Goal: Task Accomplishment & Management: Use online tool/utility

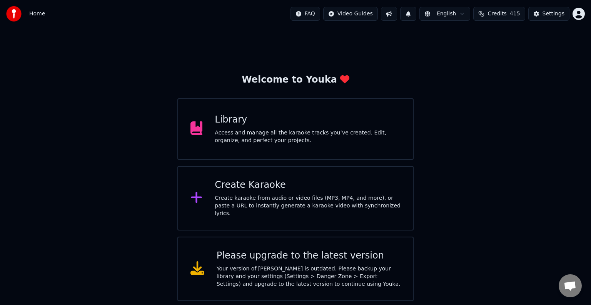
click at [229, 134] on div "Access and manage all the karaoke tracks you’ve created. Edit, organize, and pe…" at bounding box center [308, 136] width 186 height 15
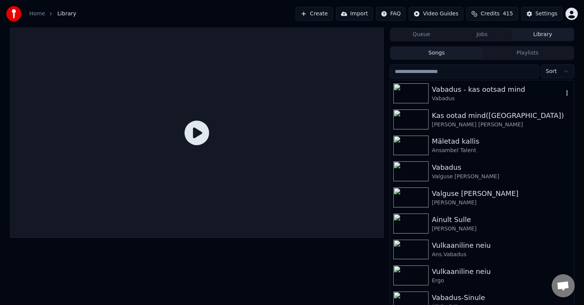
click at [486, 87] on div "Vabadus - kas ootsad mind" at bounding box center [497, 89] width 131 height 11
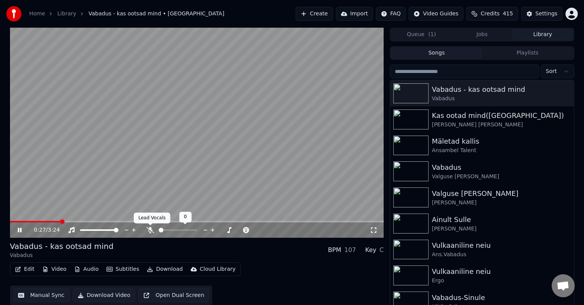
click at [149, 228] on icon at bounding box center [150, 230] width 8 height 6
click at [153, 229] on icon at bounding box center [150, 230] width 8 height 6
click at [27, 268] on button "Edit" at bounding box center [25, 269] width 26 height 11
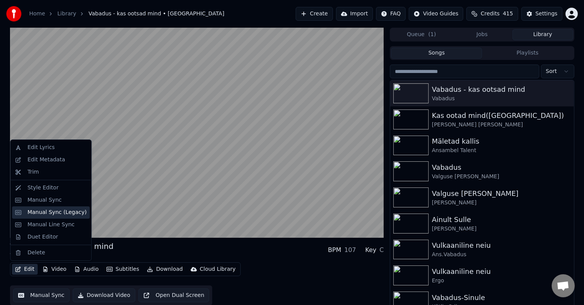
click at [52, 213] on div "Manual Sync (Legacy)" at bounding box center [56, 213] width 59 height 8
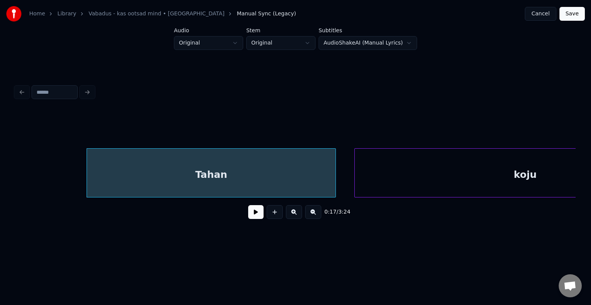
scroll to position [0, 7843]
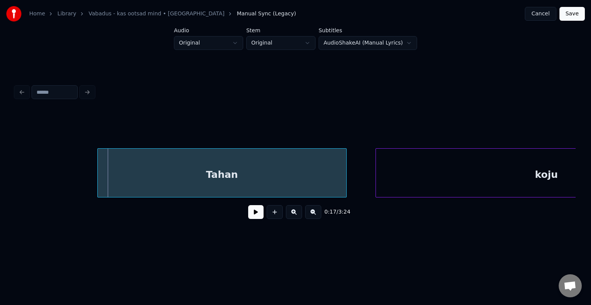
click at [217, 171] on div "Tahan" at bounding box center [222, 175] width 248 height 52
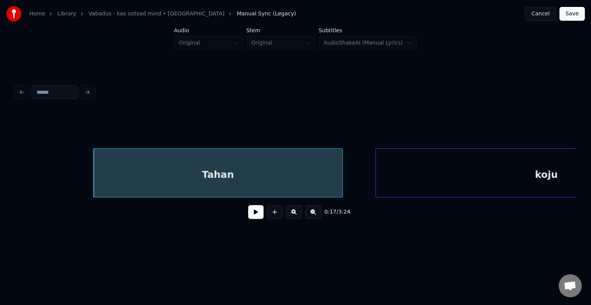
scroll to position [0, 7982]
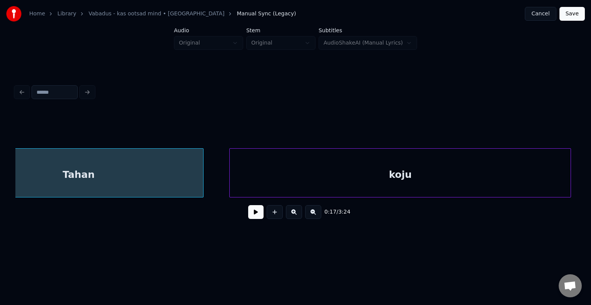
click at [506, 170] on div "koju" at bounding box center [400, 175] width 341 height 52
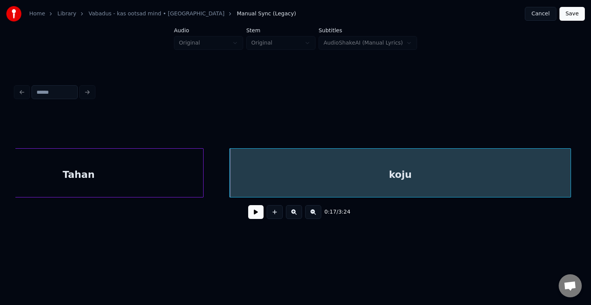
click at [97, 182] on div "Tahan" at bounding box center [78, 175] width 248 height 52
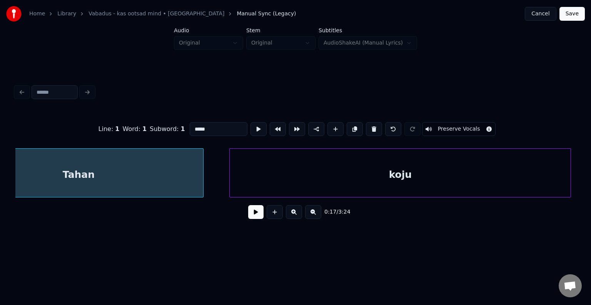
scroll to position [0, 7921]
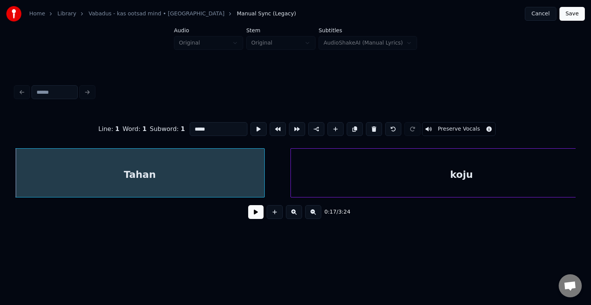
click at [248, 212] on button at bounding box center [255, 212] width 15 height 14
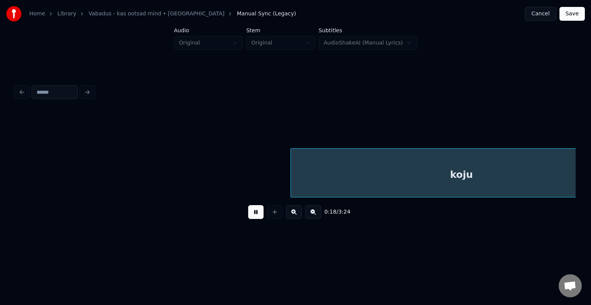
scroll to position [0, 8486]
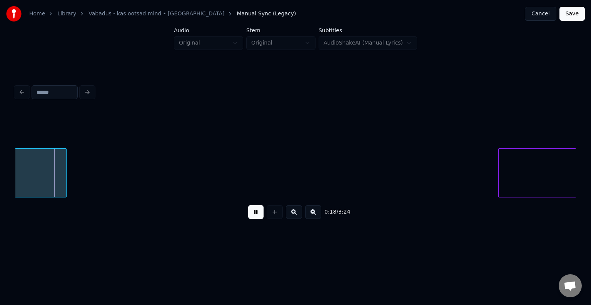
click at [248, 212] on button at bounding box center [255, 212] width 15 height 14
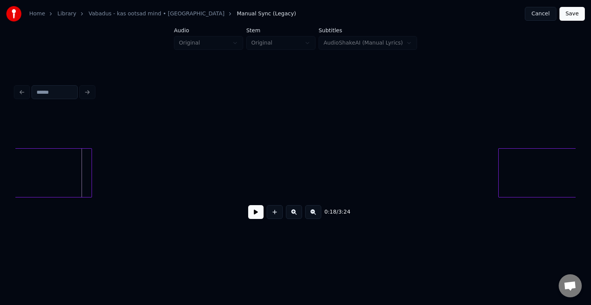
click at [89, 167] on div at bounding box center [90, 173] width 2 height 48
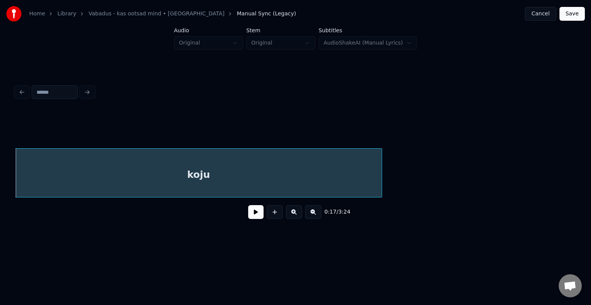
click at [248, 215] on button at bounding box center [255, 212] width 15 height 14
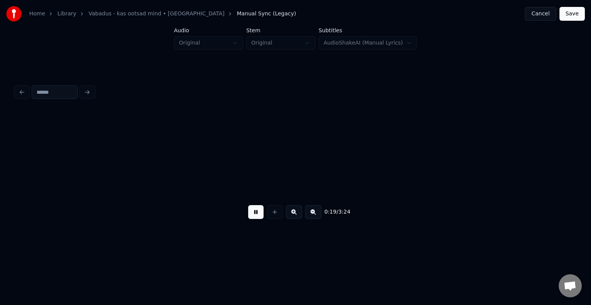
scroll to position [0, 8761]
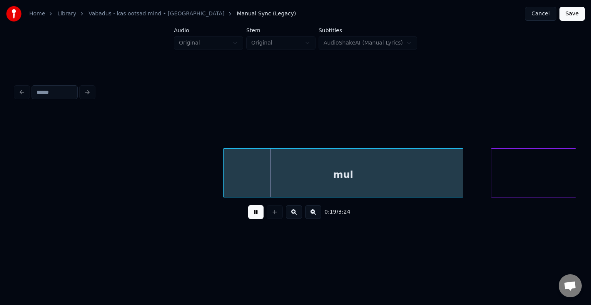
click at [249, 215] on button at bounding box center [255, 212] width 15 height 14
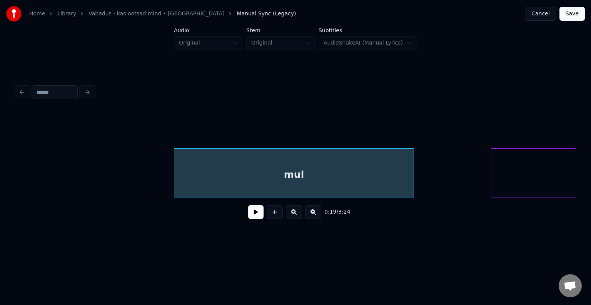
click at [256, 169] on div "mul" at bounding box center [293, 175] width 239 height 52
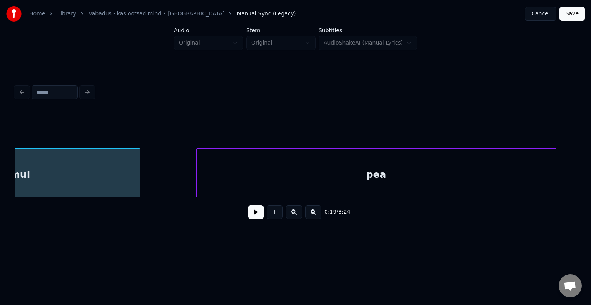
click at [541, 175] on div "pea" at bounding box center [375, 175] width 359 height 52
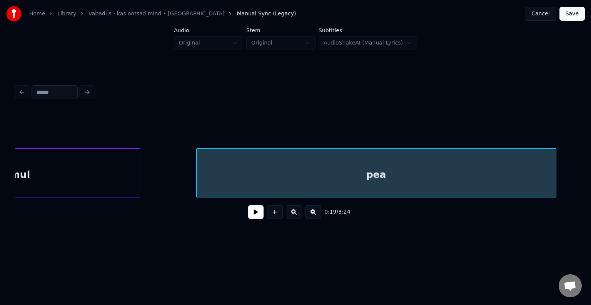
click at [248, 218] on button at bounding box center [255, 212] width 15 height 14
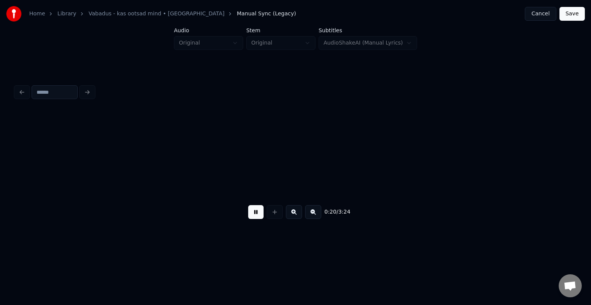
scroll to position [0, 9596]
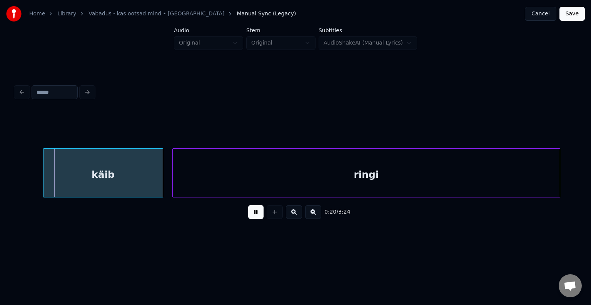
click at [248, 218] on button at bounding box center [255, 212] width 15 height 14
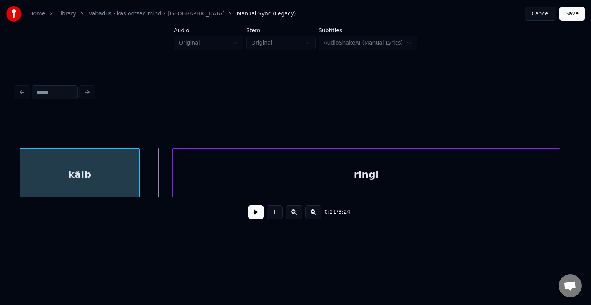
click at [82, 179] on div "käib" at bounding box center [79, 175] width 119 height 52
click at [308, 160] on div "ringi" at bounding box center [355, 175] width 387 height 52
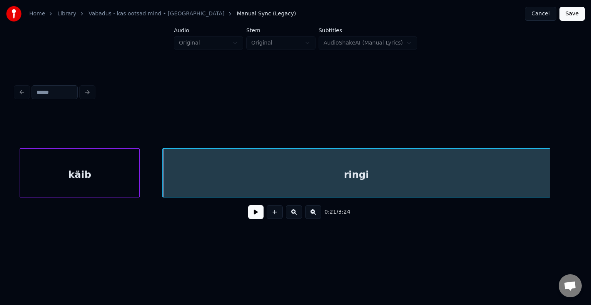
click at [257, 219] on button at bounding box center [255, 212] width 15 height 14
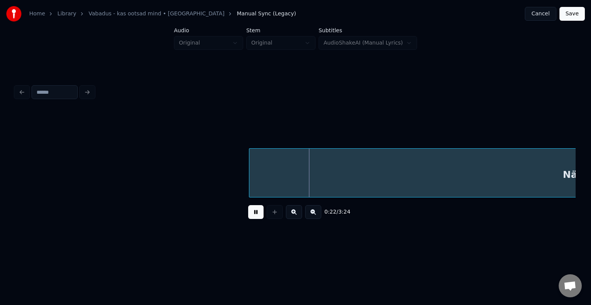
click at [260, 219] on button at bounding box center [255, 212] width 15 height 14
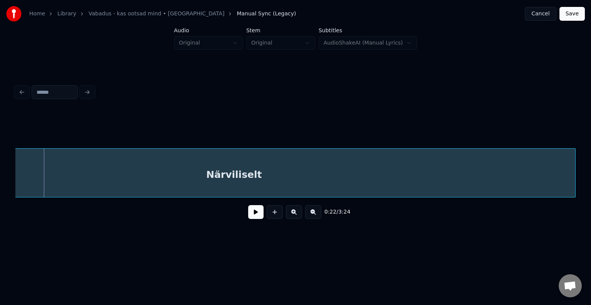
click at [226, 164] on div "Närviliselt" at bounding box center [234, 175] width 682 height 52
click at [248, 217] on button at bounding box center [255, 212] width 15 height 14
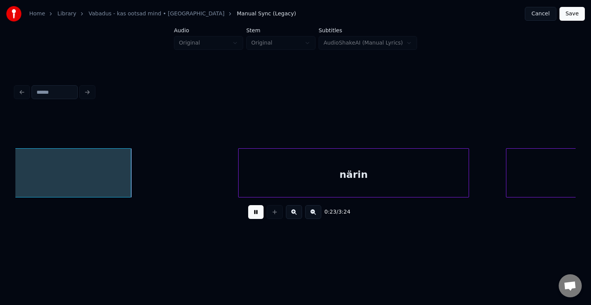
click at [248, 217] on button at bounding box center [255, 212] width 15 height 14
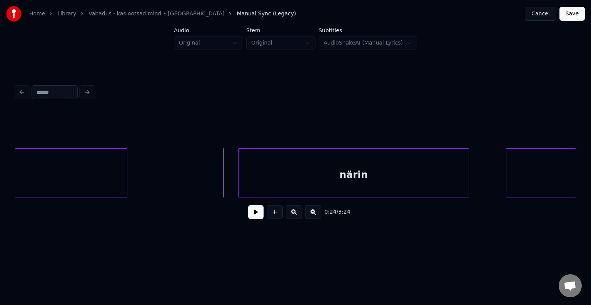
click at [126, 174] on div at bounding box center [126, 173] width 2 height 48
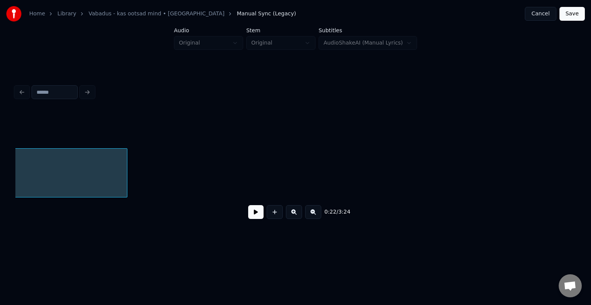
scroll to position [0, 10310]
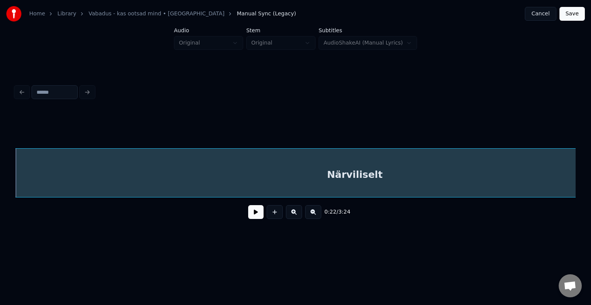
click at [243, 221] on div "0:22 / 3:24" at bounding box center [295, 212] width 547 height 17
click at [248, 218] on button at bounding box center [255, 212] width 15 height 14
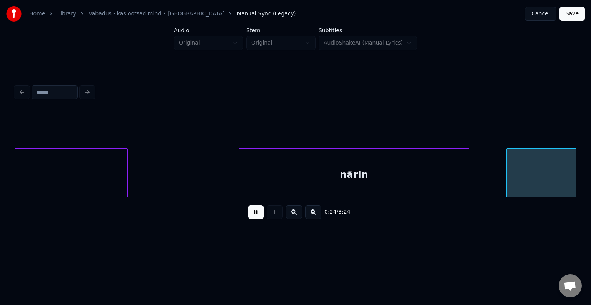
click at [248, 218] on button at bounding box center [255, 212] width 15 height 14
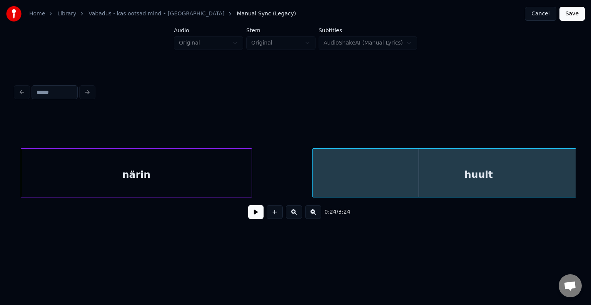
click at [132, 162] on div "närin" at bounding box center [136, 175] width 230 height 52
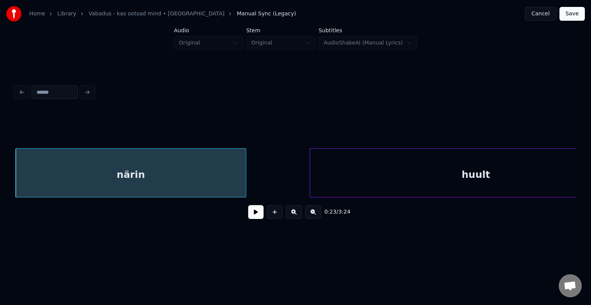
scroll to position [0, 11138]
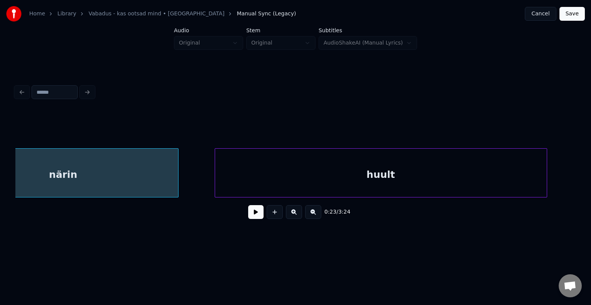
click at [384, 165] on div "huult" at bounding box center [380, 175] width 331 height 52
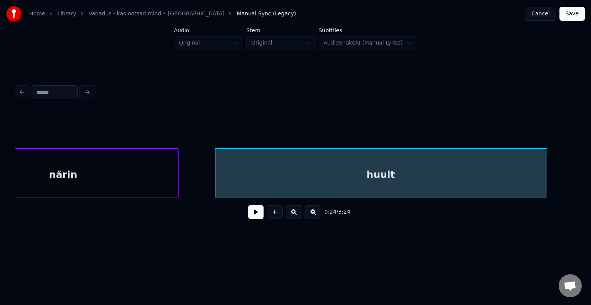
click at [93, 188] on div "närin" at bounding box center [63, 175] width 230 height 52
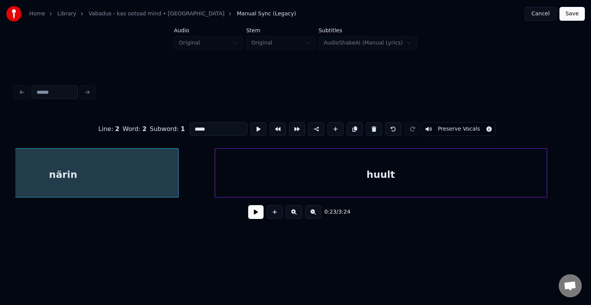
scroll to position [0, 11071]
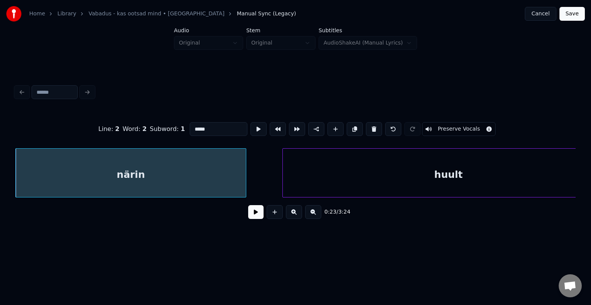
click at [248, 217] on button at bounding box center [255, 212] width 15 height 14
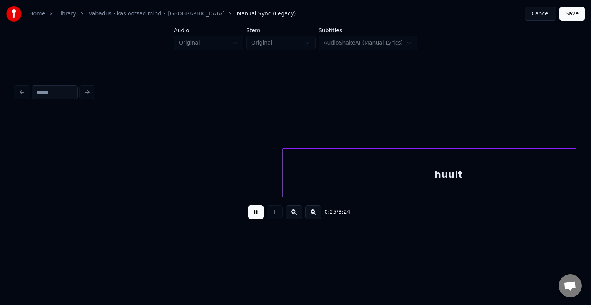
scroll to position [0, 11633]
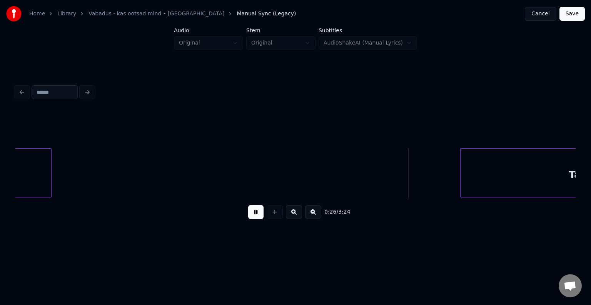
click at [254, 213] on button at bounding box center [255, 212] width 15 height 14
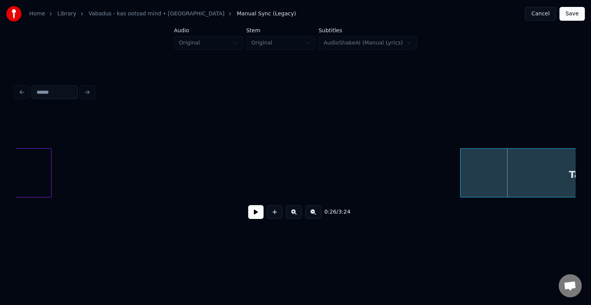
scroll to position [0, 11764]
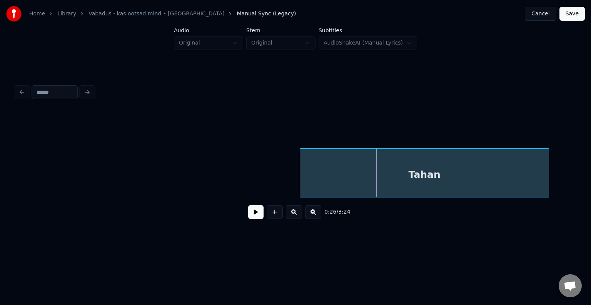
click at [452, 179] on div "Tahan" at bounding box center [424, 175] width 248 height 52
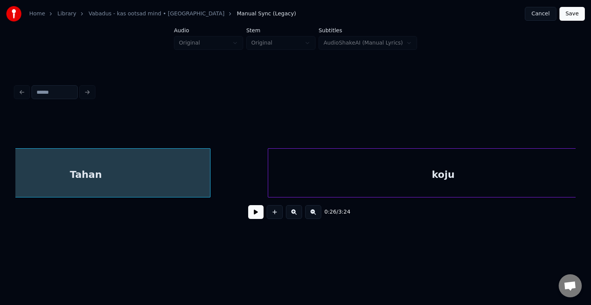
scroll to position [0, 12144]
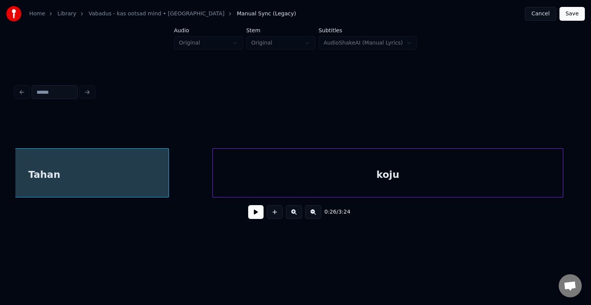
click at [467, 183] on div "koju" at bounding box center [388, 175] width 350 height 52
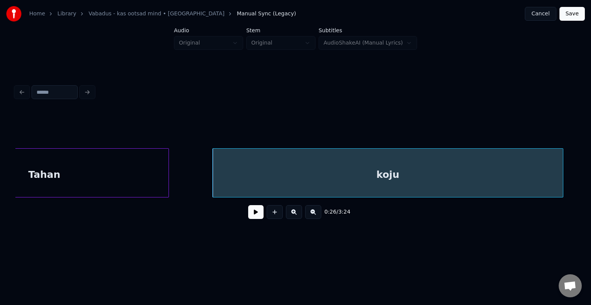
click at [28, 258] on html "Home Library [GEOGRAPHIC_DATA] - kas ootsad mind • Vabadus Manual Sync (Legacy)…" at bounding box center [295, 129] width 591 height 258
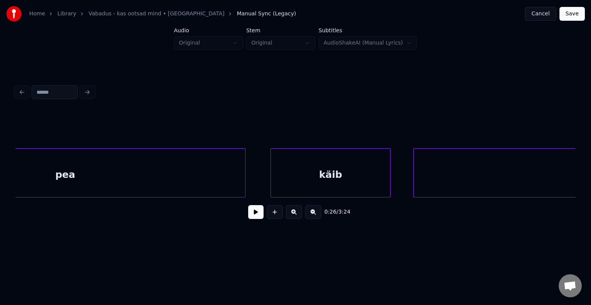
click at [64, 181] on div "pea" at bounding box center [65, 175] width 359 height 52
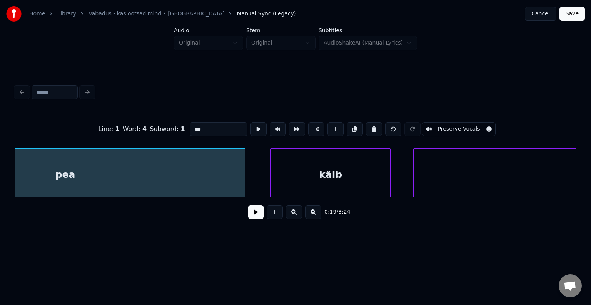
scroll to position [0, 9215]
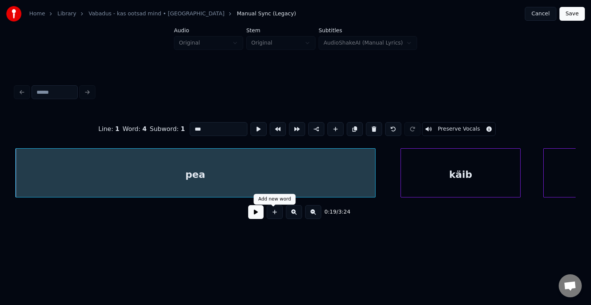
click at [248, 218] on button at bounding box center [255, 212] width 15 height 14
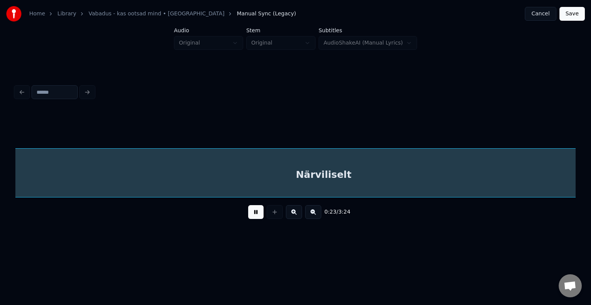
scroll to position [0, 10903]
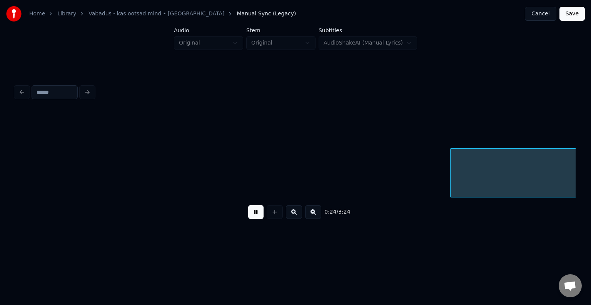
click at [248, 218] on button at bounding box center [255, 212] width 15 height 14
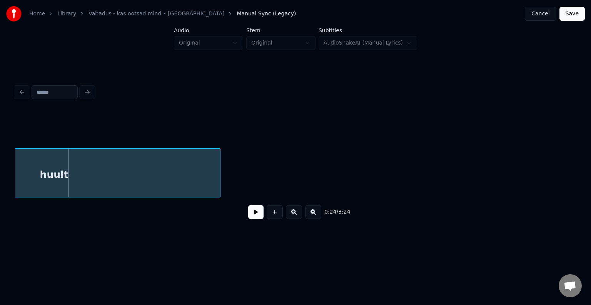
click at [248, 218] on button at bounding box center [255, 212] width 15 height 14
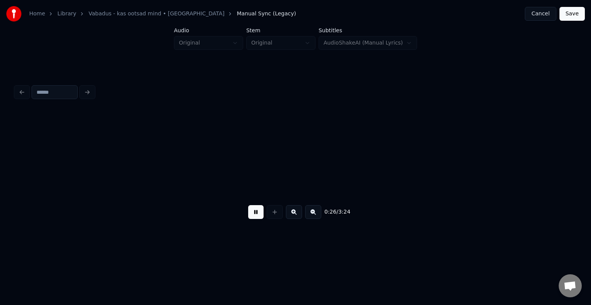
scroll to position [0, 12029]
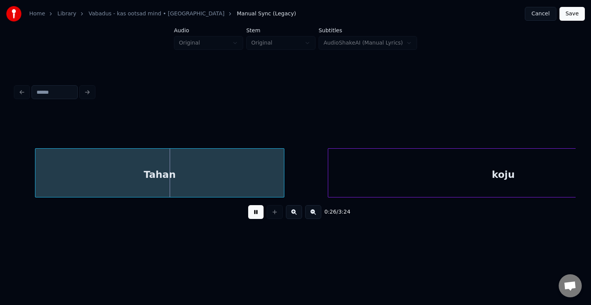
click at [248, 218] on button at bounding box center [255, 212] width 15 height 14
click at [248, 219] on button at bounding box center [255, 212] width 15 height 14
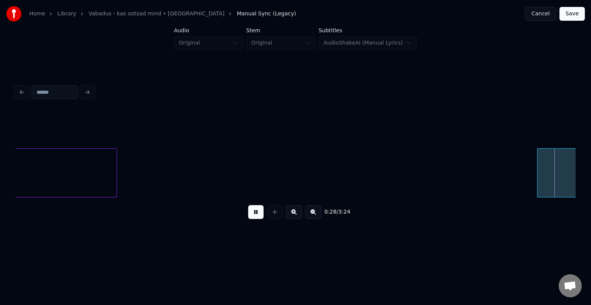
scroll to position [0, 13151]
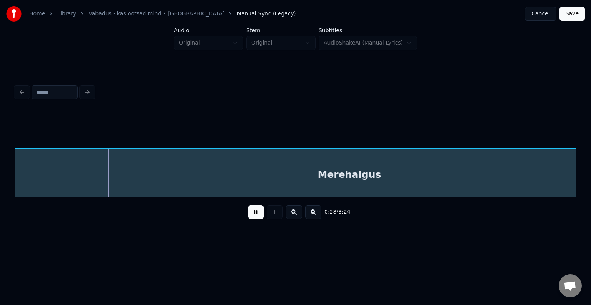
click at [248, 217] on button at bounding box center [255, 212] width 15 height 14
click at [191, 182] on div "Merehaigus" at bounding box center [202, 175] width 747 height 52
click at [254, 218] on button at bounding box center [255, 212] width 15 height 14
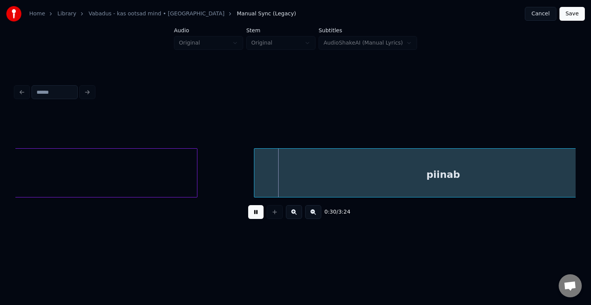
click at [254, 218] on button at bounding box center [255, 212] width 15 height 14
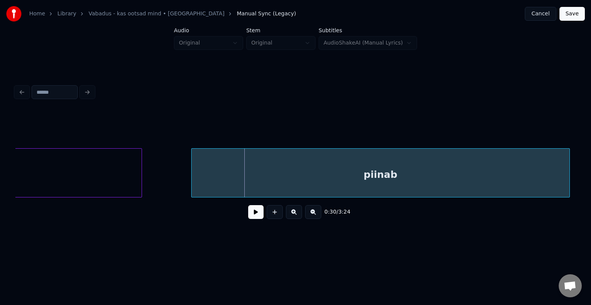
click at [284, 185] on div "piinab" at bounding box center [380, 175] width 378 height 52
click at [253, 211] on button at bounding box center [255, 212] width 15 height 14
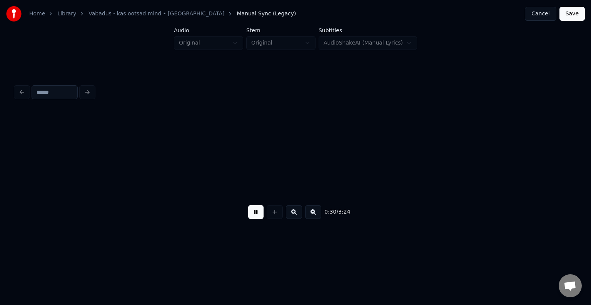
scroll to position [0, 14260]
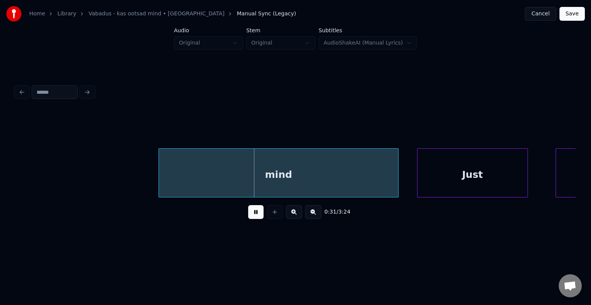
click at [253, 211] on button at bounding box center [255, 212] width 15 height 14
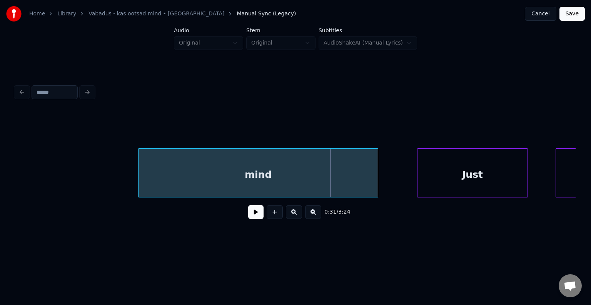
click at [230, 171] on div "mind" at bounding box center [257, 175] width 239 height 52
click at [429, 176] on div "Just" at bounding box center [454, 175] width 110 height 52
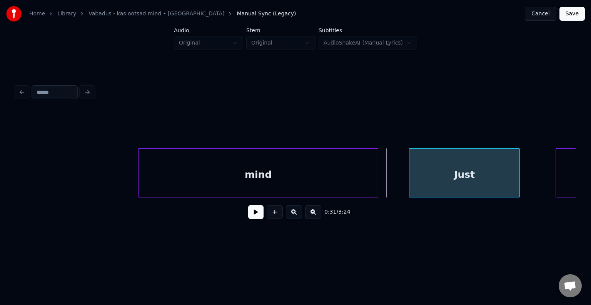
click at [446, 175] on div "Just" at bounding box center [464, 175] width 110 height 52
click at [248, 217] on button at bounding box center [255, 212] width 15 height 14
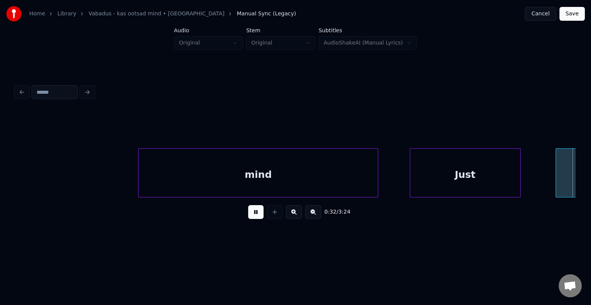
scroll to position [0, 14825]
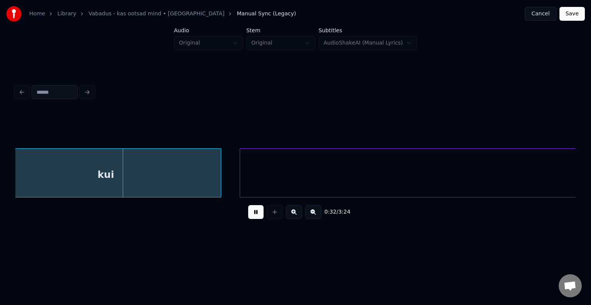
click at [248, 217] on button at bounding box center [255, 212] width 15 height 14
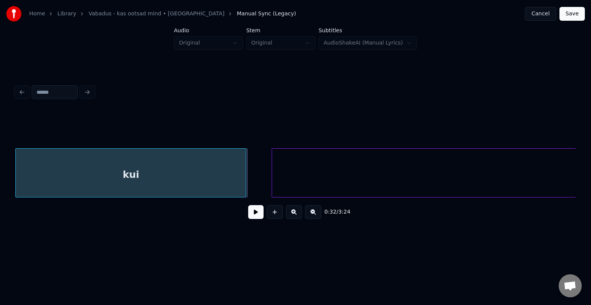
click at [178, 181] on div "kui" at bounding box center [131, 175] width 230 height 52
click at [253, 217] on button at bounding box center [255, 212] width 15 height 14
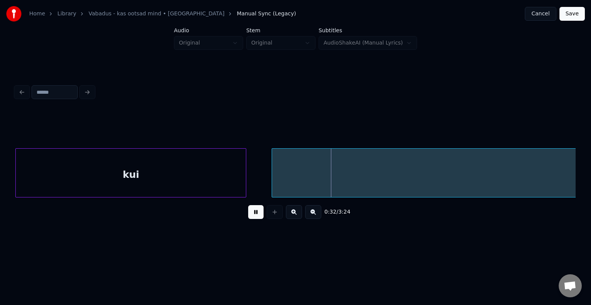
click at [253, 217] on button at bounding box center [255, 212] width 15 height 14
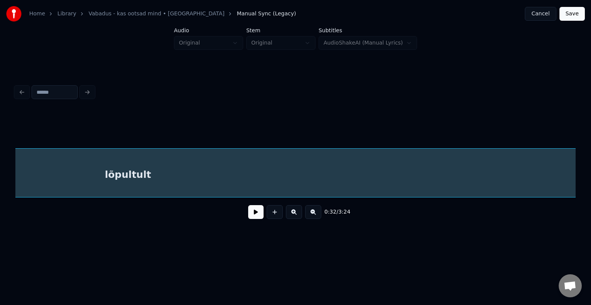
scroll to position [0, 15049]
click at [314, 177] on div "lõpultult" at bounding box center [463, 175] width 894 height 52
click at [254, 214] on button at bounding box center [255, 212] width 15 height 14
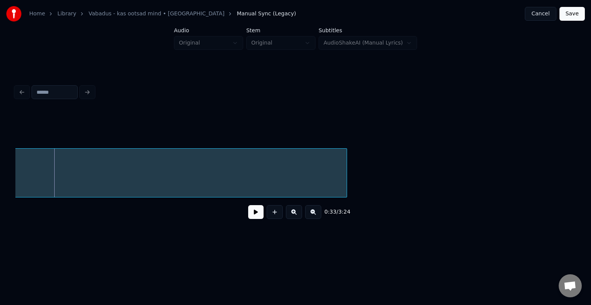
click at [254, 214] on button at bounding box center [255, 212] width 15 height 14
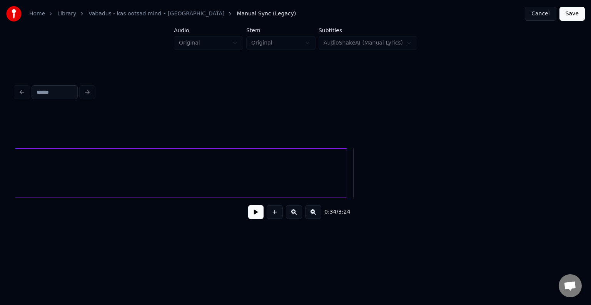
click at [254, 214] on button at bounding box center [255, 212] width 15 height 14
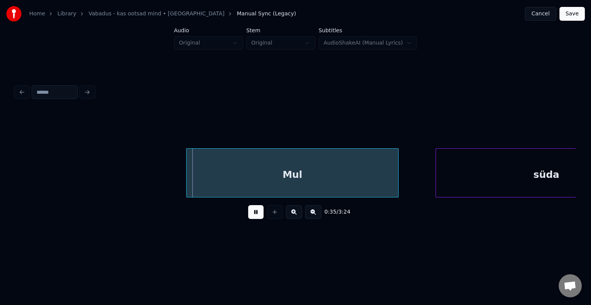
click at [254, 214] on button at bounding box center [255, 212] width 15 height 14
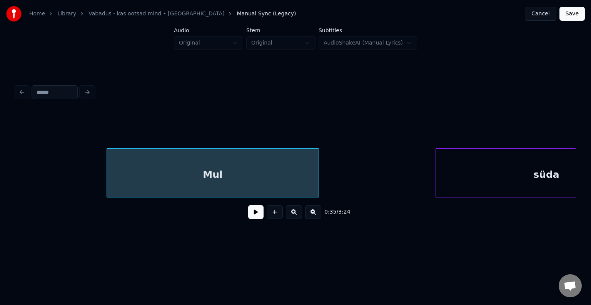
click at [216, 172] on div "Mul" at bounding box center [212, 175] width 211 height 52
click at [248, 219] on button at bounding box center [255, 212] width 15 height 14
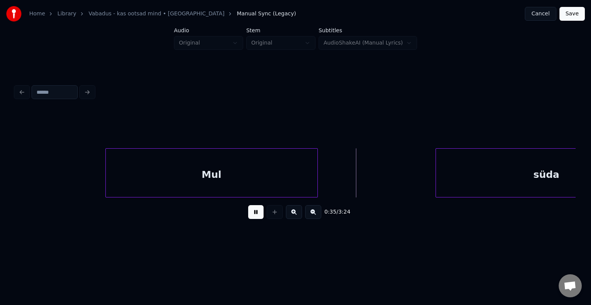
click at [248, 216] on button at bounding box center [255, 212] width 15 height 14
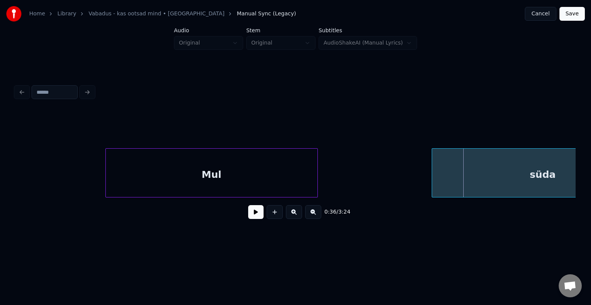
scroll to position [0, 16257]
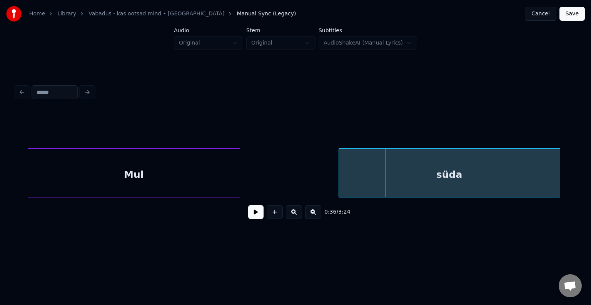
click at [455, 177] on div "süda" at bounding box center [449, 175] width 221 height 52
click at [259, 212] on button at bounding box center [255, 212] width 15 height 14
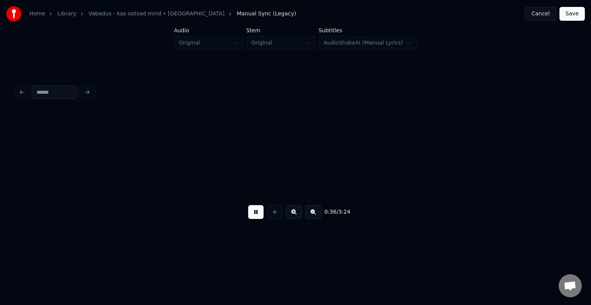
scroll to position [0, 16820]
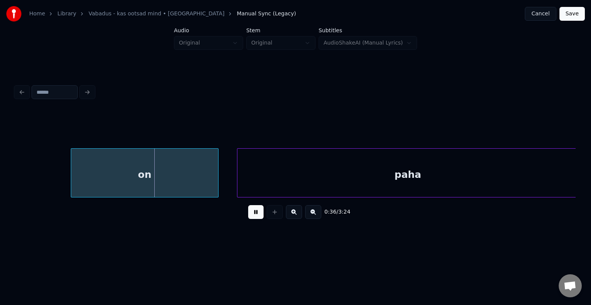
click at [259, 212] on button at bounding box center [255, 212] width 15 height 14
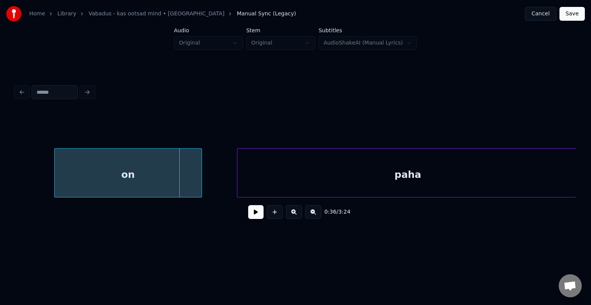
click at [146, 183] on div "on" at bounding box center [128, 175] width 147 height 52
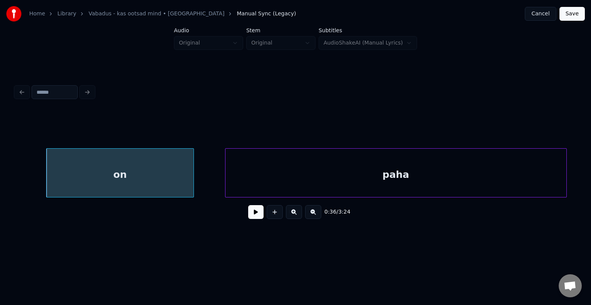
click at [294, 173] on div "paha" at bounding box center [395, 175] width 341 height 52
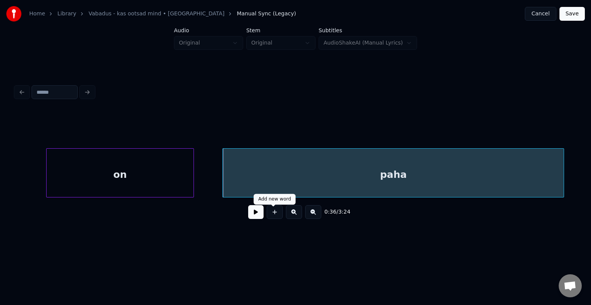
click at [248, 217] on button at bounding box center [255, 212] width 15 height 14
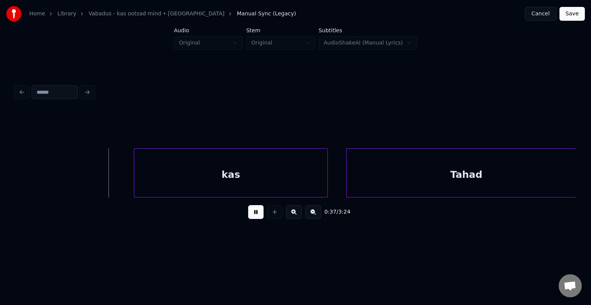
click at [250, 214] on button at bounding box center [255, 212] width 15 height 14
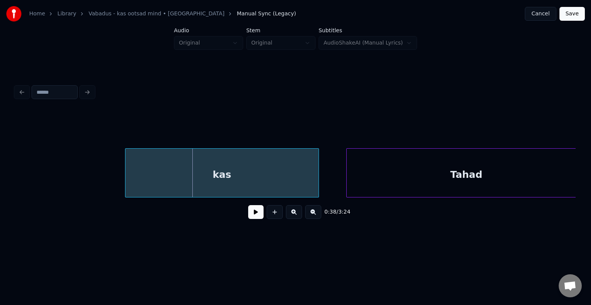
click at [226, 180] on div "kas" at bounding box center [221, 175] width 193 height 52
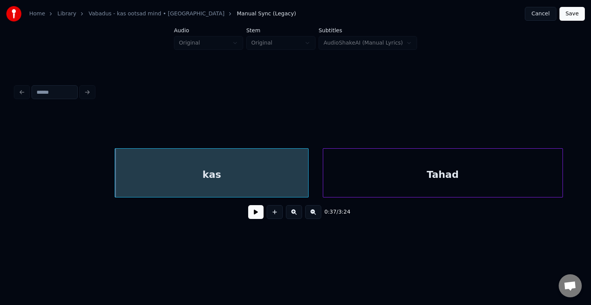
click at [380, 177] on div "Tahad" at bounding box center [442, 175] width 239 height 52
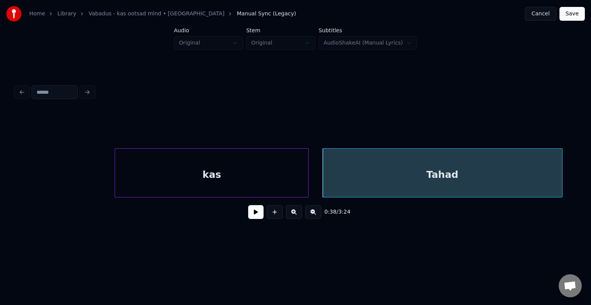
click at [248, 216] on button at bounding box center [255, 212] width 15 height 14
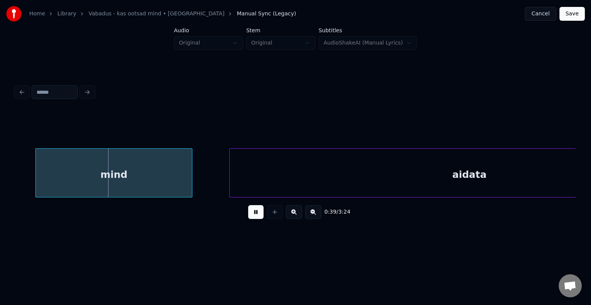
click at [248, 216] on button at bounding box center [255, 212] width 15 height 14
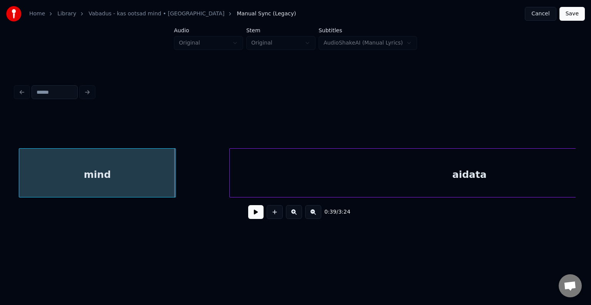
click at [156, 183] on div "mind" at bounding box center [97, 175] width 156 height 52
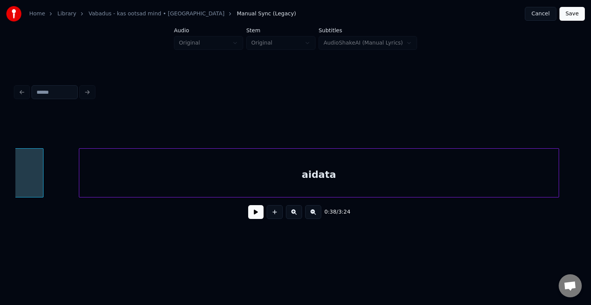
click at [278, 177] on div "aidata" at bounding box center [318, 175] width 479 height 52
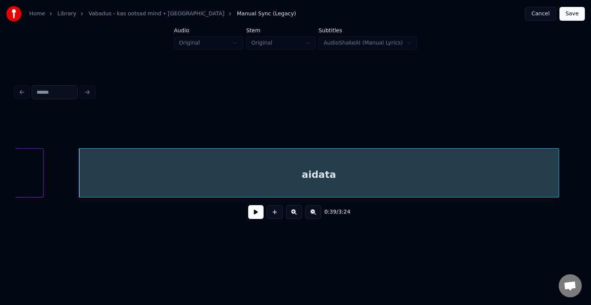
click at [255, 217] on button at bounding box center [255, 212] width 15 height 14
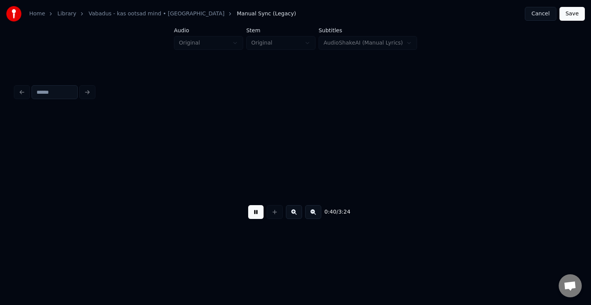
scroll to position [0, 18650]
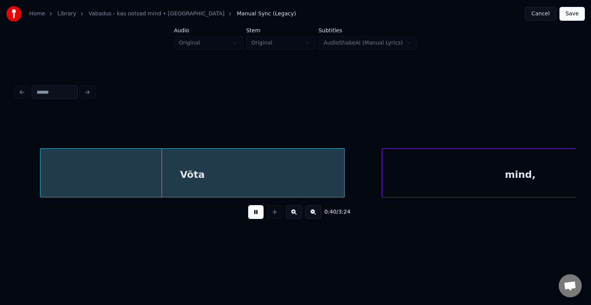
click at [255, 215] on button at bounding box center [255, 212] width 15 height 14
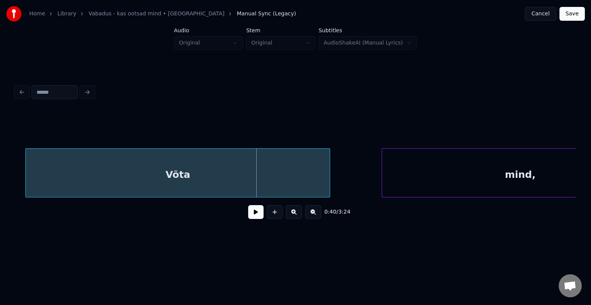
click at [209, 175] on div "Võta" at bounding box center [178, 175] width 304 height 52
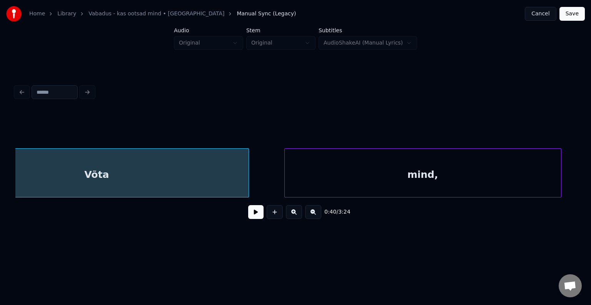
click at [430, 172] on div "mind," at bounding box center [422, 175] width 276 height 52
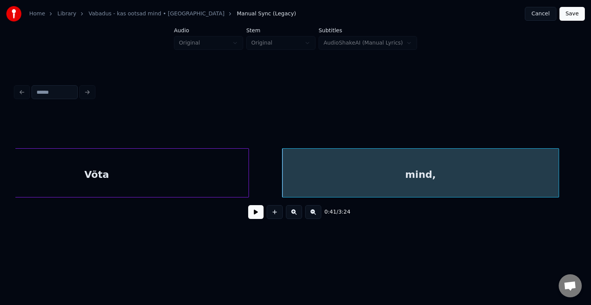
click at [253, 211] on button at bounding box center [255, 212] width 15 height 14
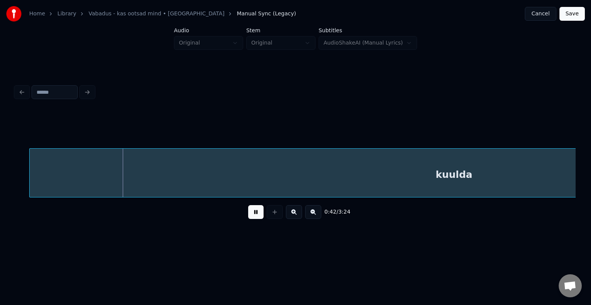
click at [253, 211] on button at bounding box center [255, 212] width 15 height 14
click at [250, 183] on div "kuulda" at bounding box center [440, 175] width 848 height 52
click at [256, 210] on button at bounding box center [255, 212] width 15 height 14
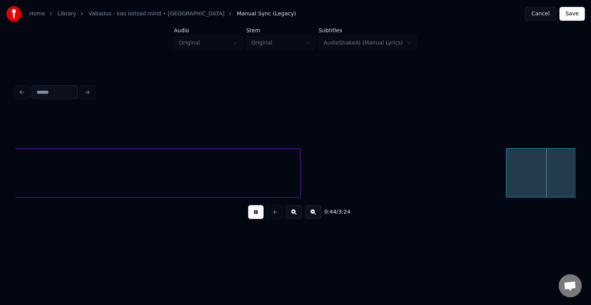
click at [256, 210] on button at bounding box center [255, 212] width 15 height 14
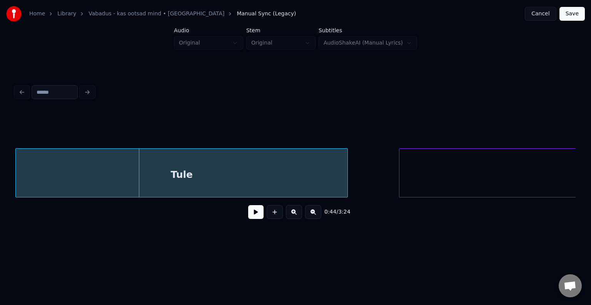
click at [221, 186] on div "Tule" at bounding box center [181, 175] width 331 height 52
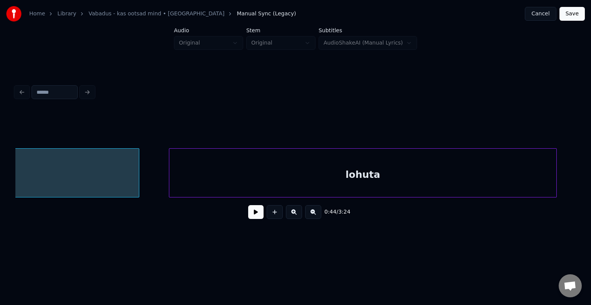
click at [444, 169] on div "lohuta" at bounding box center [362, 175] width 387 height 52
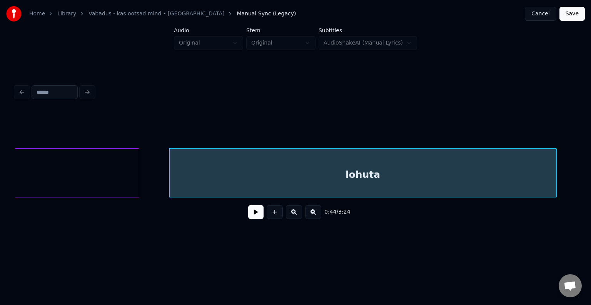
click at [248, 213] on button at bounding box center [255, 212] width 15 height 14
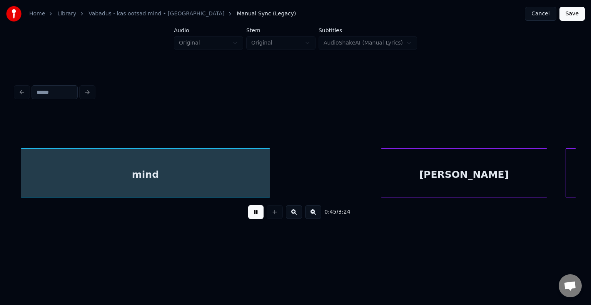
click at [249, 210] on button at bounding box center [255, 212] width 15 height 14
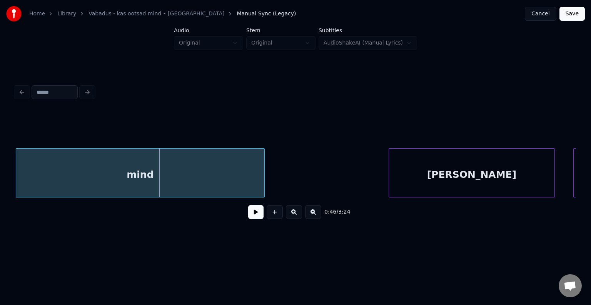
click at [209, 180] on div "mind" at bounding box center [140, 175] width 248 height 52
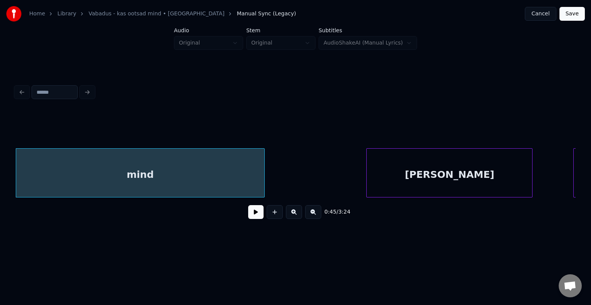
click at [388, 172] on div "[PERSON_NAME]" at bounding box center [448, 175] width 165 height 52
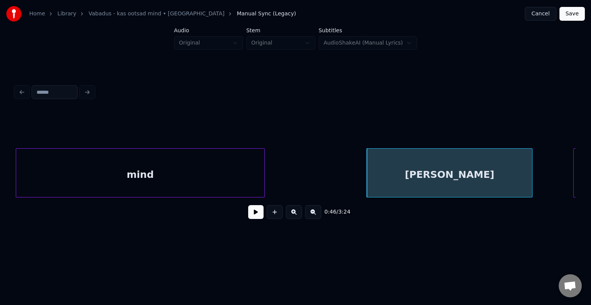
click at [248, 218] on button at bounding box center [255, 212] width 15 height 14
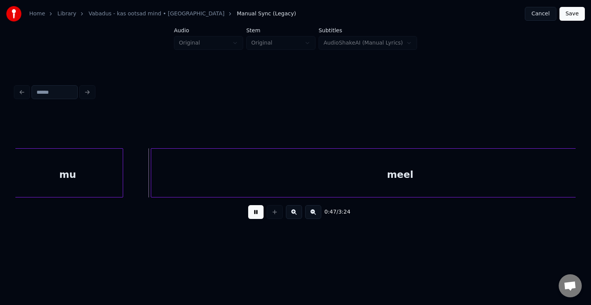
click at [248, 213] on button at bounding box center [255, 212] width 15 height 14
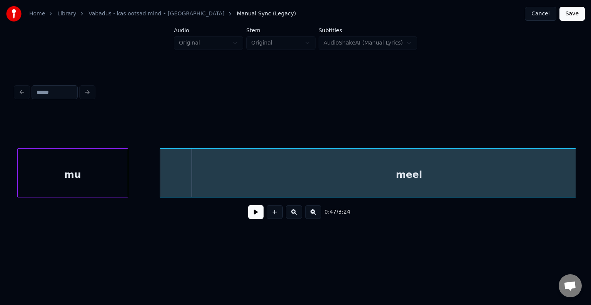
click at [83, 185] on div "mu" at bounding box center [73, 175] width 110 height 52
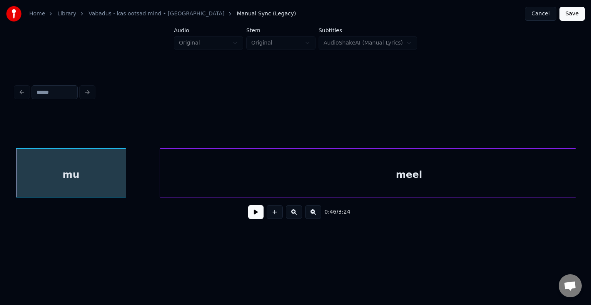
scroll to position [0, 21740]
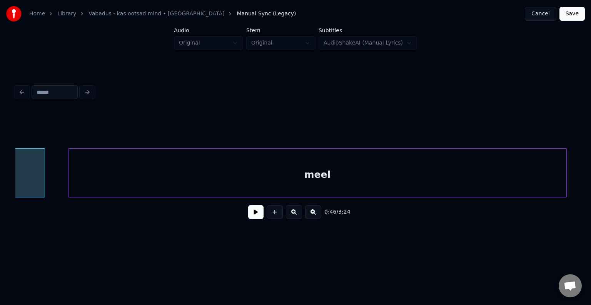
click at [248, 181] on div "meel" at bounding box center [316, 175] width 497 height 52
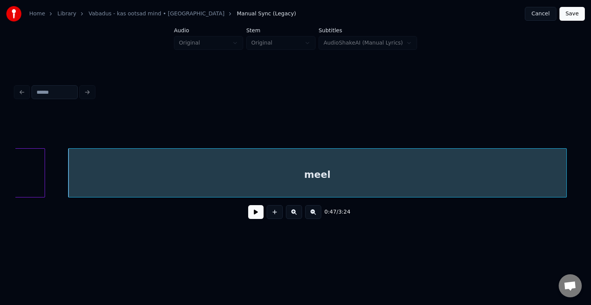
click at [254, 217] on button at bounding box center [255, 212] width 15 height 14
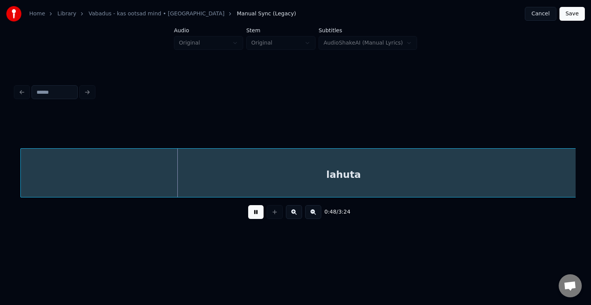
click at [254, 217] on button at bounding box center [255, 212] width 15 height 14
click at [231, 171] on div "lahuta" at bounding box center [338, 175] width 645 height 52
click at [258, 217] on button at bounding box center [255, 212] width 15 height 14
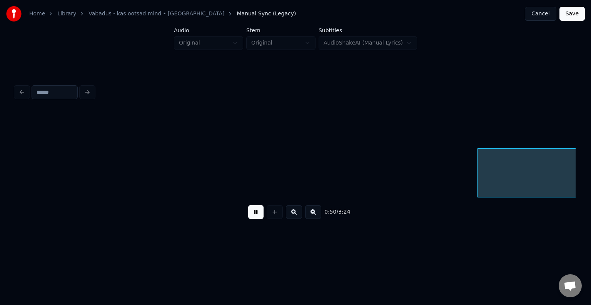
scroll to position [0, 23444]
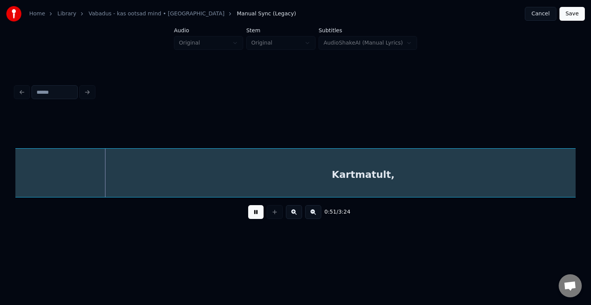
click at [258, 213] on button at bounding box center [255, 212] width 15 height 14
click at [218, 177] on div "Kartmatult," at bounding box center [109, 175] width 931 height 52
click at [254, 219] on button at bounding box center [255, 212] width 15 height 14
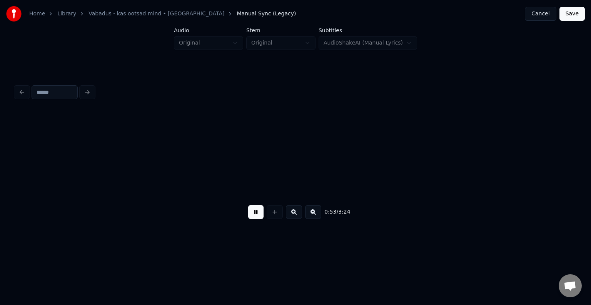
scroll to position [0, 24438]
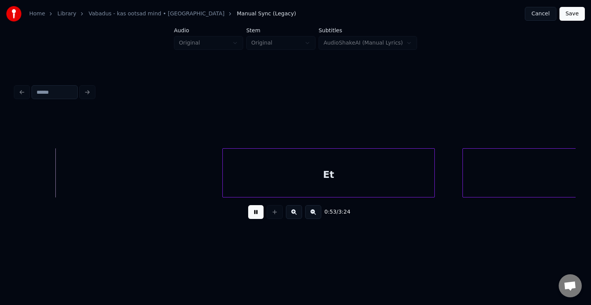
click at [251, 219] on button at bounding box center [255, 212] width 15 height 14
click at [250, 211] on button at bounding box center [255, 212] width 15 height 14
click at [248, 218] on button at bounding box center [255, 212] width 15 height 14
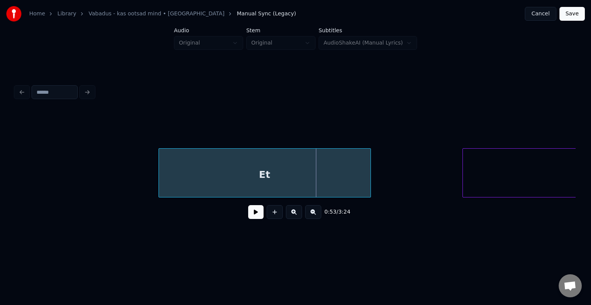
click at [241, 168] on div "Et" at bounding box center [264, 175] width 211 height 52
click at [248, 216] on button at bounding box center [255, 212] width 15 height 14
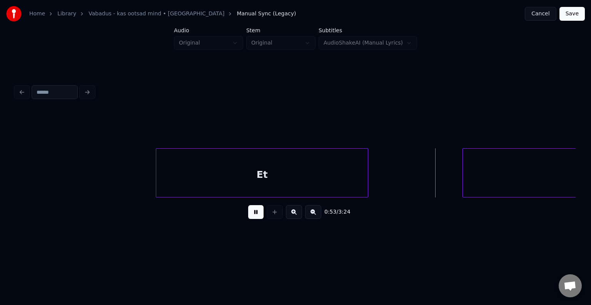
click at [248, 216] on button at bounding box center [255, 212] width 15 height 14
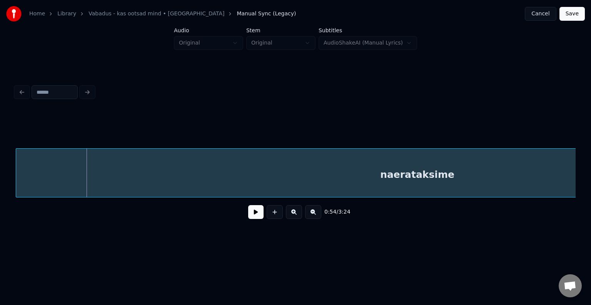
scroll to position [0, 24866]
click at [535, 170] on div "naerataksime" at bounding box center [419, 175] width 802 height 52
click at [248, 216] on button at bounding box center [255, 212] width 15 height 14
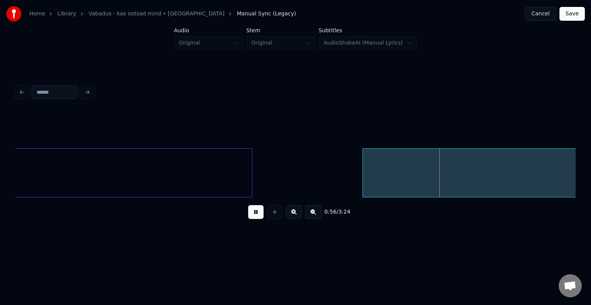
click at [248, 215] on button at bounding box center [255, 212] width 15 height 14
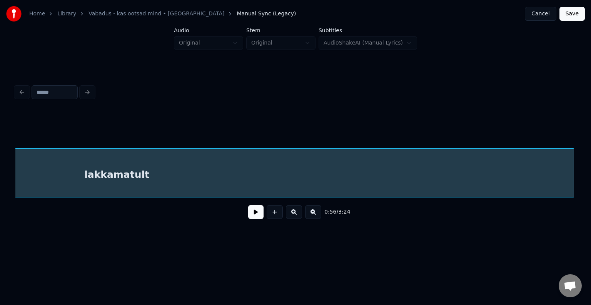
scroll to position [0, 25761]
click at [409, 169] on div "lakkamatult" at bounding box center [472, 175] width 913 height 52
click at [248, 217] on button at bounding box center [255, 212] width 15 height 14
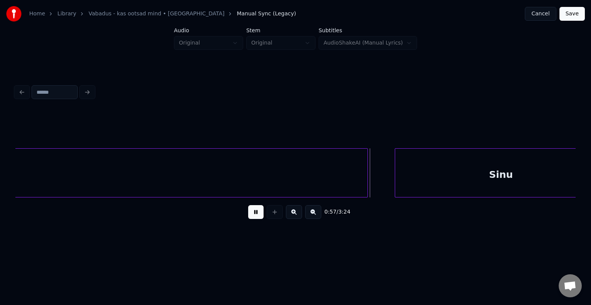
click at [252, 213] on button at bounding box center [255, 212] width 15 height 14
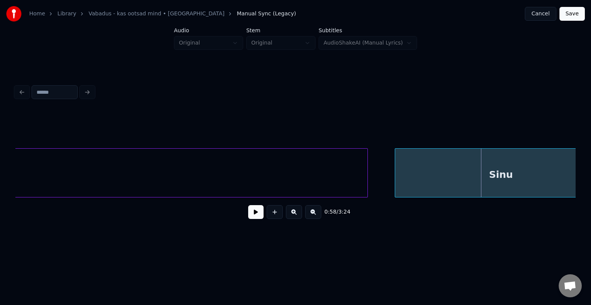
scroll to position [0, 26353]
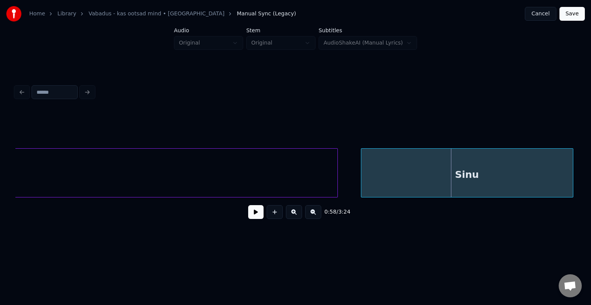
click at [491, 173] on div "Sinu" at bounding box center [466, 175] width 211 height 52
click at [251, 211] on button at bounding box center [255, 212] width 15 height 14
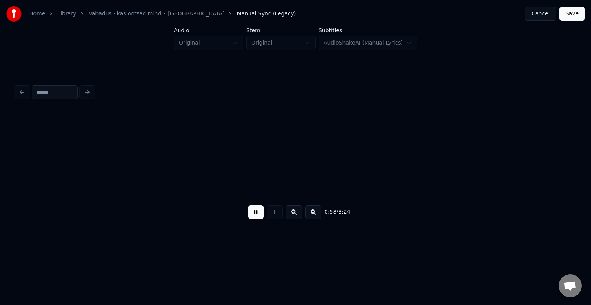
scroll to position [0, 26920]
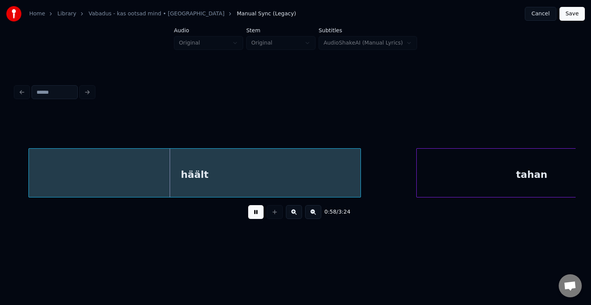
click at [250, 211] on button at bounding box center [255, 212] width 15 height 14
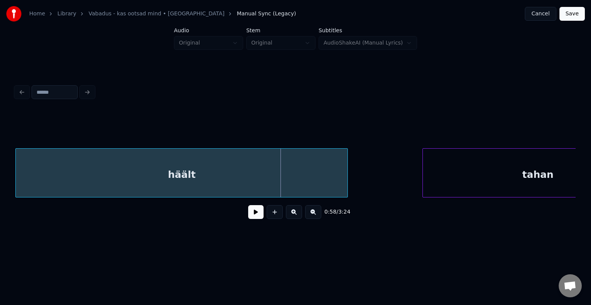
click at [222, 178] on div "häält" at bounding box center [181, 175] width 331 height 52
click at [248, 218] on button at bounding box center [255, 212] width 15 height 14
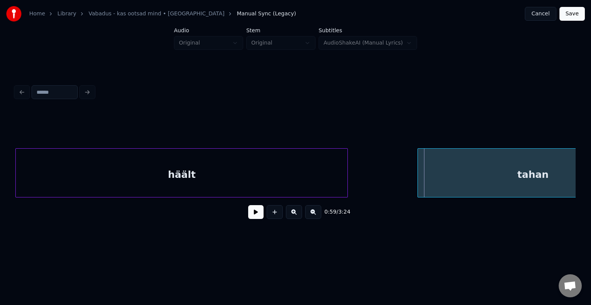
scroll to position [0, 26989]
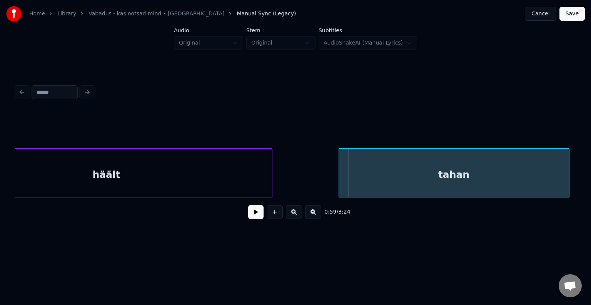
click at [513, 172] on div "tahan" at bounding box center [454, 175] width 230 height 52
click at [459, 181] on div "tahan" at bounding box center [449, 175] width 230 height 52
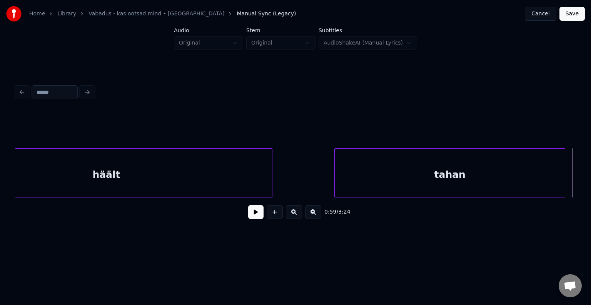
click at [254, 217] on button at bounding box center [255, 212] width 15 height 14
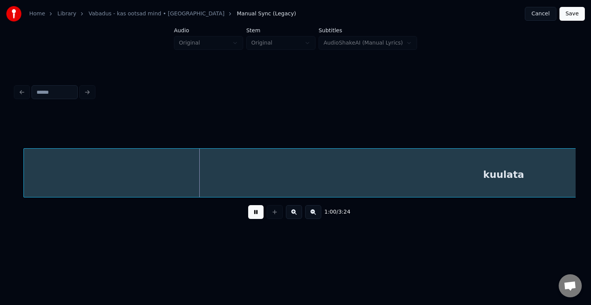
click at [256, 216] on button at bounding box center [255, 212] width 15 height 14
click at [279, 181] on div "kuulata" at bounding box center [495, 175] width 959 height 52
click at [255, 215] on button at bounding box center [255, 212] width 15 height 14
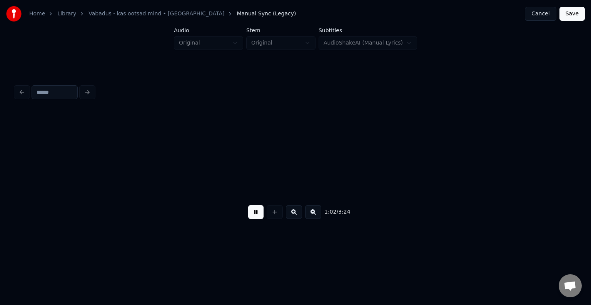
scroll to position [0, 28676]
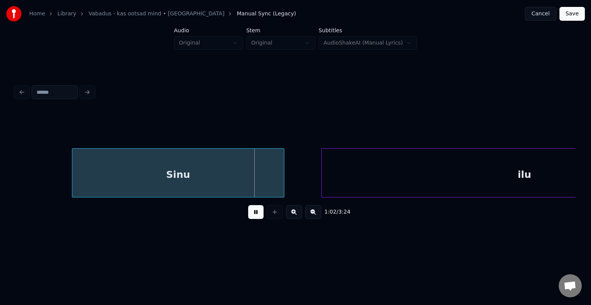
click at [255, 213] on button at bounding box center [255, 212] width 15 height 14
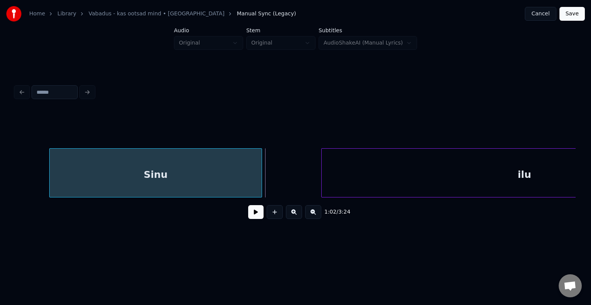
click at [216, 178] on div "Sinu" at bounding box center [155, 175] width 211 height 52
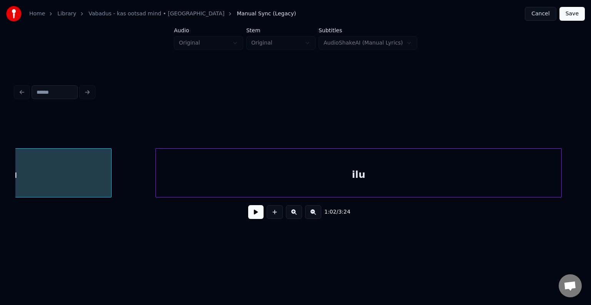
click at [362, 176] on div "ilu" at bounding box center [358, 175] width 405 height 52
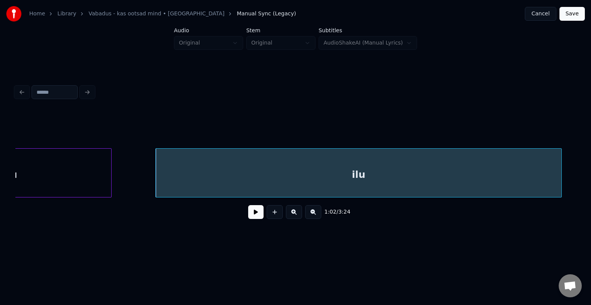
click at [248, 214] on button at bounding box center [255, 212] width 15 height 14
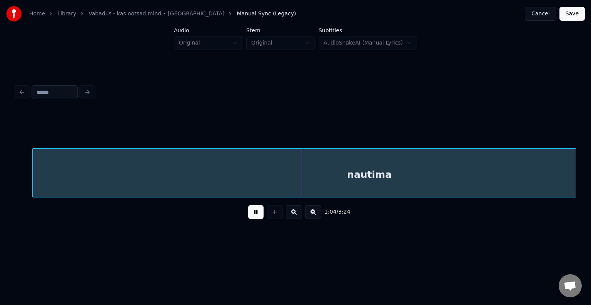
click at [248, 214] on button at bounding box center [255, 212] width 15 height 14
click at [263, 165] on div "nautima" at bounding box center [352, 175] width 673 height 52
click at [254, 216] on button at bounding box center [255, 212] width 15 height 14
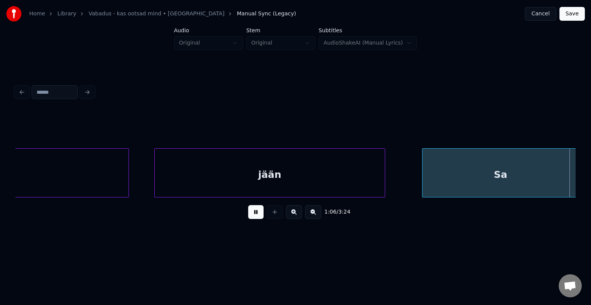
click at [256, 214] on button at bounding box center [255, 212] width 15 height 14
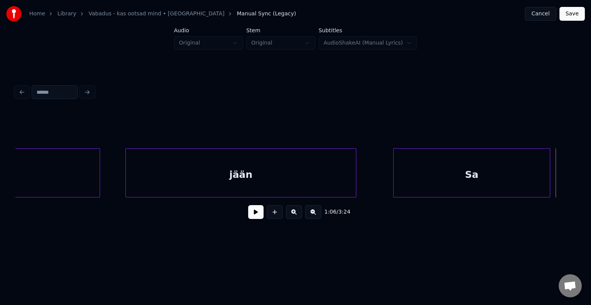
scroll to position [0, 29983]
click at [187, 170] on div "jään" at bounding box center [239, 175] width 230 height 52
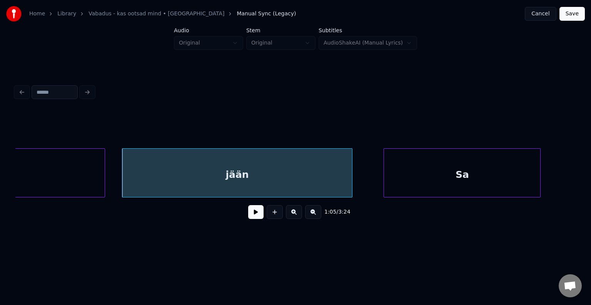
click at [413, 166] on div "Sa" at bounding box center [462, 175] width 156 height 52
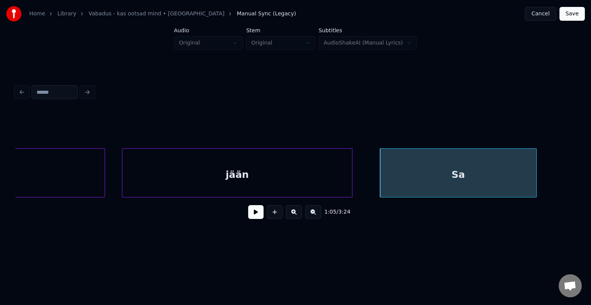
click at [248, 215] on button at bounding box center [255, 212] width 15 height 14
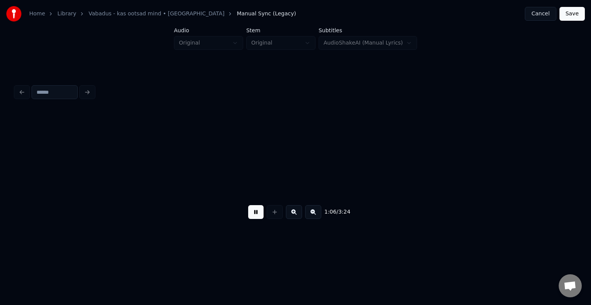
scroll to position [0, 30550]
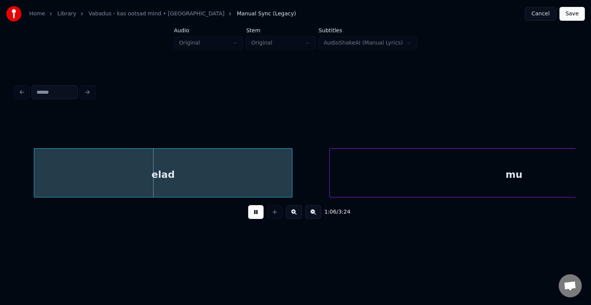
click at [248, 215] on button at bounding box center [255, 212] width 15 height 14
click at [215, 178] on div "elad" at bounding box center [151, 175] width 258 height 52
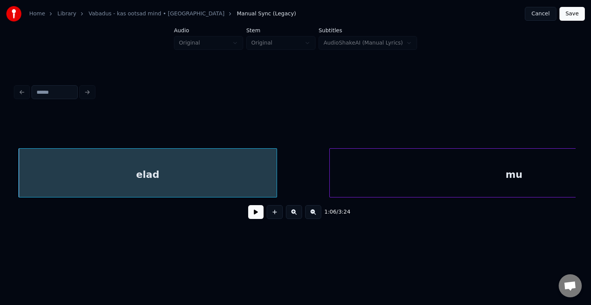
click at [248, 219] on button at bounding box center [255, 212] width 15 height 14
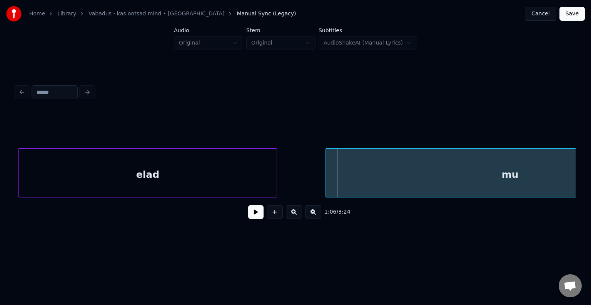
scroll to position [0, 30671]
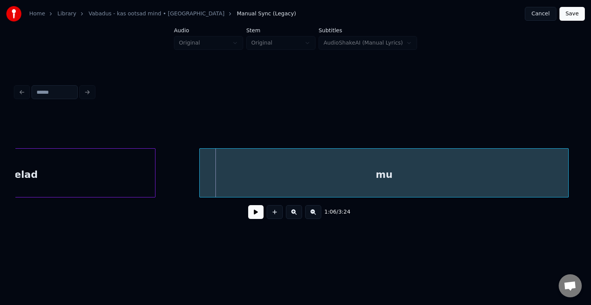
click at [400, 174] on div "mu" at bounding box center [384, 175] width 368 height 52
click at [253, 213] on button at bounding box center [255, 212] width 15 height 14
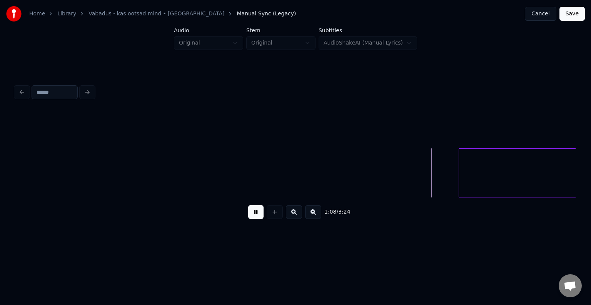
click at [260, 210] on div "1:08 / 3:24" at bounding box center [295, 212] width 547 height 17
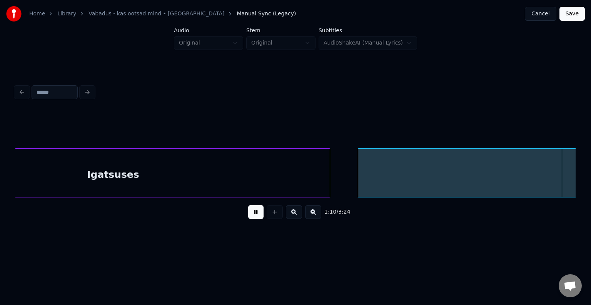
scroll to position [0, 32355]
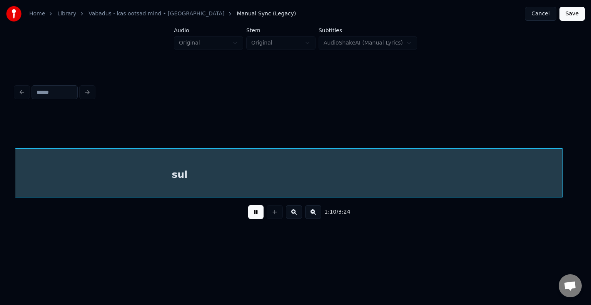
click at [248, 216] on button at bounding box center [255, 212] width 15 height 14
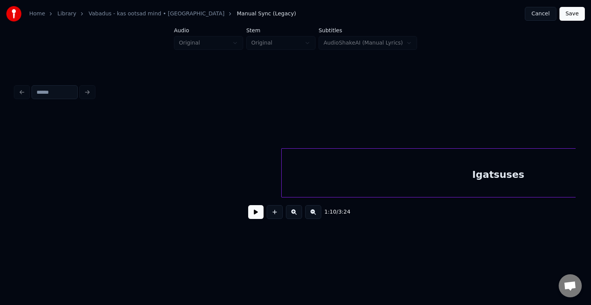
scroll to position [0, 31546]
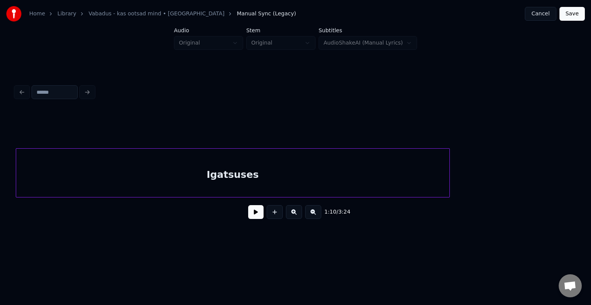
click at [216, 167] on div "Igatsuses" at bounding box center [232, 175] width 433 height 52
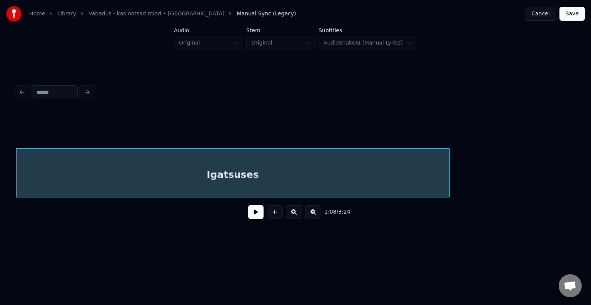
click at [248, 214] on button at bounding box center [255, 212] width 15 height 14
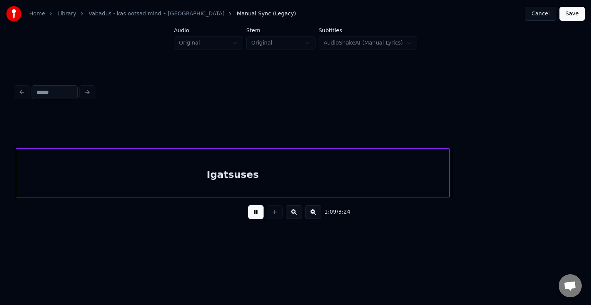
click at [256, 211] on button at bounding box center [255, 212] width 15 height 14
click at [251, 215] on button at bounding box center [255, 212] width 15 height 14
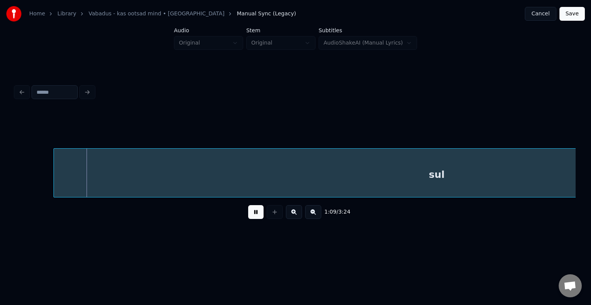
click at [251, 215] on button at bounding box center [255, 212] width 15 height 14
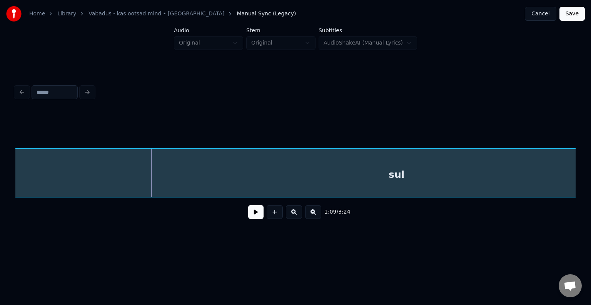
scroll to position [0, 32108]
click at [215, 176] on div "sul" at bounding box center [402, 175] width 765 height 52
click at [256, 219] on button at bounding box center [255, 212] width 15 height 14
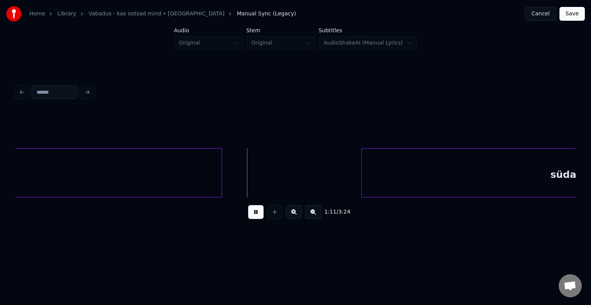
click at [255, 216] on button at bounding box center [255, 212] width 15 height 14
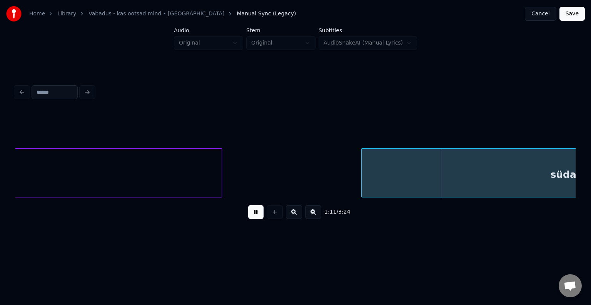
click at [255, 216] on button at bounding box center [255, 212] width 15 height 14
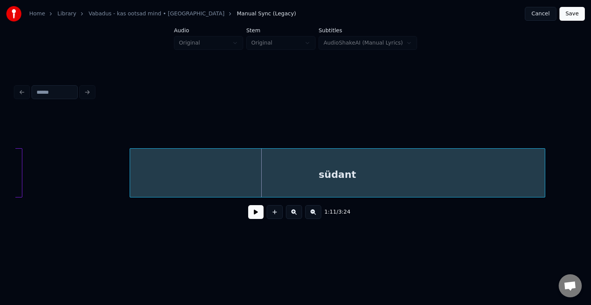
click at [354, 172] on div "südant" at bounding box center [337, 175] width 414 height 52
click at [252, 213] on button at bounding box center [255, 212] width 15 height 14
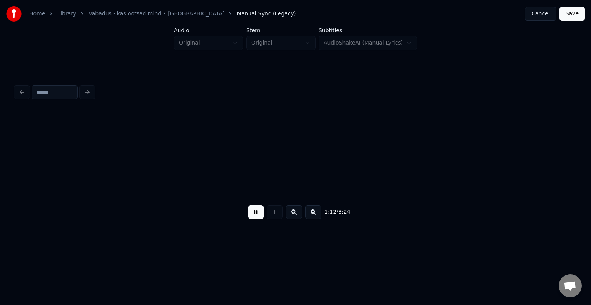
scroll to position [0, 33427]
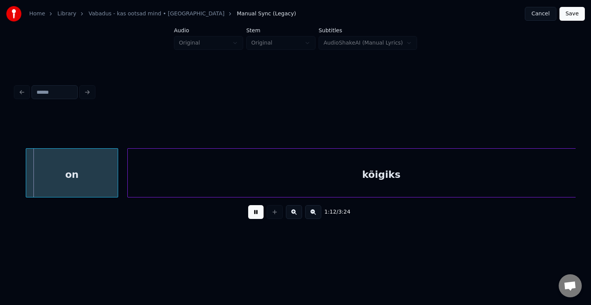
click at [257, 208] on div "1:12 / 3:24" at bounding box center [295, 212] width 547 height 17
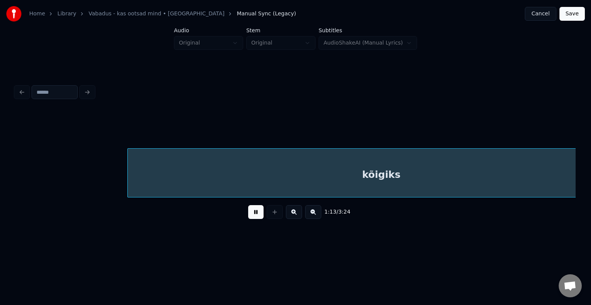
scroll to position [0, 33989]
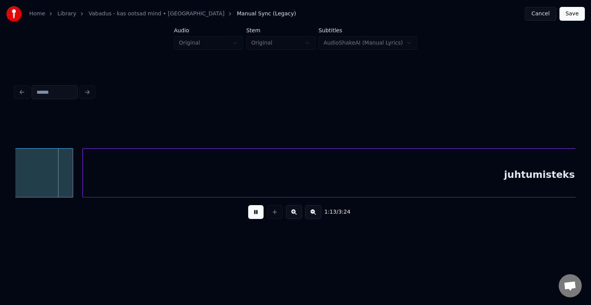
click at [250, 216] on button at bounding box center [255, 212] width 15 height 14
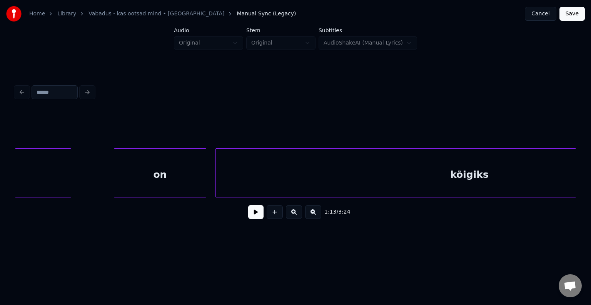
scroll to position [0, 33328]
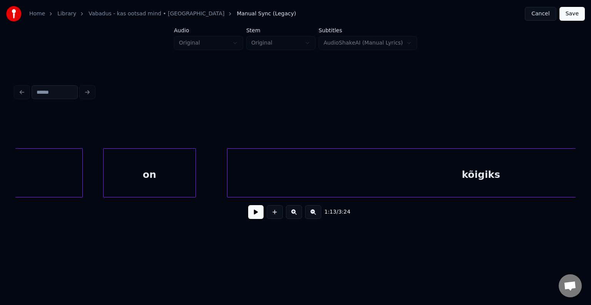
click at [148, 171] on div "on" at bounding box center [148, 175] width 91 height 52
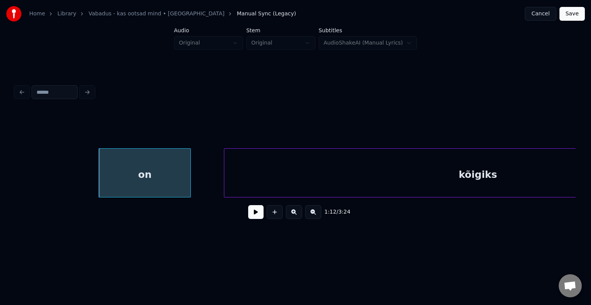
scroll to position [0, 33485]
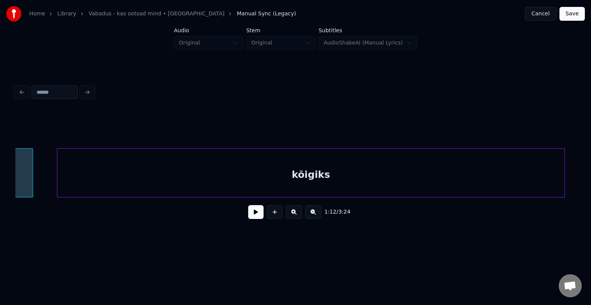
click at [305, 172] on div "kõigiks" at bounding box center [310, 175] width 507 height 52
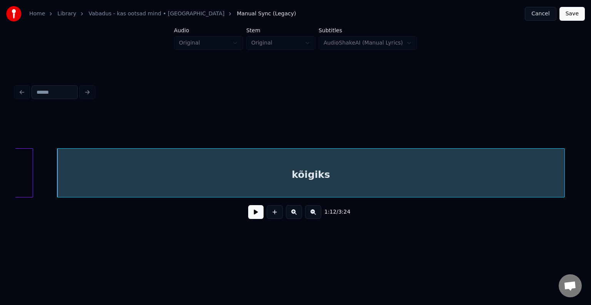
click at [248, 213] on button at bounding box center [255, 212] width 15 height 14
click at [255, 211] on button at bounding box center [255, 212] width 15 height 14
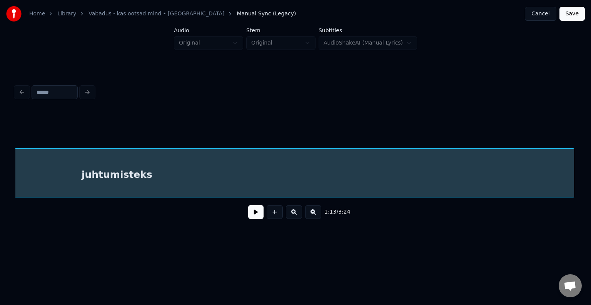
scroll to position [0, 34044]
click at [248, 177] on div "juhtumisteks" at bounding box center [475, 175] width 913 height 52
click at [250, 219] on button at bounding box center [255, 212] width 15 height 14
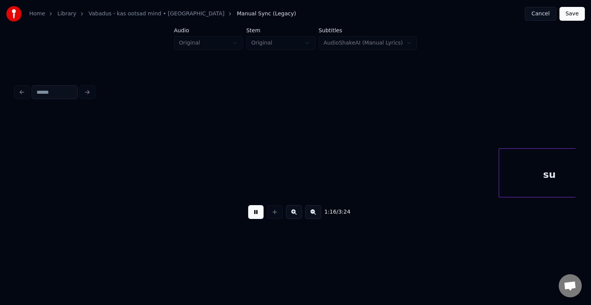
scroll to position [0, 35167]
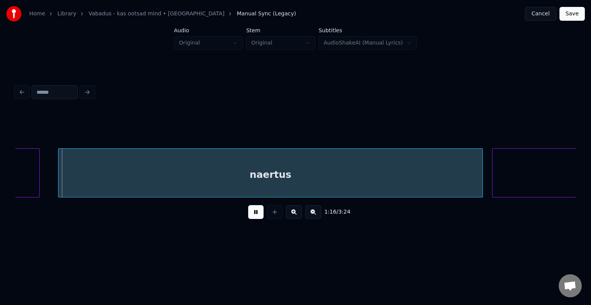
click at [253, 216] on button at bounding box center [255, 212] width 15 height 14
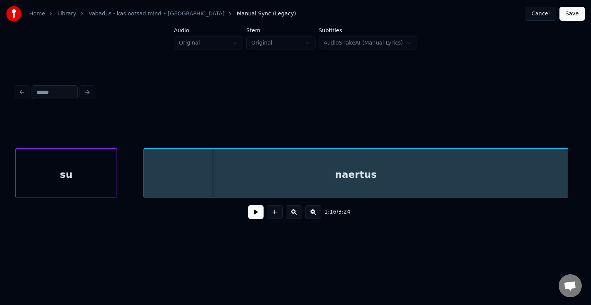
click at [22, 174] on div "su" at bounding box center [66, 175] width 101 height 52
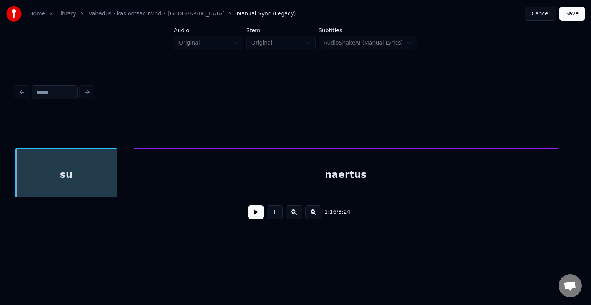
click at [246, 173] on div "naertus" at bounding box center [346, 175] width 424 height 52
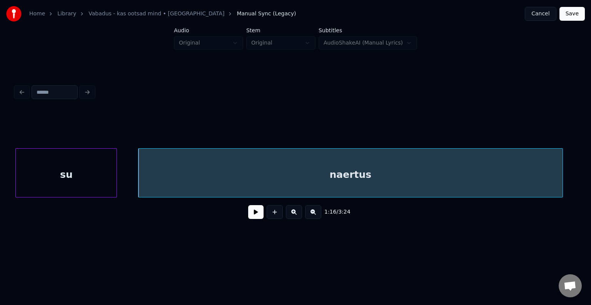
click at [88, 173] on div "su" at bounding box center [66, 175] width 101 height 52
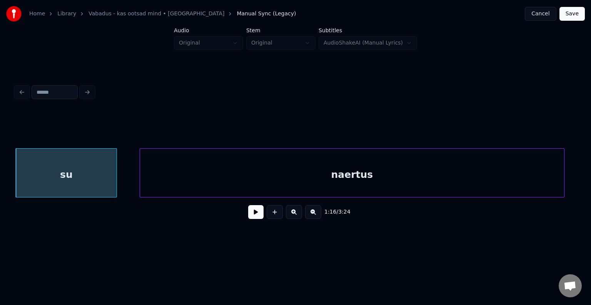
click at [250, 213] on button at bounding box center [255, 212] width 15 height 14
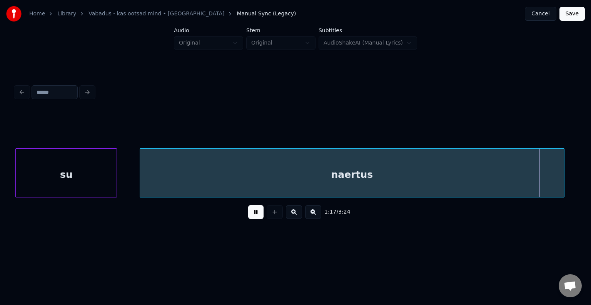
scroll to position [0, 35633]
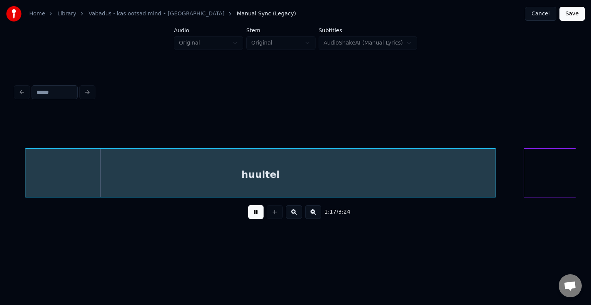
click at [249, 210] on button at bounding box center [255, 212] width 15 height 14
click at [223, 177] on div "huultel" at bounding box center [251, 175] width 470 height 52
click at [250, 218] on button at bounding box center [255, 212] width 15 height 14
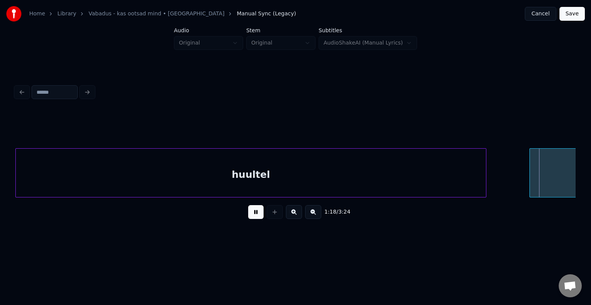
click at [250, 215] on button at bounding box center [255, 212] width 15 height 14
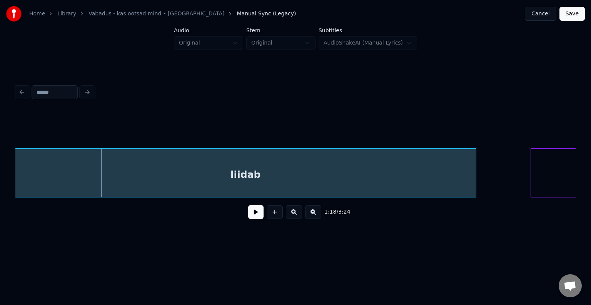
scroll to position [0, 36133]
click at [167, 175] on div "liidab" at bounding box center [246, 175] width 461 height 52
click at [249, 219] on button at bounding box center [255, 212] width 15 height 14
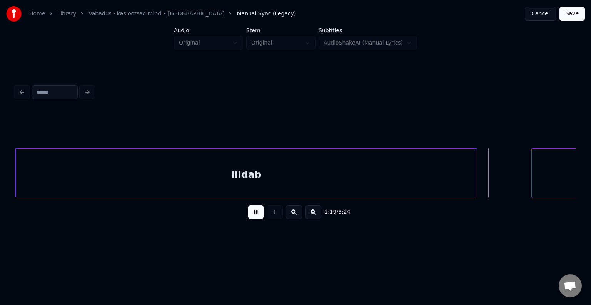
click at [249, 219] on button at bounding box center [255, 212] width 15 height 14
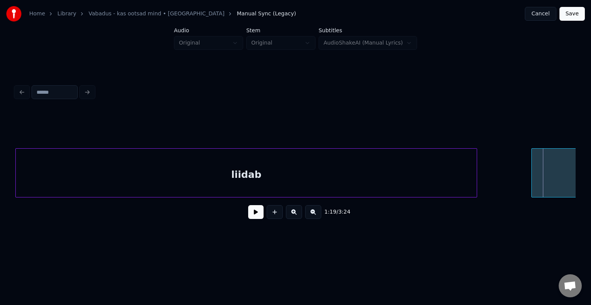
scroll to position [0, 36484]
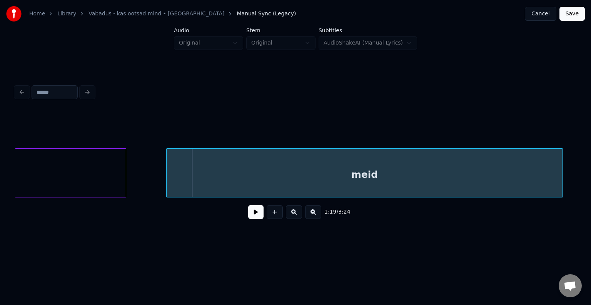
click at [535, 169] on div "meid" at bounding box center [364, 175] width 396 height 52
click at [250, 216] on button at bounding box center [255, 212] width 15 height 14
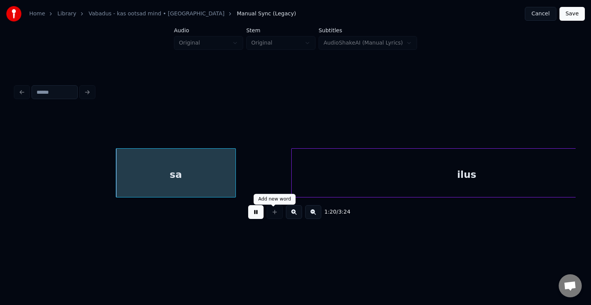
click at [265, 210] on div at bounding box center [274, 212] width 19 height 14
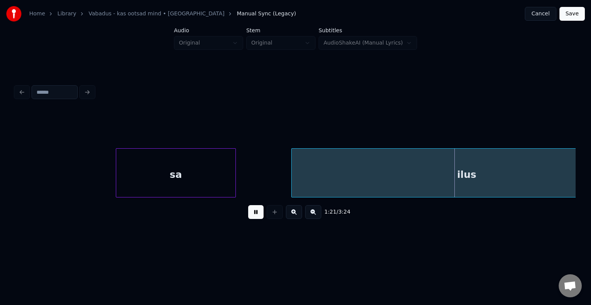
click at [249, 218] on button at bounding box center [255, 212] width 15 height 14
click at [188, 178] on div "sa" at bounding box center [152, 175] width 119 height 52
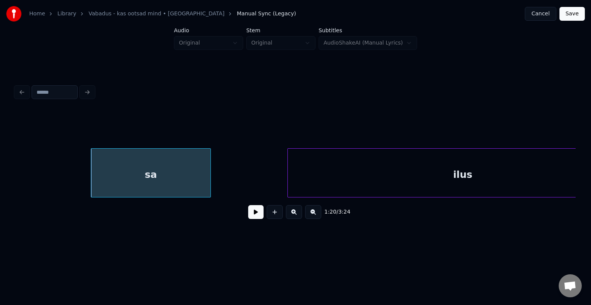
scroll to position [0, 37111]
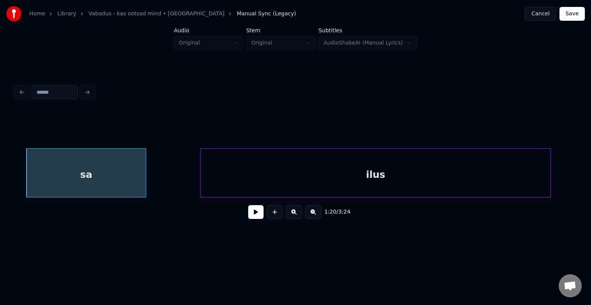
click at [371, 174] on div "ilus" at bounding box center [375, 175] width 350 height 52
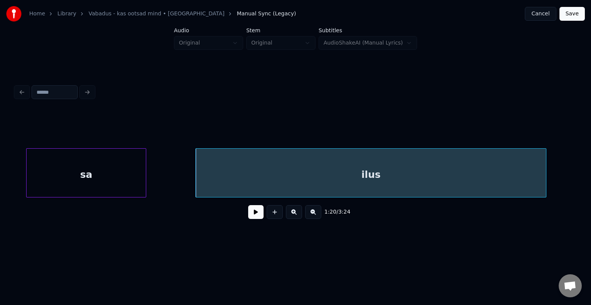
click at [254, 218] on button at bounding box center [255, 212] width 15 height 14
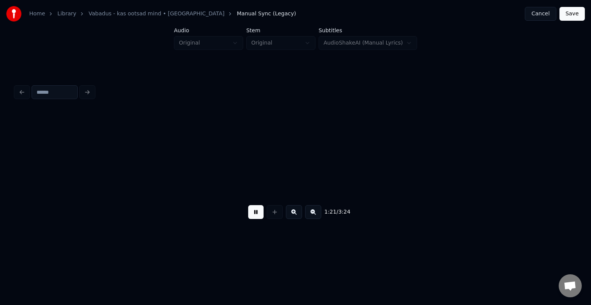
scroll to position [0, 37673]
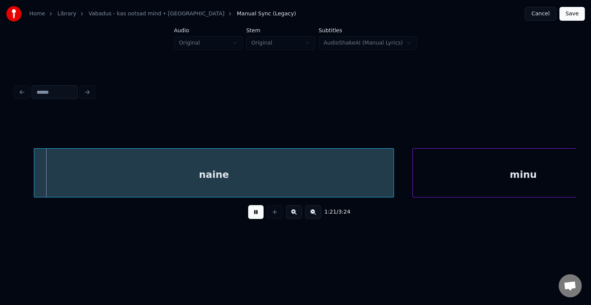
click at [256, 215] on button at bounding box center [255, 212] width 15 height 14
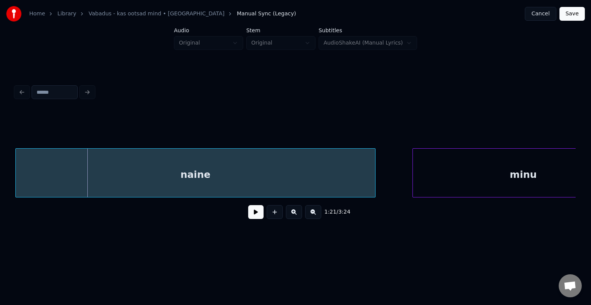
click at [230, 174] on div "naine" at bounding box center [195, 175] width 359 height 52
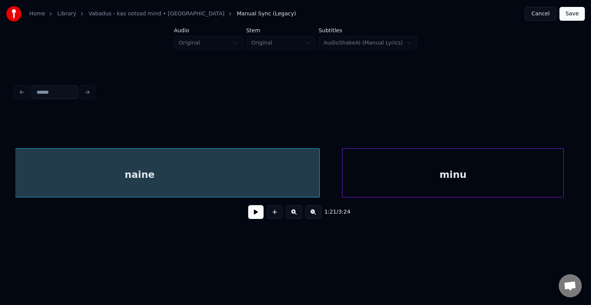
click at [452, 171] on div "minu" at bounding box center [452, 175] width 221 height 52
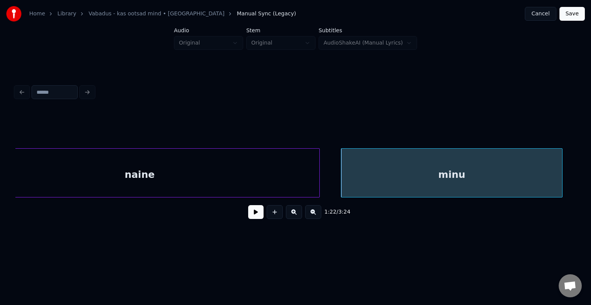
click at [237, 218] on div "1:22 / 3:24" at bounding box center [295, 212] width 547 height 17
click at [256, 216] on button at bounding box center [255, 212] width 15 height 14
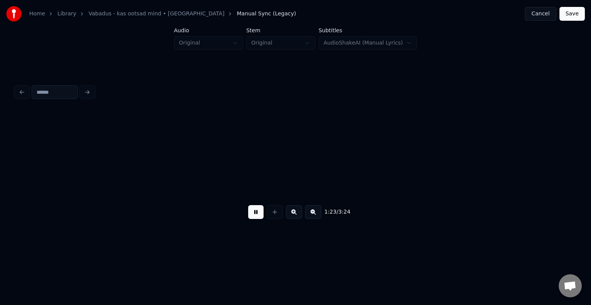
click at [256, 216] on button at bounding box center [255, 212] width 15 height 14
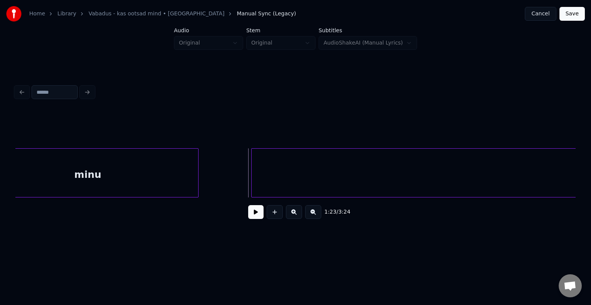
scroll to position [0, 38091]
click at [153, 175] on div at bounding box center [152, 173] width 2 height 48
click at [290, 174] on div "kujutluses" at bounding box center [408, 175] width 784 height 52
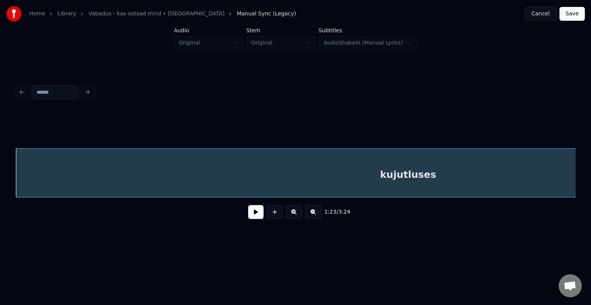
click at [249, 217] on button at bounding box center [255, 212] width 15 height 14
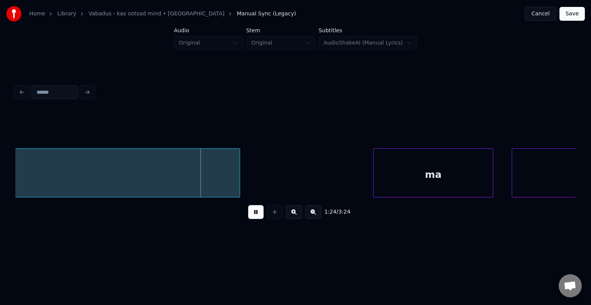
click at [250, 215] on button at bounding box center [255, 212] width 15 height 14
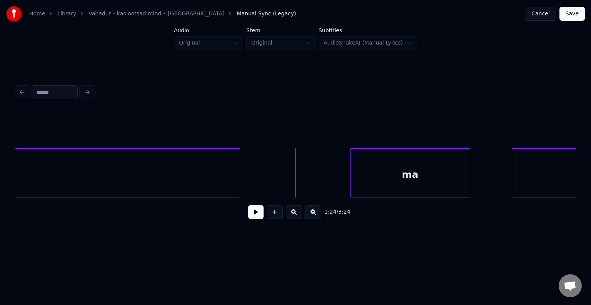
click at [385, 174] on div "ma" at bounding box center [409, 175] width 119 height 52
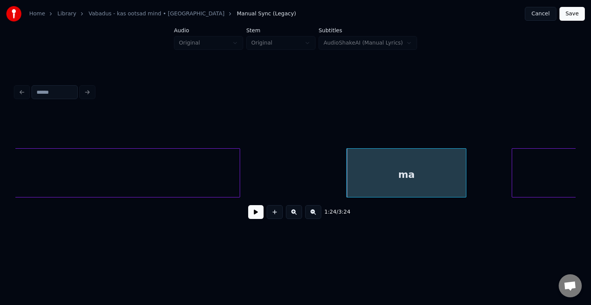
click at [251, 215] on button at bounding box center [255, 212] width 15 height 14
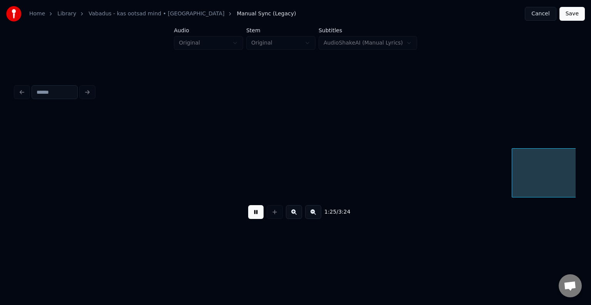
scroll to position [0, 39427]
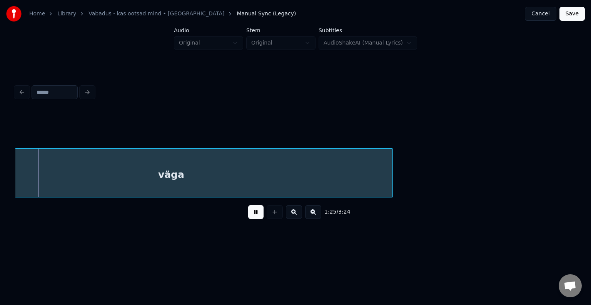
click at [251, 215] on button at bounding box center [255, 212] width 15 height 14
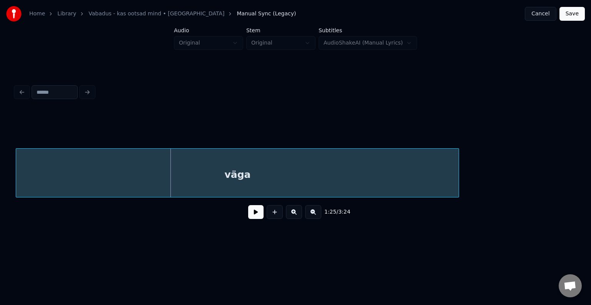
click at [243, 183] on div "väga" at bounding box center [237, 175] width 442 height 52
click at [253, 218] on button at bounding box center [255, 212] width 15 height 14
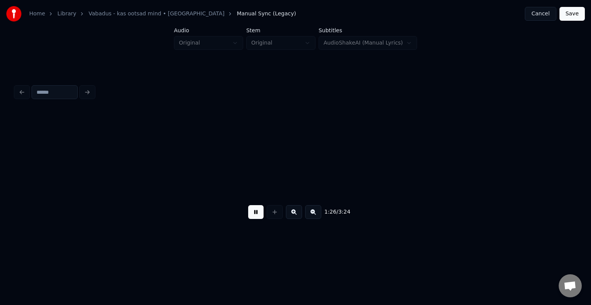
scroll to position [0, 39916]
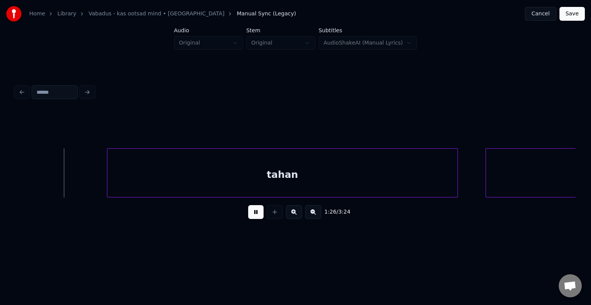
click at [253, 218] on button at bounding box center [255, 212] width 15 height 14
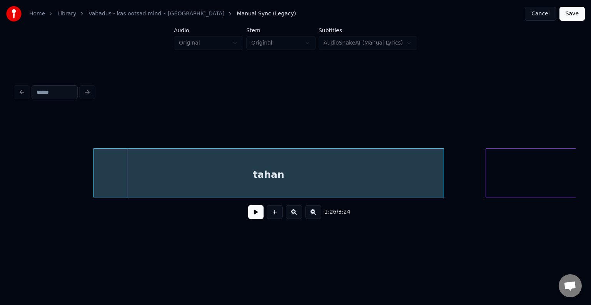
click at [241, 157] on div "tahan" at bounding box center [268, 175] width 350 height 52
click at [255, 214] on button at bounding box center [255, 212] width 15 height 14
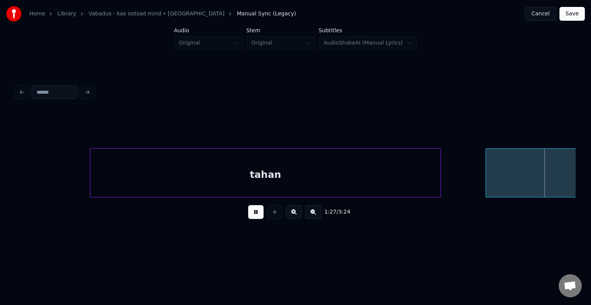
click at [254, 212] on button at bounding box center [255, 212] width 15 height 14
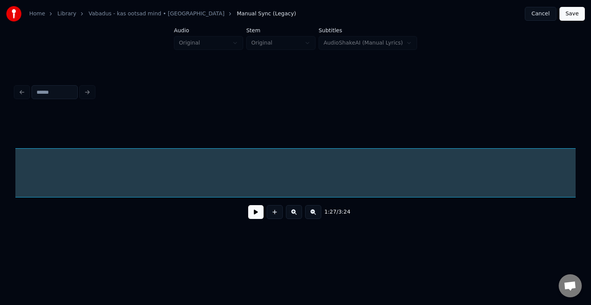
click at [259, 213] on button at bounding box center [255, 212] width 15 height 14
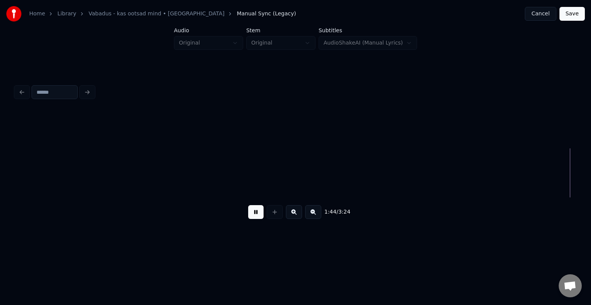
scroll to position [0, 0]
click at [254, 215] on button at bounding box center [255, 212] width 15 height 14
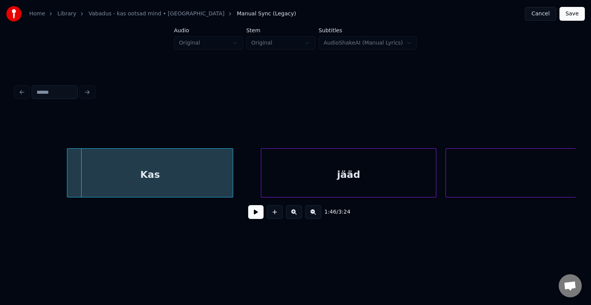
scroll to position [0, 49283]
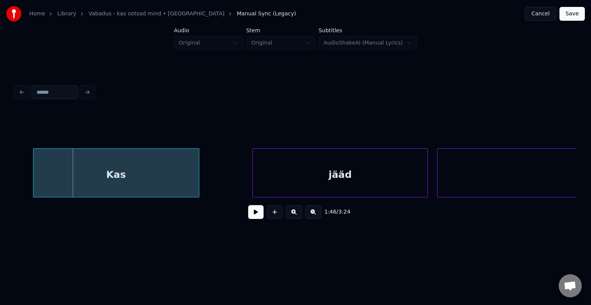
click at [186, 187] on div "Kas" at bounding box center [115, 175] width 165 height 52
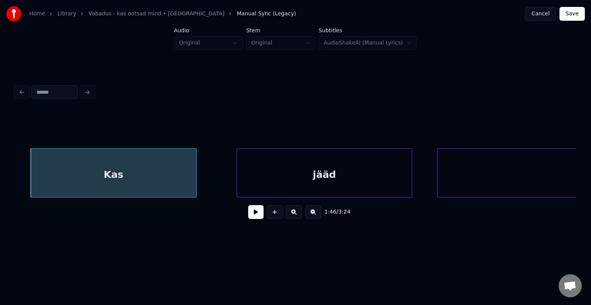
click at [317, 176] on div "jääd" at bounding box center [324, 175] width 175 height 52
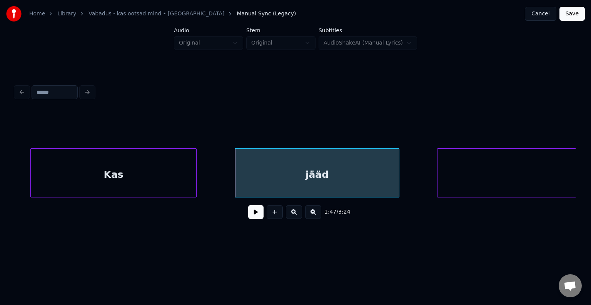
click at [396, 173] on div at bounding box center [397, 173] width 2 height 48
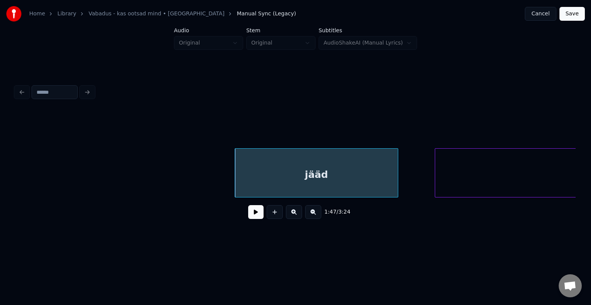
scroll to position [0, 49520]
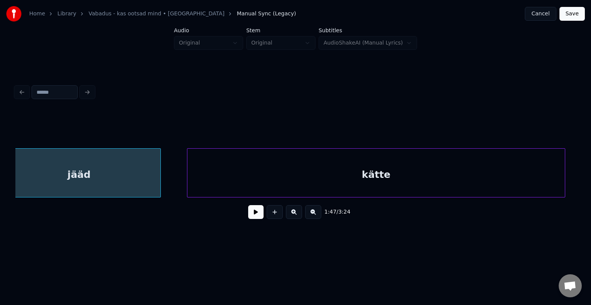
click at [443, 172] on div "kätte" at bounding box center [376, 175] width 378 height 52
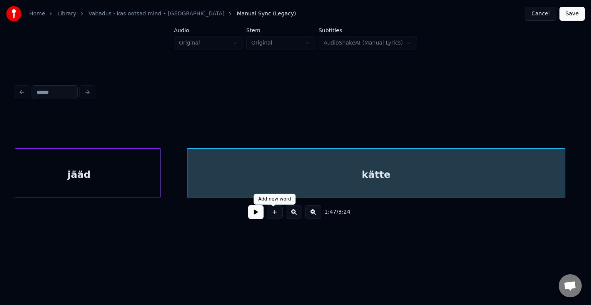
click at [248, 216] on button at bounding box center [255, 212] width 15 height 14
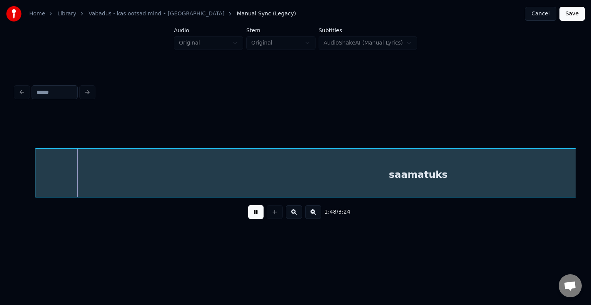
click at [257, 210] on button at bounding box center [255, 212] width 15 height 14
click at [264, 171] on div "saamatuks" at bounding box center [398, 175] width 765 height 52
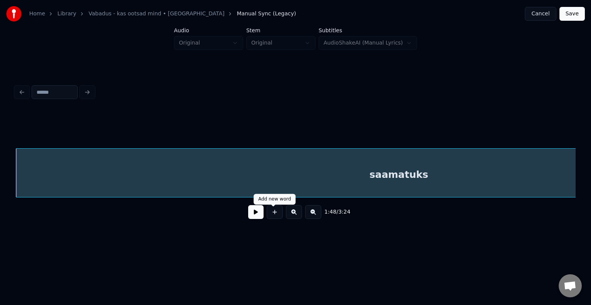
click at [253, 215] on button at bounding box center [255, 212] width 15 height 14
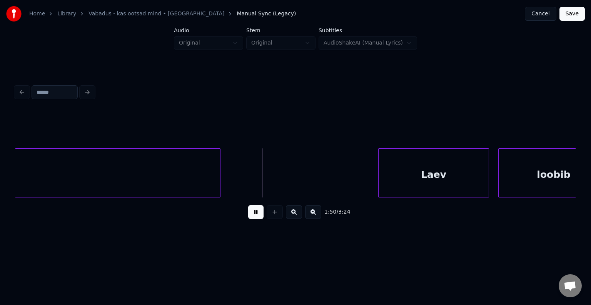
drag, startPoint x: 256, startPoint y: 212, endPoint x: 260, endPoint y: 213, distance: 4.3
click at [258, 212] on button at bounding box center [255, 212] width 15 height 14
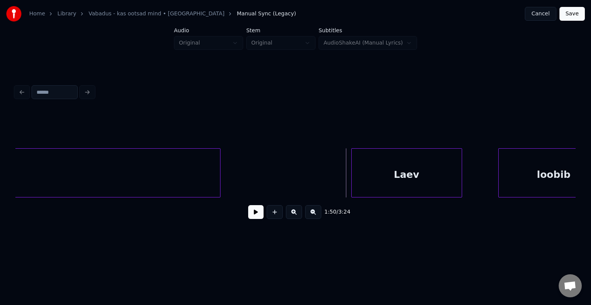
click at [410, 176] on div "Laev" at bounding box center [406, 175] width 110 height 52
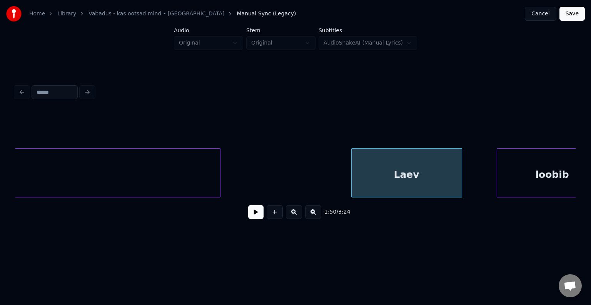
scroll to position [0, 50684]
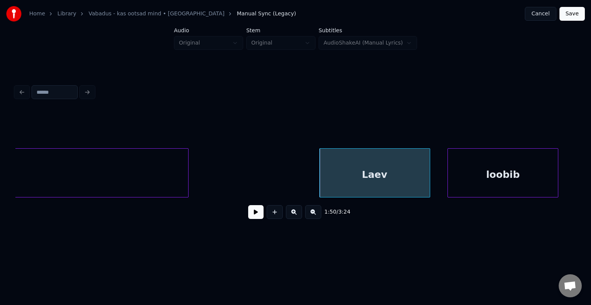
click at [491, 174] on div "loobib" at bounding box center [502, 175] width 110 height 52
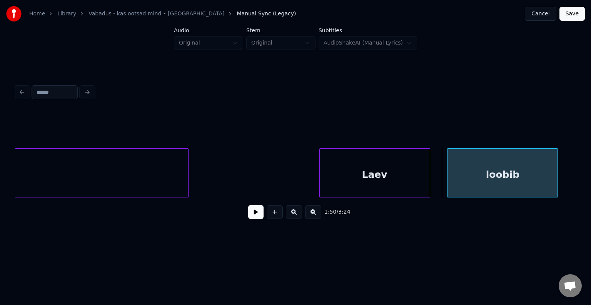
click at [471, 176] on div "loobib" at bounding box center [502, 175] width 110 height 52
click at [252, 217] on button at bounding box center [255, 212] width 15 height 14
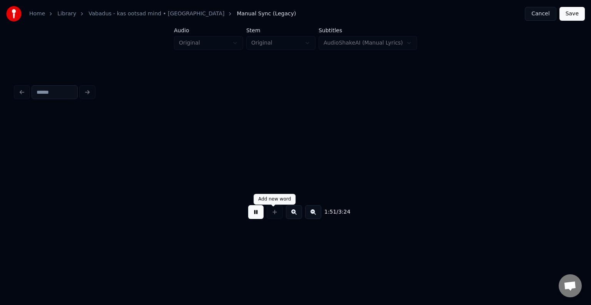
scroll to position [0, 51267]
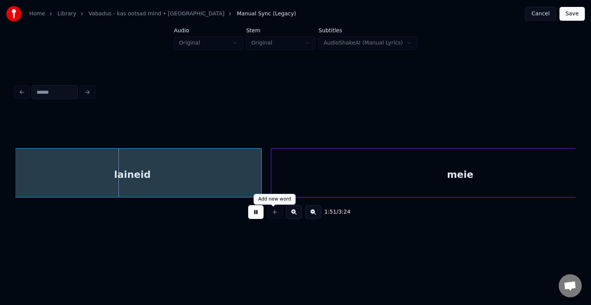
click at [265, 214] on div at bounding box center [274, 212] width 19 height 14
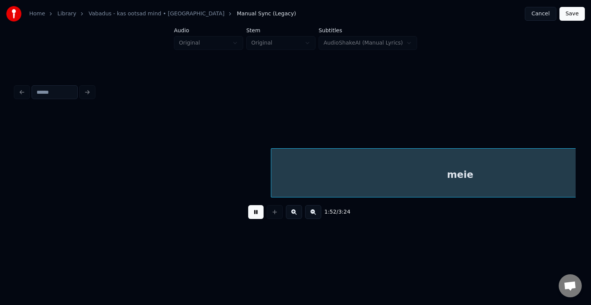
click at [253, 223] on div "1:52 / 3:24" at bounding box center [295, 212] width 560 height 29
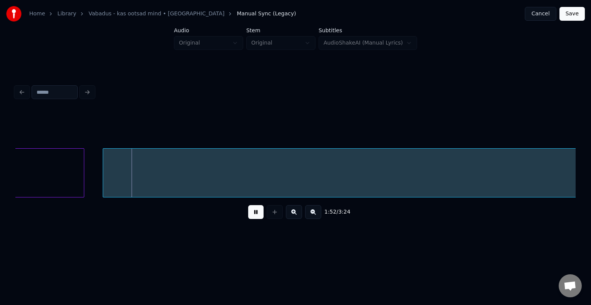
click at [254, 217] on button at bounding box center [255, 212] width 15 height 14
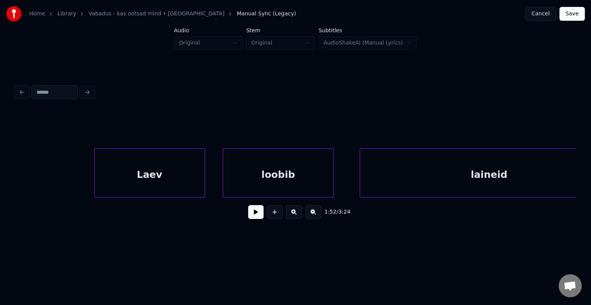
scroll to position [0, 50951]
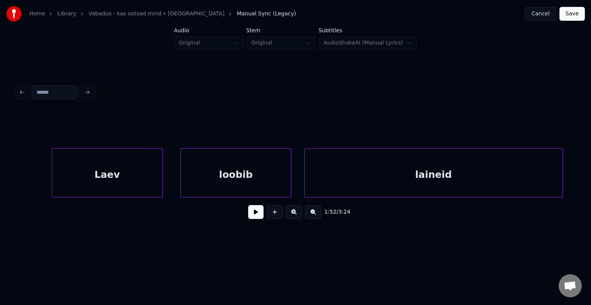
click at [422, 185] on div "laineid" at bounding box center [433, 175] width 258 height 52
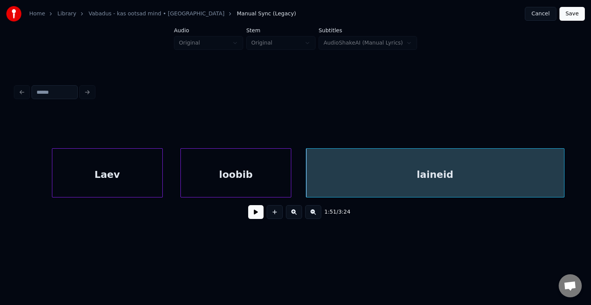
click at [253, 213] on button at bounding box center [255, 212] width 15 height 14
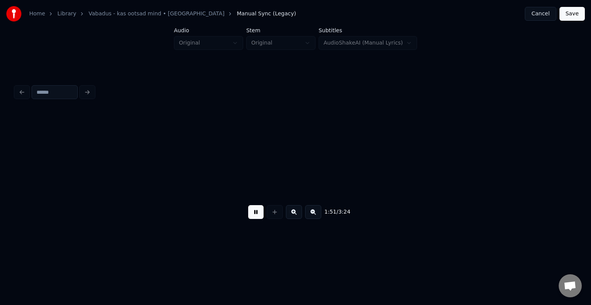
scroll to position [0, 51513]
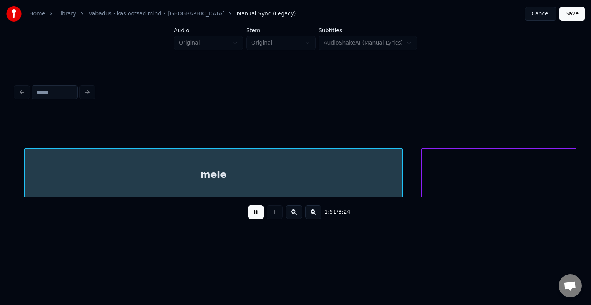
click at [253, 213] on button at bounding box center [255, 212] width 15 height 14
click at [246, 160] on div "meie" at bounding box center [205, 175] width 378 height 52
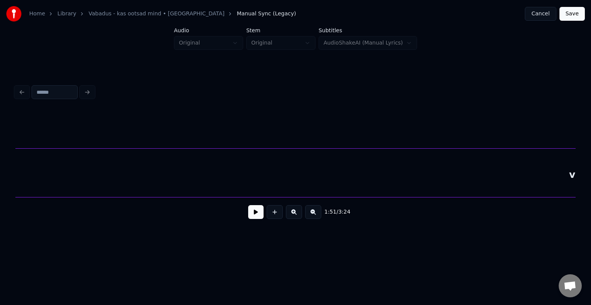
scroll to position [0, 51899]
click at [455, 163] on div "vahele" at bounding box center [587, 175] width 1143 height 52
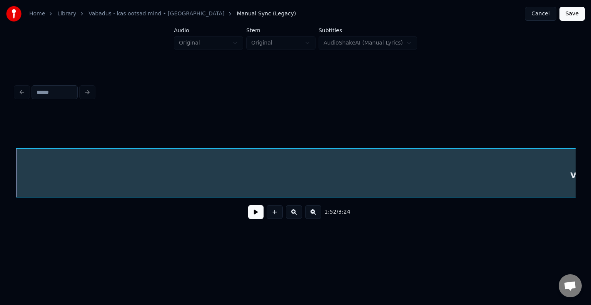
click at [256, 211] on button at bounding box center [255, 212] width 15 height 14
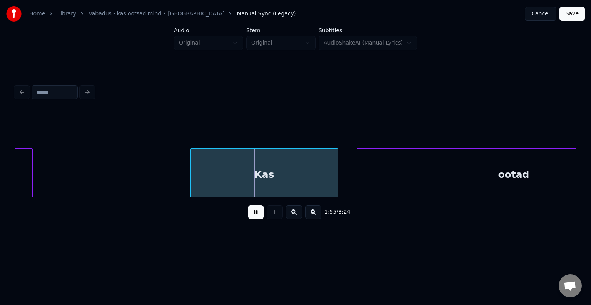
click at [256, 212] on button at bounding box center [255, 212] width 15 height 14
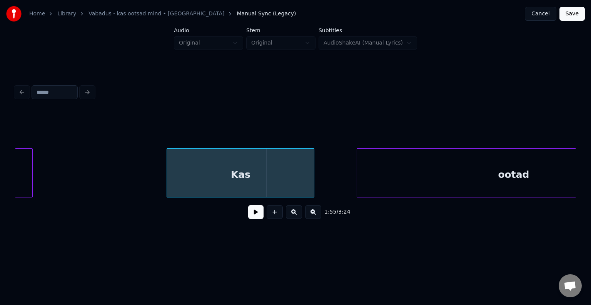
click at [250, 182] on div "Kas" at bounding box center [240, 175] width 147 height 52
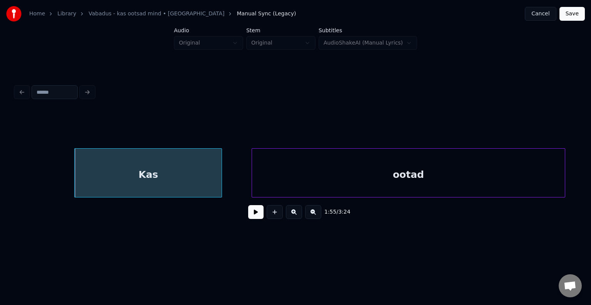
click at [455, 170] on div "ootad" at bounding box center [408, 175] width 313 height 52
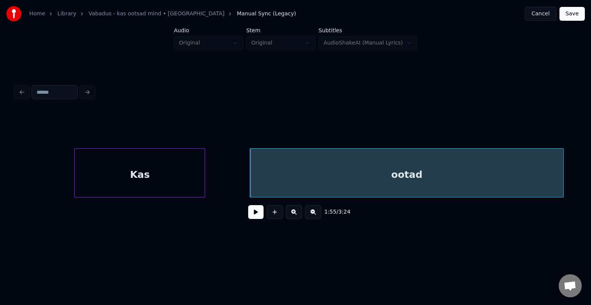
click at [202, 169] on div at bounding box center [203, 173] width 2 height 48
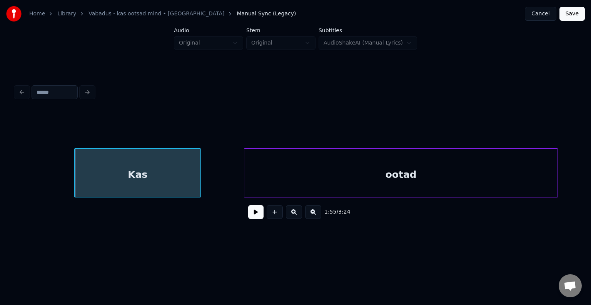
click at [343, 169] on div "ootad" at bounding box center [400, 175] width 313 height 52
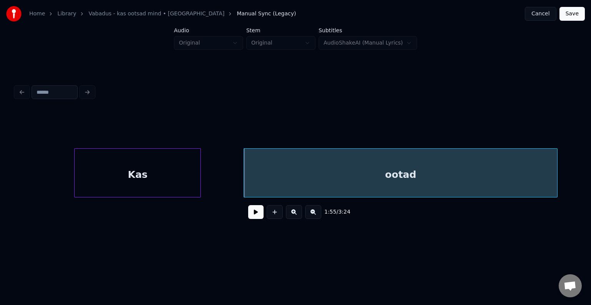
click at [252, 215] on button at bounding box center [255, 212] width 15 height 14
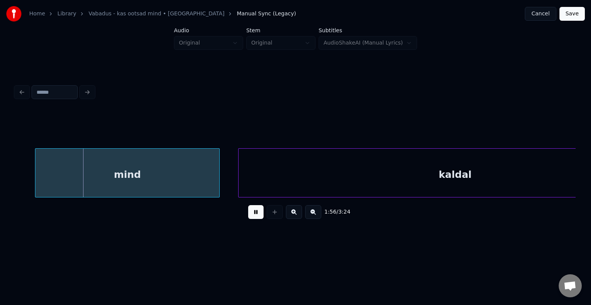
click at [252, 212] on button at bounding box center [255, 212] width 15 height 14
click at [181, 180] on div "mind" at bounding box center [116, 175] width 184 height 52
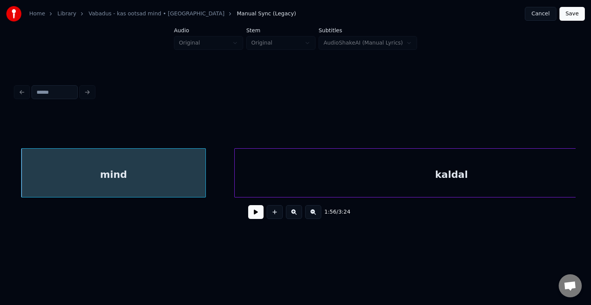
scroll to position [0, 53774]
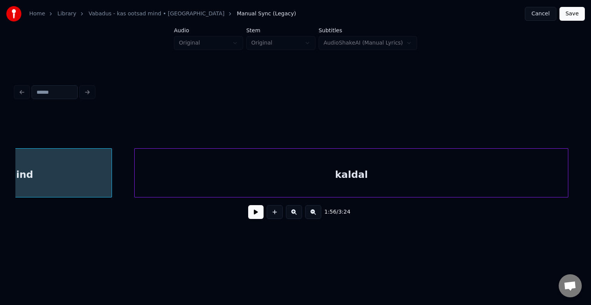
click at [334, 169] on div "kaldal" at bounding box center [351, 175] width 433 height 52
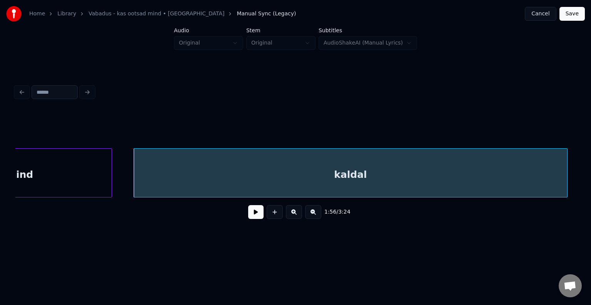
click at [258, 215] on button at bounding box center [255, 212] width 15 height 14
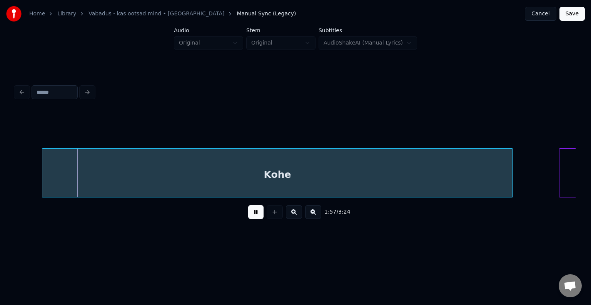
click at [256, 212] on button at bounding box center [255, 212] width 15 height 14
click at [241, 175] on div "Kohe" at bounding box center [263, 175] width 470 height 52
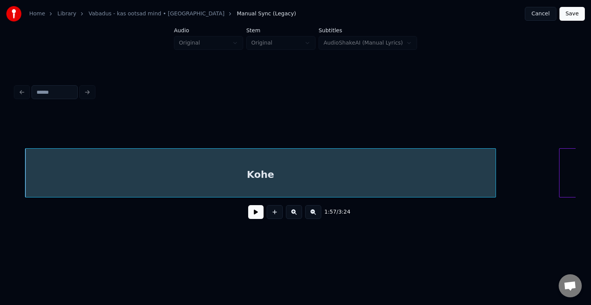
click at [254, 213] on button at bounding box center [255, 212] width 15 height 14
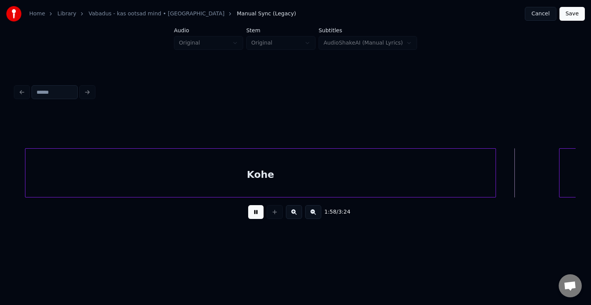
click at [254, 213] on button at bounding box center [255, 212] width 15 height 14
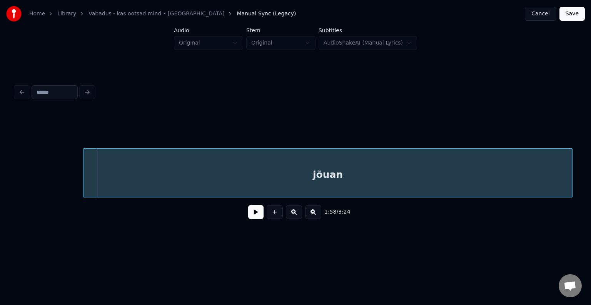
scroll to position [0, 54829]
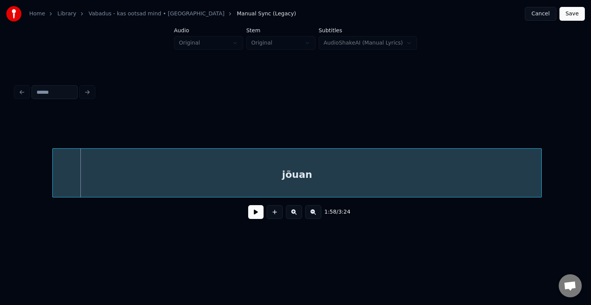
click at [422, 176] on div "jõuan" at bounding box center [297, 175] width 488 height 52
click at [254, 217] on button at bounding box center [255, 212] width 15 height 14
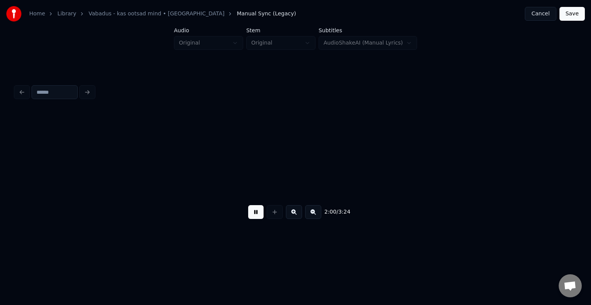
scroll to position [0, 55390]
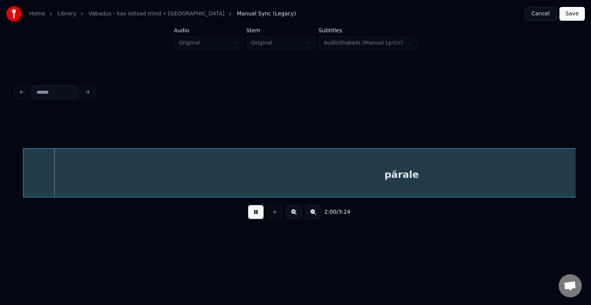
click at [254, 217] on button at bounding box center [255, 212] width 15 height 14
click at [231, 173] on div "pärale" at bounding box center [394, 175] width 756 height 52
click at [253, 217] on button at bounding box center [255, 212] width 15 height 14
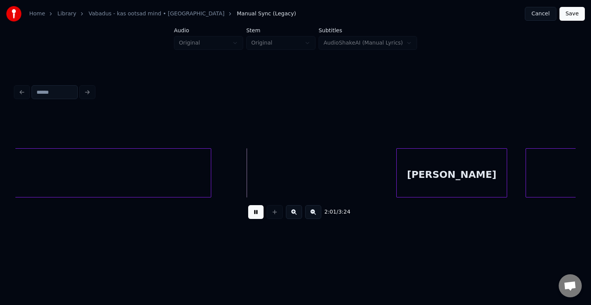
click at [253, 215] on button at bounding box center [255, 212] width 15 height 14
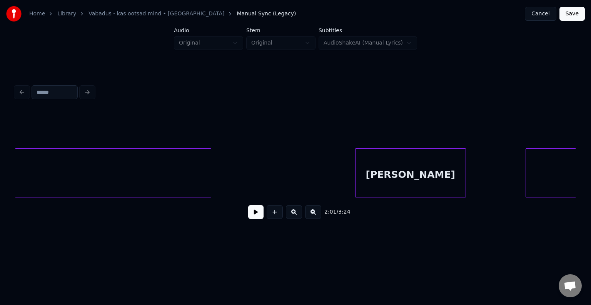
click at [368, 165] on div "[PERSON_NAME]" at bounding box center [410, 175] width 110 height 52
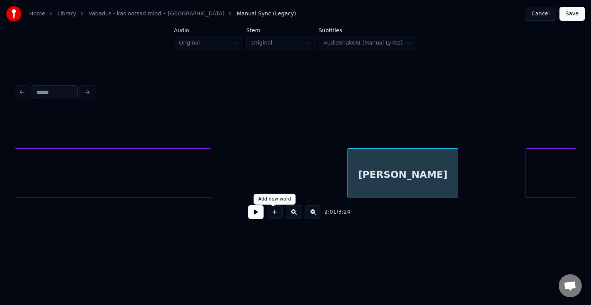
click at [254, 219] on button at bounding box center [255, 212] width 15 height 14
click at [255, 219] on button at bounding box center [255, 212] width 15 height 14
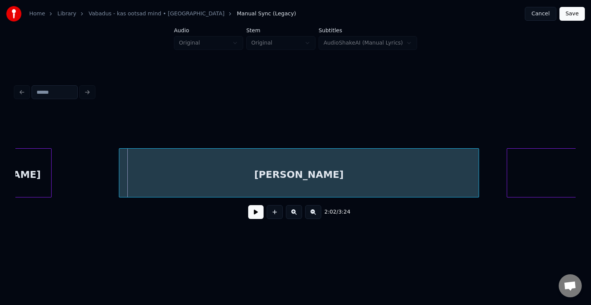
scroll to position [0, 56364]
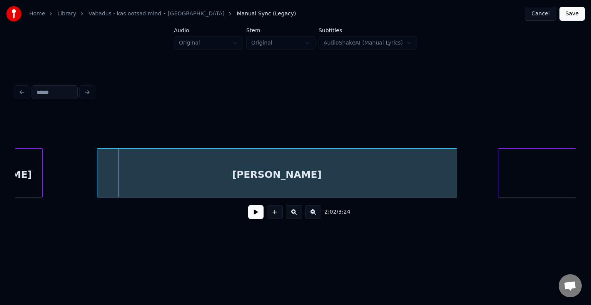
click at [306, 183] on div "[PERSON_NAME]" at bounding box center [276, 175] width 359 height 52
click at [253, 215] on button at bounding box center [255, 212] width 15 height 14
drag, startPoint x: 253, startPoint y: 215, endPoint x: 298, endPoint y: 205, distance: 45.9
click at [256, 214] on button at bounding box center [255, 212] width 15 height 14
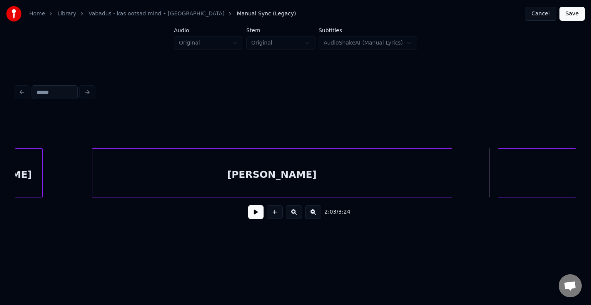
scroll to position [0, 56709]
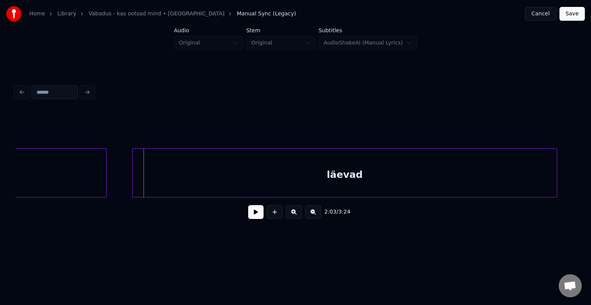
click at [509, 178] on div "läevad" at bounding box center [345, 175] width 424 height 52
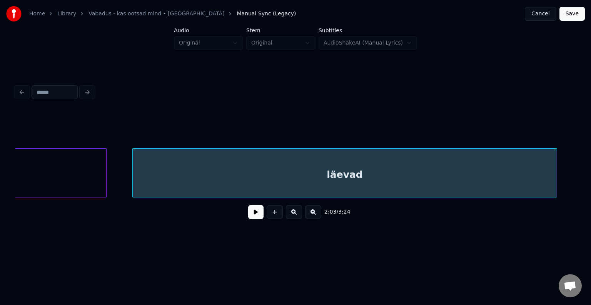
click at [248, 218] on button at bounding box center [255, 212] width 15 height 14
click at [248, 216] on button at bounding box center [255, 212] width 15 height 14
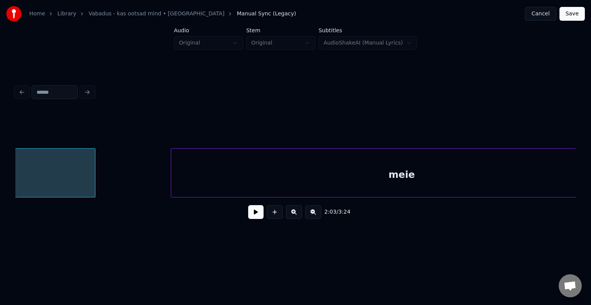
scroll to position [0, 57225]
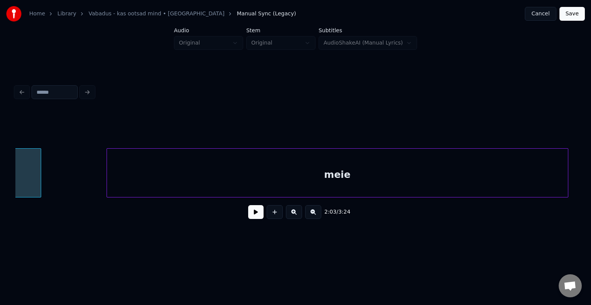
click at [445, 171] on div "meie" at bounding box center [337, 175] width 461 height 52
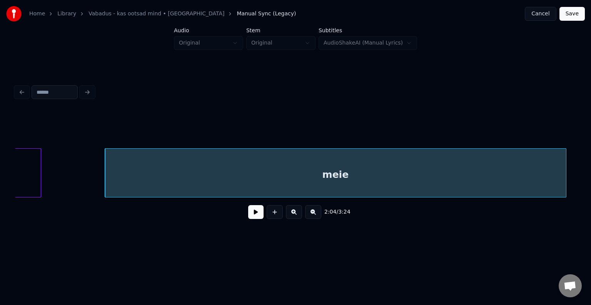
click at [257, 217] on button at bounding box center [255, 212] width 15 height 14
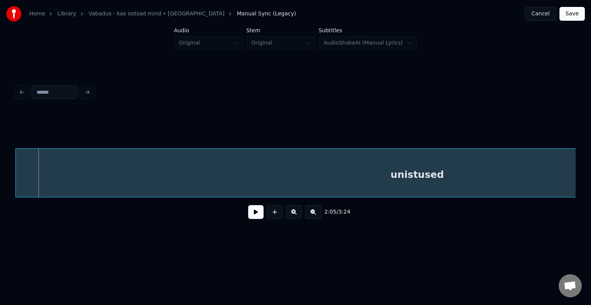
click at [242, 175] on div "unistused" at bounding box center [417, 175] width 802 height 52
click at [254, 211] on button at bounding box center [255, 212] width 15 height 14
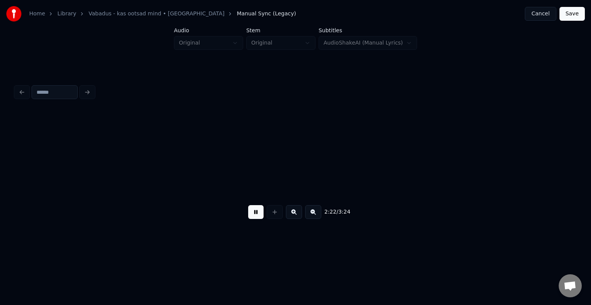
scroll to position [0, 65650]
click at [255, 216] on button at bounding box center [255, 212] width 15 height 14
click at [515, 167] on div "Sul" at bounding box center [483, 175] width 110 height 52
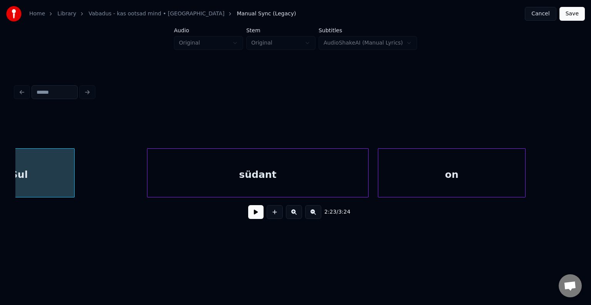
scroll to position [0, 66166]
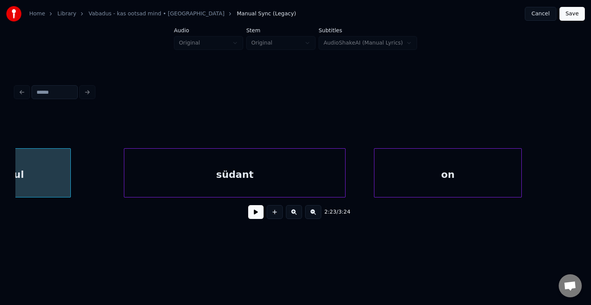
click at [237, 173] on div "südant" at bounding box center [234, 175] width 221 height 52
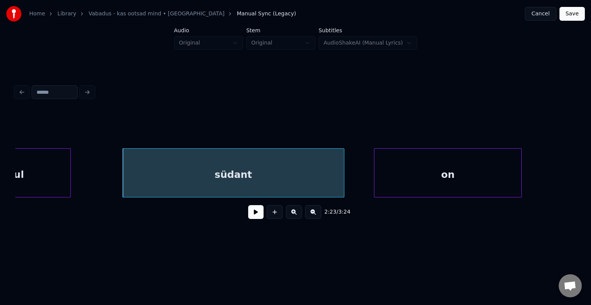
click at [248, 219] on button at bounding box center [255, 212] width 15 height 14
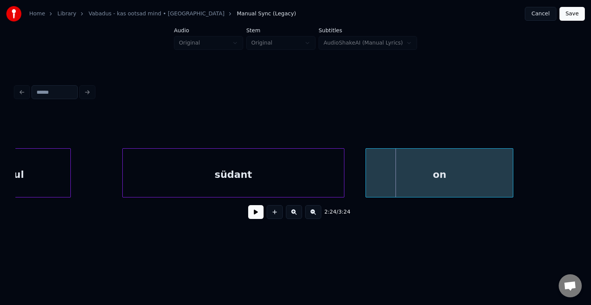
click at [445, 176] on div "on" at bounding box center [439, 175] width 147 height 52
click at [261, 169] on div "südant" at bounding box center [231, 175] width 221 height 52
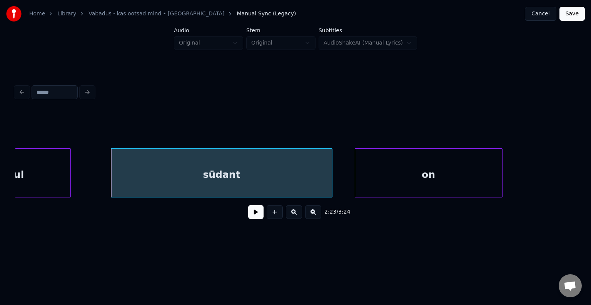
click at [250, 216] on button at bounding box center [255, 212] width 15 height 14
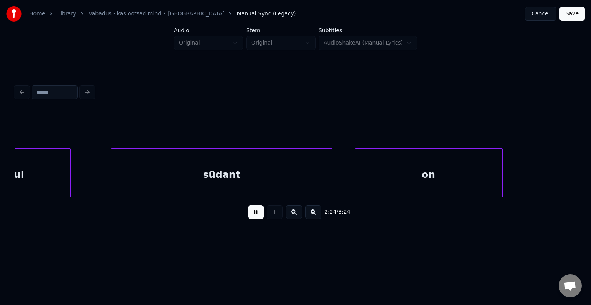
click at [251, 216] on button at bounding box center [255, 212] width 15 height 14
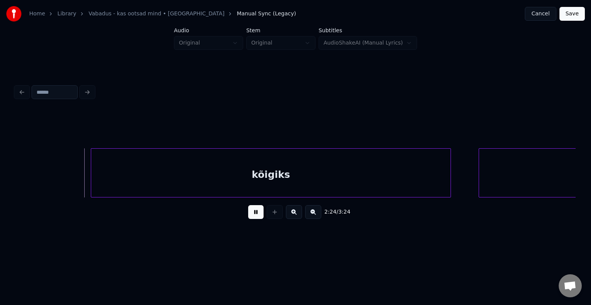
click at [252, 215] on button at bounding box center [255, 212] width 15 height 14
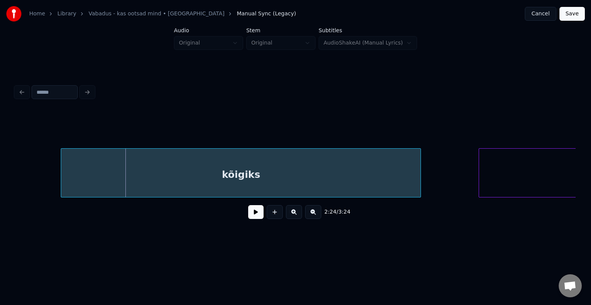
click at [217, 180] on div "kõigiks" at bounding box center [240, 175] width 359 height 52
click at [249, 221] on div "2:24 / 3:24" at bounding box center [295, 212] width 547 height 17
click at [249, 219] on button at bounding box center [255, 212] width 15 height 14
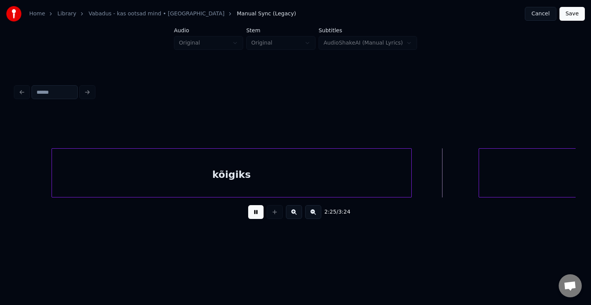
click at [250, 214] on button at bounding box center [255, 212] width 15 height 14
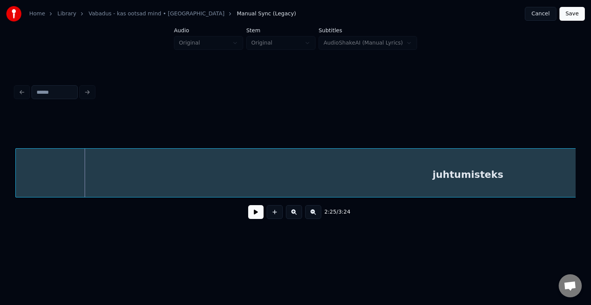
scroll to position [0, 67163]
click at [499, 175] on div "juhtumisteks" at bounding box center [469, 175] width 903 height 52
click at [249, 213] on button at bounding box center [255, 212] width 15 height 14
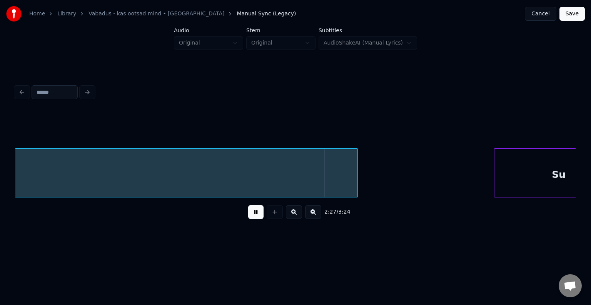
click at [249, 213] on button at bounding box center [255, 212] width 15 height 14
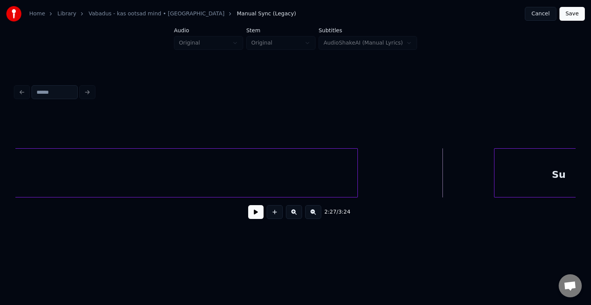
scroll to position [0, 67772]
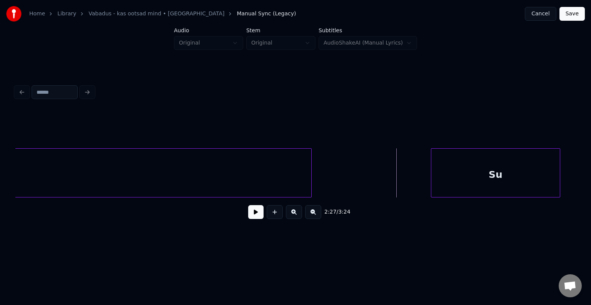
click at [500, 182] on div "Su" at bounding box center [495, 175] width 128 height 52
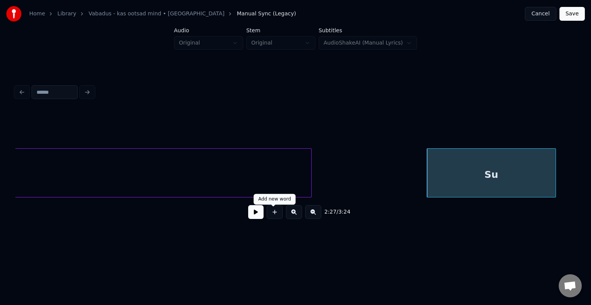
click at [248, 213] on button at bounding box center [255, 212] width 15 height 14
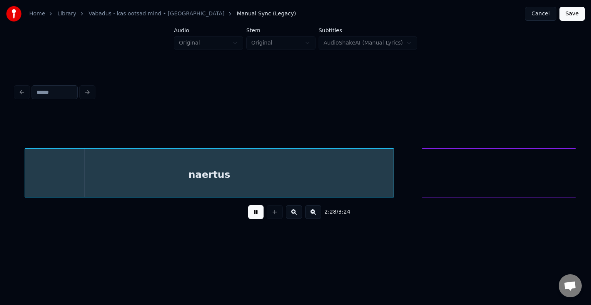
click at [248, 213] on button at bounding box center [255, 212] width 15 height 14
click at [224, 170] on div "naertus" at bounding box center [202, 175] width 368 height 52
click at [257, 219] on button at bounding box center [255, 212] width 15 height 14
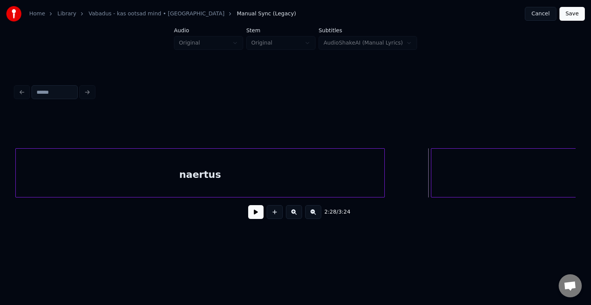
scroll to position [0, 68675]
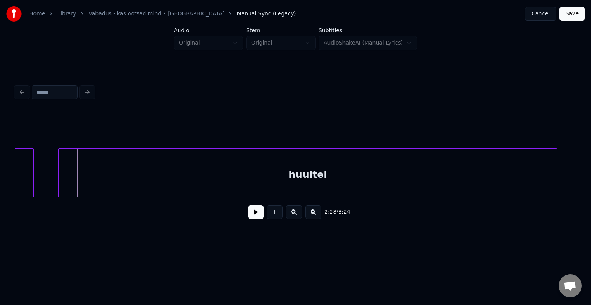
click at [466, 172] on div "huultel" at bounding box center [307, 175] width 497 height 52
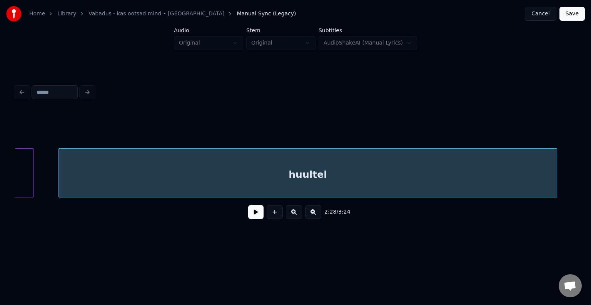
click at [257, 219] on button at bounding box center [255, 212] width 15 height 14
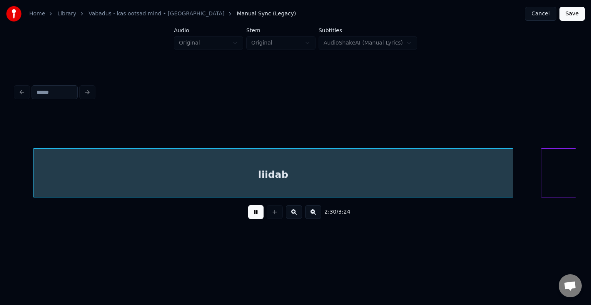
click at [251, 218] on button at bounding box center [255, 212] width 15 height 14
click at [257, 180] on div "liidab" at bounding box center [260, 175] width 479 height 52
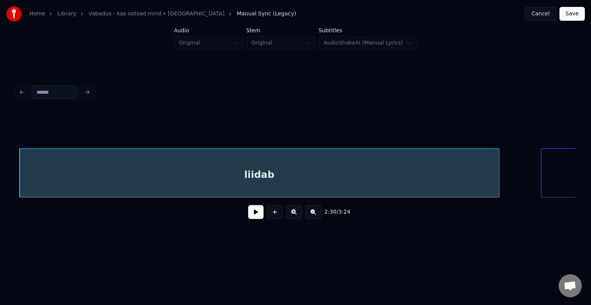
click at [254, 216] on button at bounding box center [255, 212] width 15 height 14
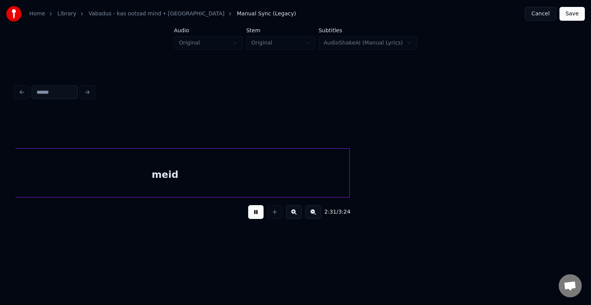
click at [248, 212] on button at bounding box center [255, 212] width 15 height 14
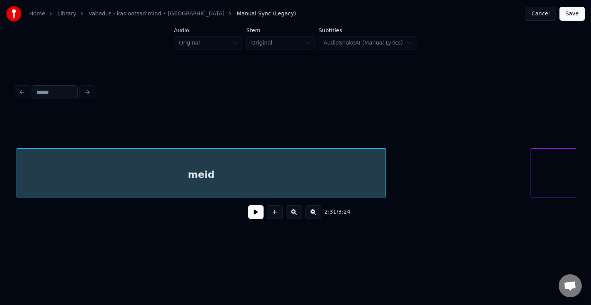
scroll to position [0, 69754]
click at [243, 180] on div "meid" at bounding box center [200, 175] width 368 height 52
click at [248, 217] on button at bounding box center [255, 212] width 15 height 14
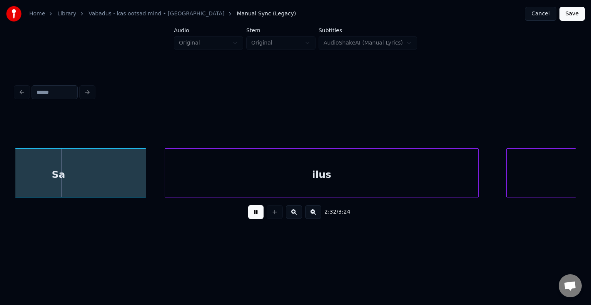
click at [248, 217] on button at bounding box center [255, 212] width 15 height 14
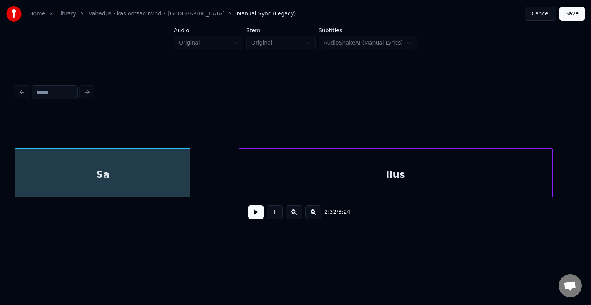
scroll to position [0, 70240]
click at [78, 182] on div "Sa" at bounding box center [104, 175] width 175 height 52
click at [248, 216] on button at bounding box center [255, 212] width 15 height 14
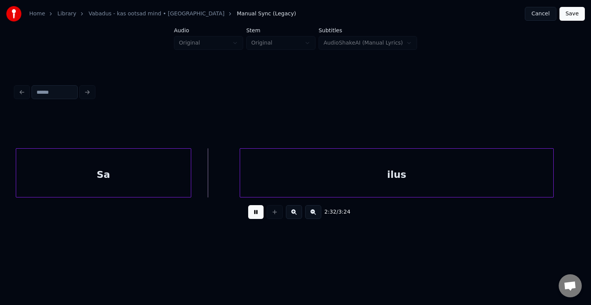
click at [248, 217] on button at bounding box center [255, 212] width 15 height 14
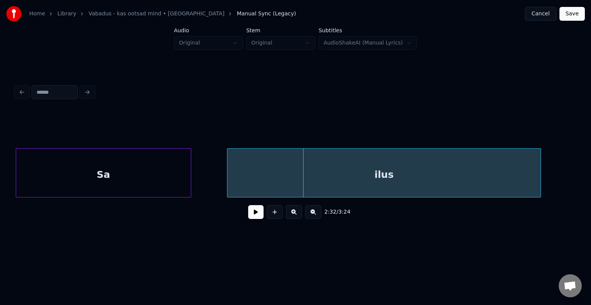
click at [251, 186] on div "ilus" at bounding box center [383, 175] width 313 height 52
click at [248, 217] on button at bounding box center [255, 212] width 15 height 14
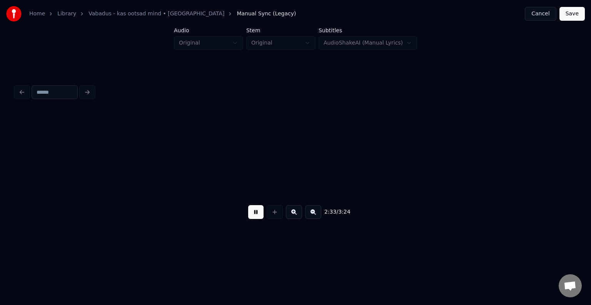
click at [248, 217] on button at bounding box center [255, 212] width 15 height 14
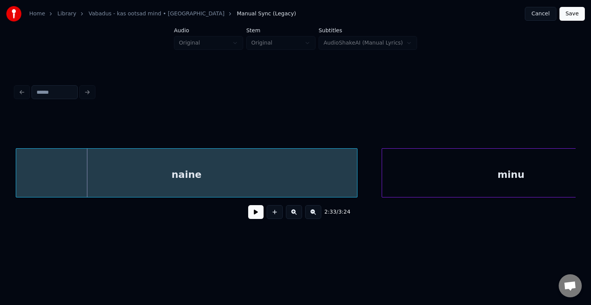
click at [205, 190] on div "naine" at bounding box center [186, 175] width 341 height 52
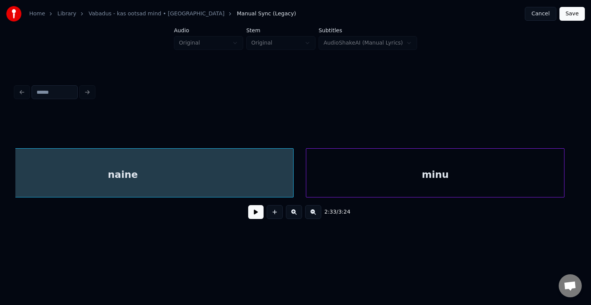
click at [408, 177] on div "minu" at bounding box center [435, 175] width 258 height 52
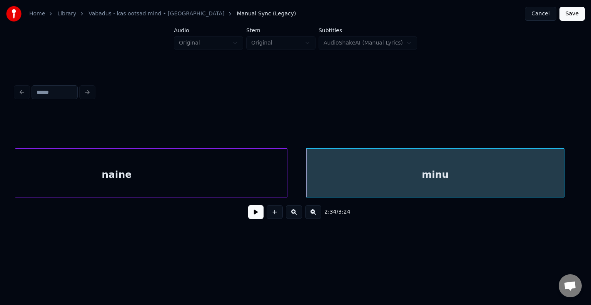
scroll to position [0, 70782]
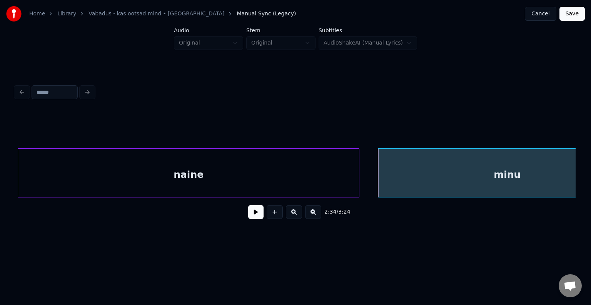
click at [230, 181] on div "naine" at bounding box center [188, 175] width 341 height 52
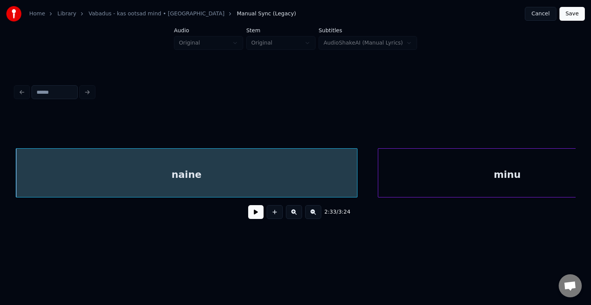
click at [231, 180] on div "naine" at bounding box center [186, 175] width 341 height 52
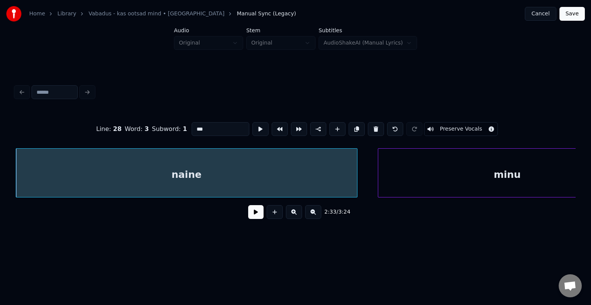
type input "*****"
click at [250, 217] on button at bounding box center [255, 212] width 15 height 14
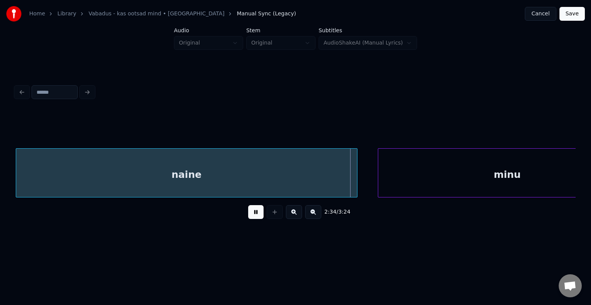
drag, startPoint x: 252, startPoint y: 217, endPoint x: 256, endPoint y: 216, distance: 4.4
click at [253, 217] on button at bounding box center [255, 212] width 15 height 14
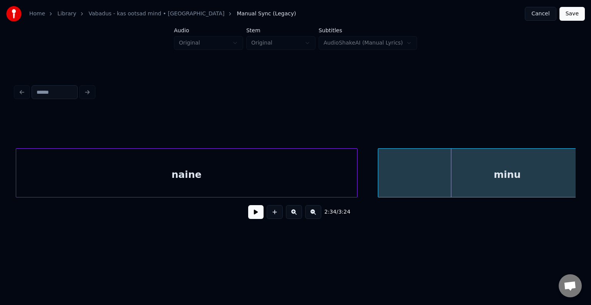
click at [249, 218] on button at bounding box center [255, 212] width 15 height 14
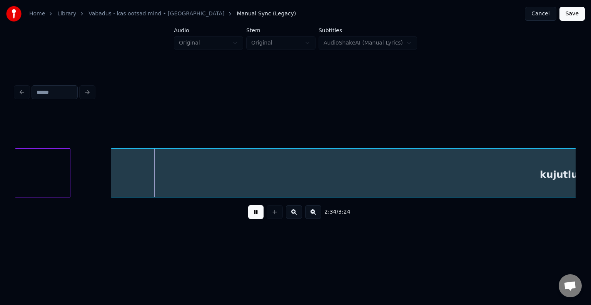
click at [249, 218] on button at bounding box center [255, 212] width 15 height 14
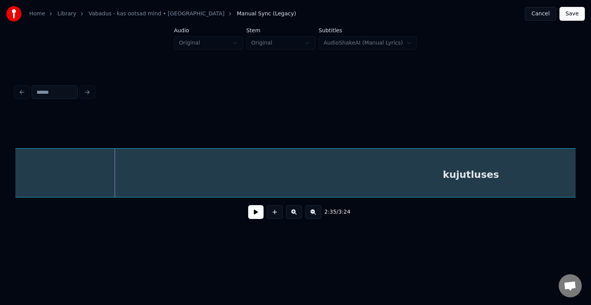
scroll to position [0, 71431]
click at [259, 182] on div "kujutluses" at bounding box center [472, 175] width 913 height 52
click at [255, 215] on button at bounding box center [255, 212] width 15 height 14
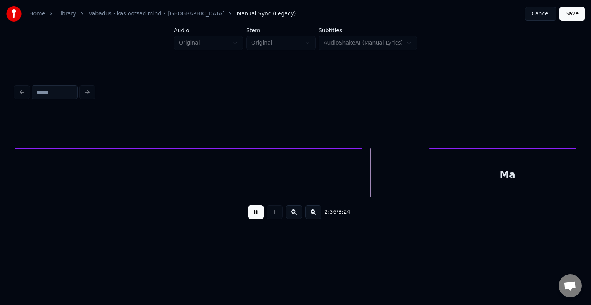
click at [255, 215] on button at bounding box center [255, 212] width 15 height 14
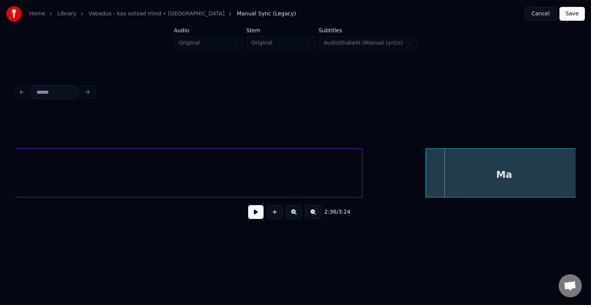
scroll to position [0, 72007]
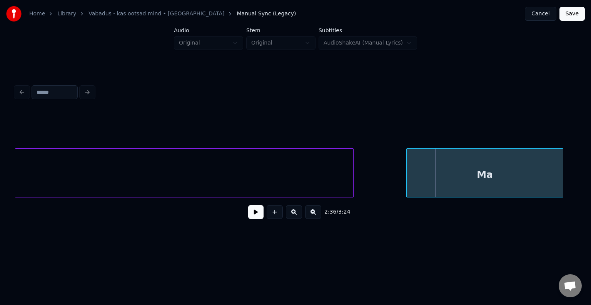
click at [475, 185] on div "Ma" at bounding box center [484, 175] width 156 height 52
click at [248, 217] on button at bounding box center [255, 212] width 15 height 14
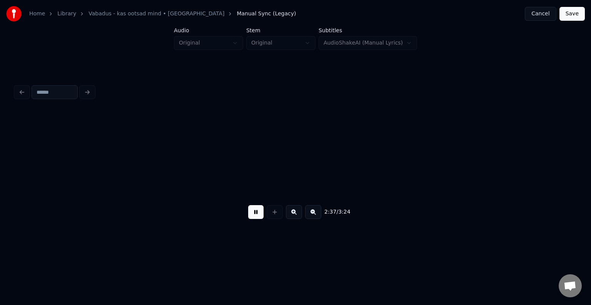
scroll to position [0, 72570]
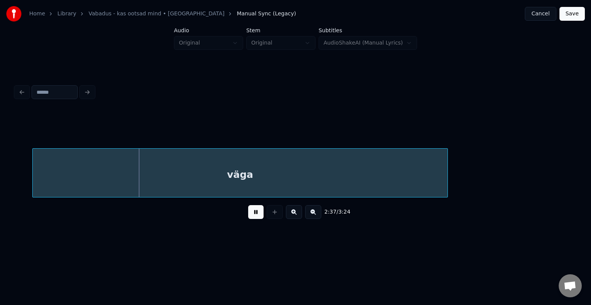
click at [248, 217] on button at bounding box center [255, 212] width 15 height 14
click at [236, 188] on div "väga" at bounding box center [227, 175] width 414 height 52
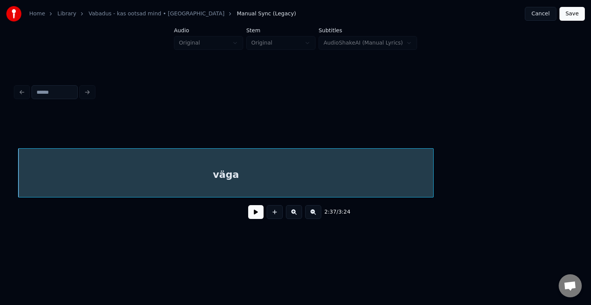
click at [255, 218] on button at bounding box center [255, 212] width 15 height 14
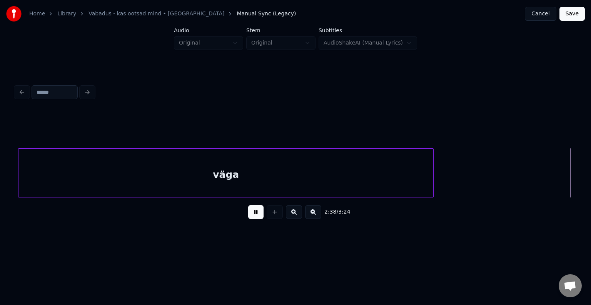
scroll to position [0, 73132]
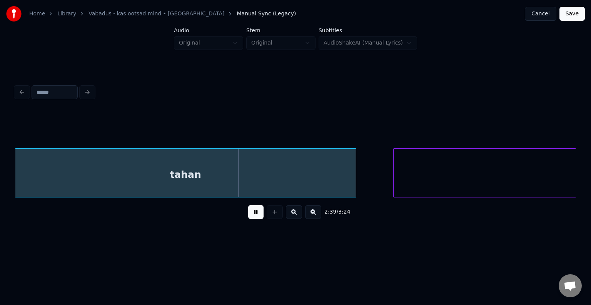
click at [255, 218] on button at bounding box center [255, 212] width 15 height 14
click at [221, 185] on div "tahan" at bounding box center [187, 175] width 341 height 52
click at [248, 219] on button at bounding box center [255, 212] width 15 height 14
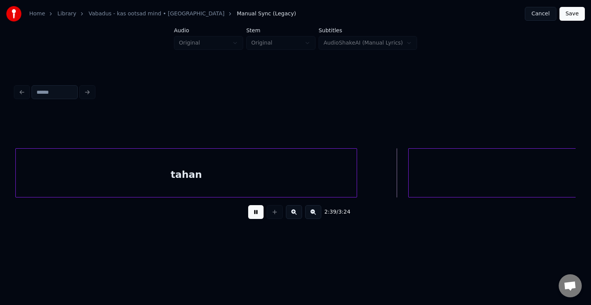
click at [248, 216] on button at bounding box center [255, 212] width 15 height 14
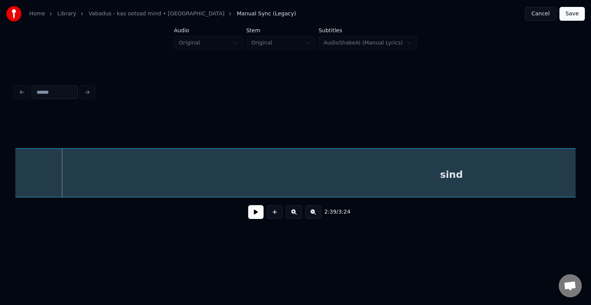
scroll to position [0, 73490]
click at [509, 174] on div "sind" at bounding box center [454, 175] width 876 height 52
click at [255, 216] on button at bounding box center [255, 212] width 15 height 14
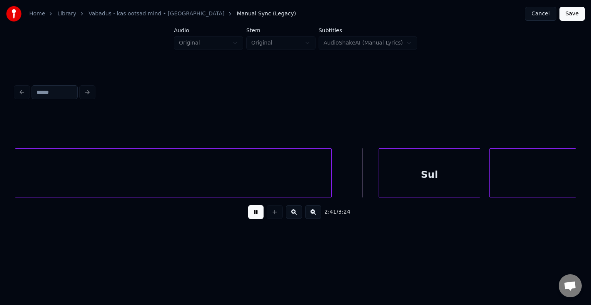
drag, startPoint x: 255, startPoint y: 216, endPoint x: 269, endPoint y: 209, distance: 16.0
click at [260, 214] on button at bounding box center [255, 212] width 15 height 14
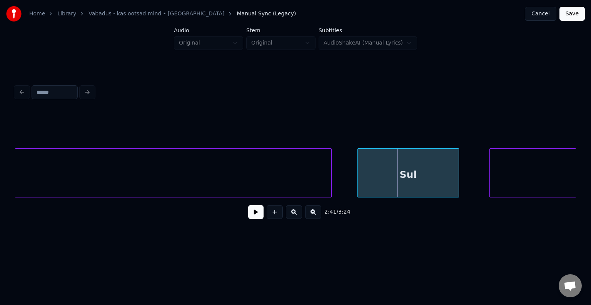
click at [392, 184] on div "Sul" at bounding box center [408, 175] width 101 height 52
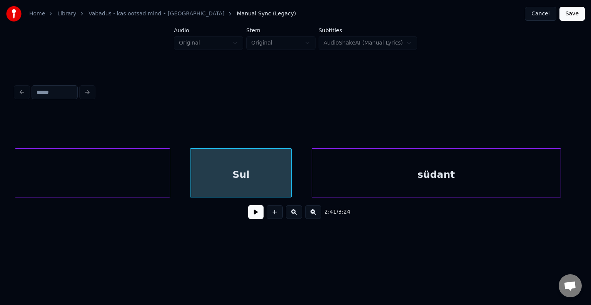
click at [515, 172] on div "südant" at bounding box center [436, 175] width 248 height 52
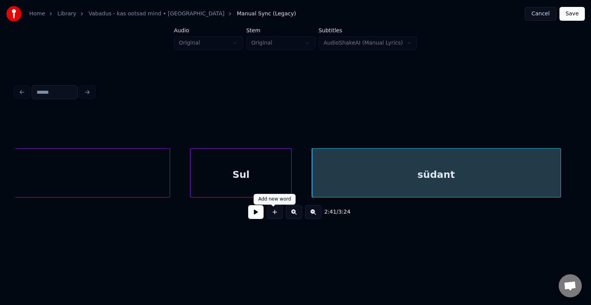
click at [253, 215] on button at bounding box center [255, 212] width 15 height 14
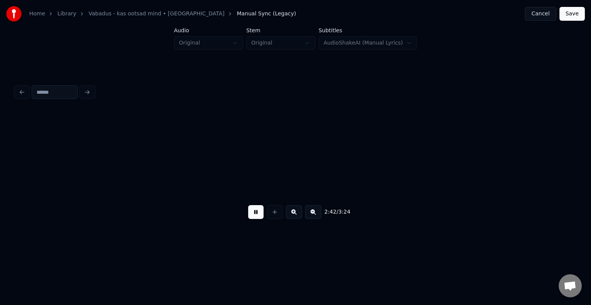
scroll to position [0, 74778]
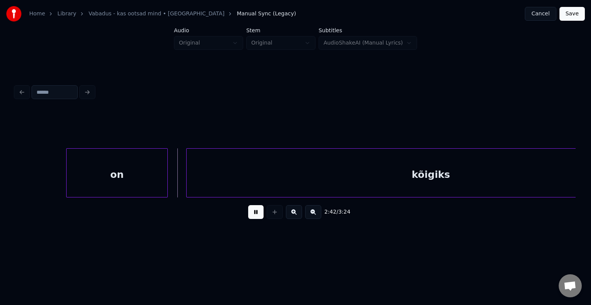
click at [253, 215] on button at bounding box center [255, 212] width 15 height 14
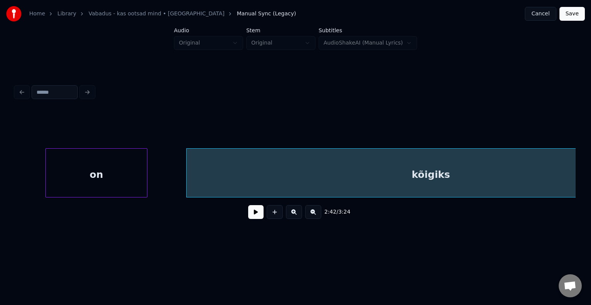
click at [130, 180] on div "on" at bounding box center [96, 175] width 101 height 52
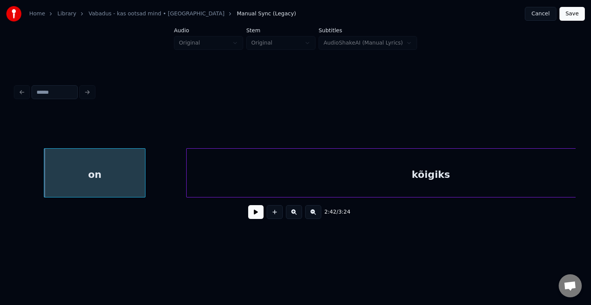
click at [251, 215] on button at bounding box center [255, 212] width 15 height 14
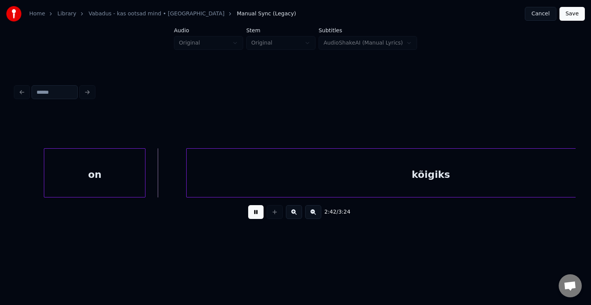
click at [251, 215] on button at bounding box center [255, 212] width 15 height 14
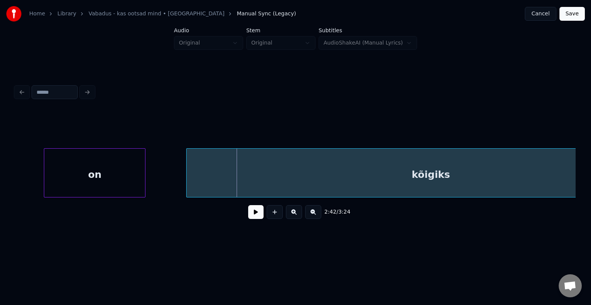
scroll to position [0, 74875]
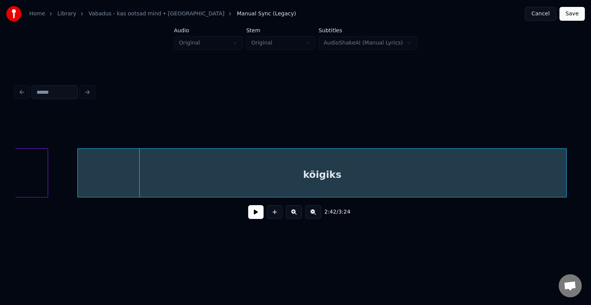
click at [258, 184] on div "kõigiks" at bounding box center [322, 175] width 488 height 52
click at [249, 214] on button at bounding box center [255, 212] width 15 height 14
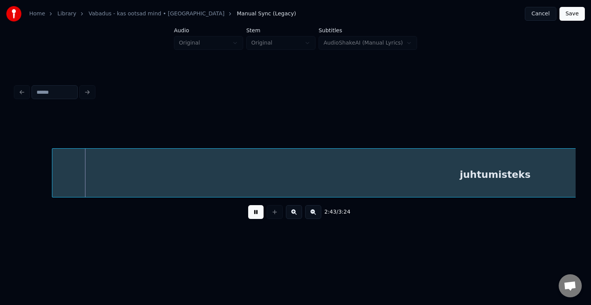
click at [249, 214] on button at bounding box center [255, 212] width 15 height 14
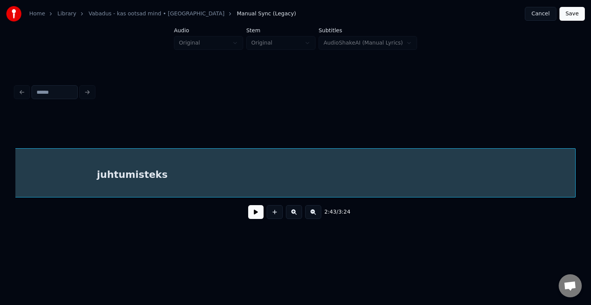
click at [233, 185] on div "juhtumisteks" at bounding box center [132, 175] width 885 height 52
click at [250, 218] on button at bounding box center [255, 212] width 15 height 14
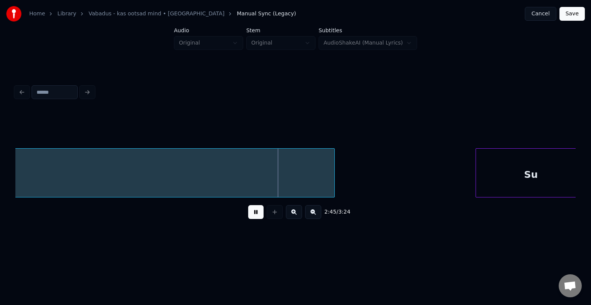
click at [250, 218] on button at bounding box center [255, 212] width 15 height 14
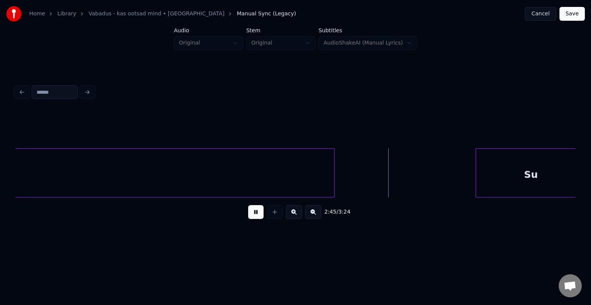
click at [250, 218] on button at bounding box center [255, 212] width 15 height 14
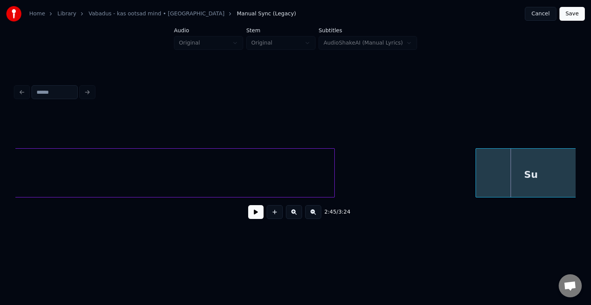
scroll to position [0, 76039]
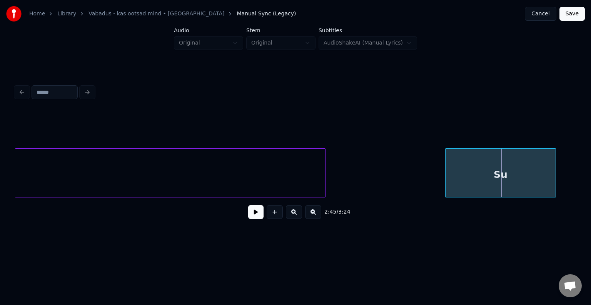
click at [455, 181] on div "Su" at bounding box center [500, 175] width 110 height 52
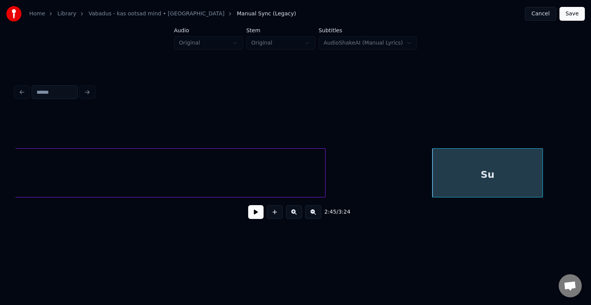
click at [248, 213] on button at bounding box center [255, 212] width 15 height 14
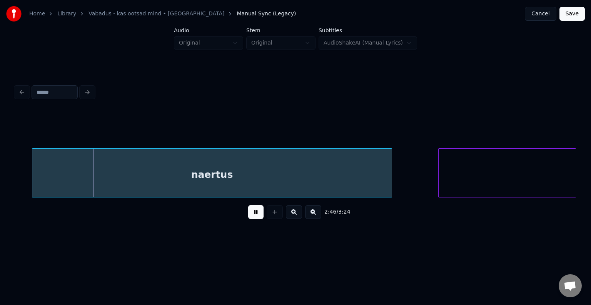
click at [252, 212] on button at bounding box center [255, 212] width 15 height 14
click at [219, 184] on div "naertus" at bounding box center [197, 175] width 359 height 52
click at [255, 216] on button at bounding box center [255, 212] width 15 height 14
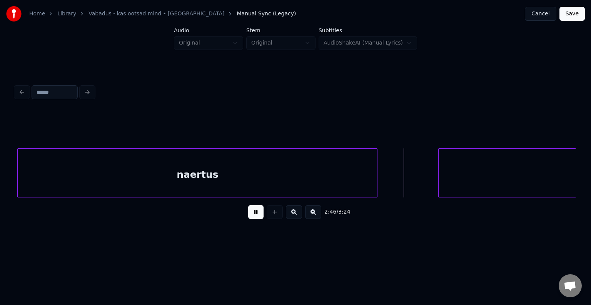
click at [255, 216] on button at bounding box center [255, 212] width 15 height 14
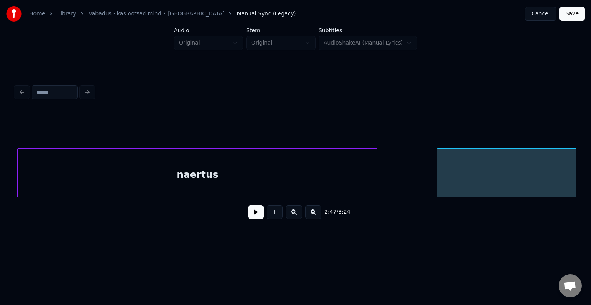
scroll to position [0, 76934]
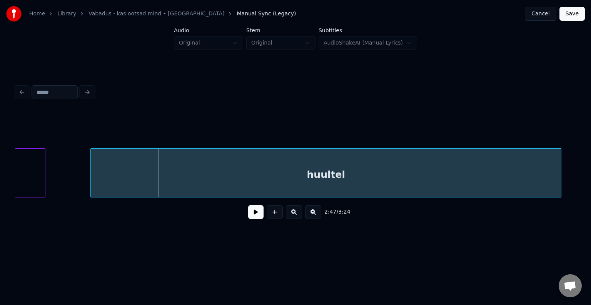
click at [518, 176] on div "huultel" at bounding box center [326, 175] width 470 height 52
click at [258, 218] on button at bounding box center [255, 212] width 15 height 14
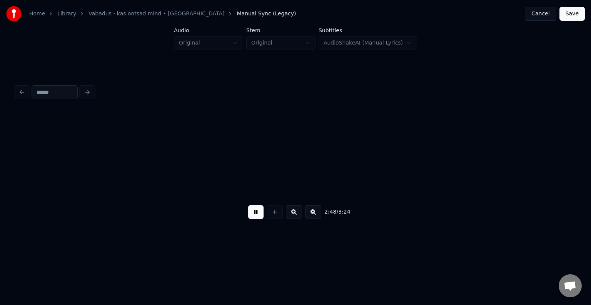
scroll to position [0, 77497]
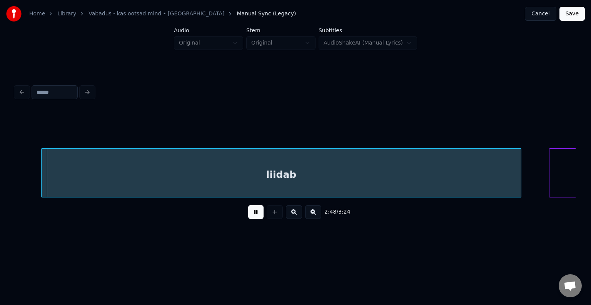
click at [258, 218] on button at bounding box center [255, 212] width 15 height 14
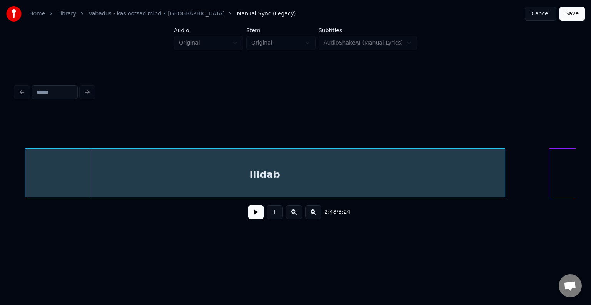
click at [223, 180] on div "liidab" at bounding box center [264, 175] width 479 height 52
click at [253, 216] on button at bounding box center [255, 212] width 15 height 14
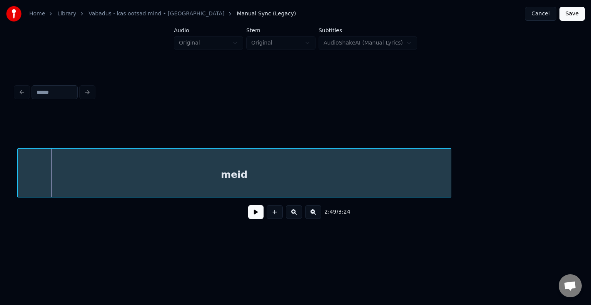
scroll to position [0, 78020]
click at [205, 175] on div "meid" at bounding box center [232, 175] width 433 height 52
click at [248, 216] on button at bounding box center [255, 212] width 15 height 14
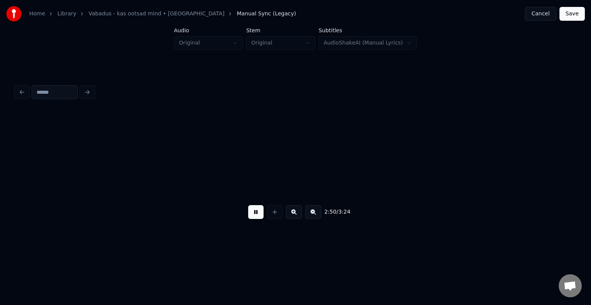
scroll to position [0, 78581]
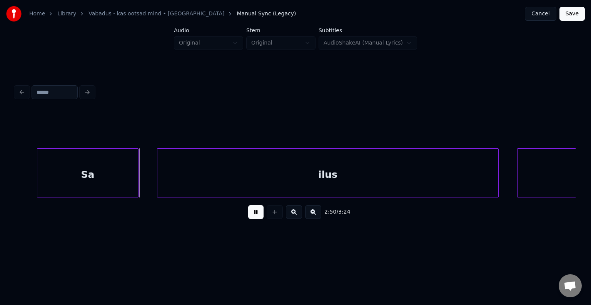
click at [248, 216] on button at bounding box center [255, 212] width 15 height 14
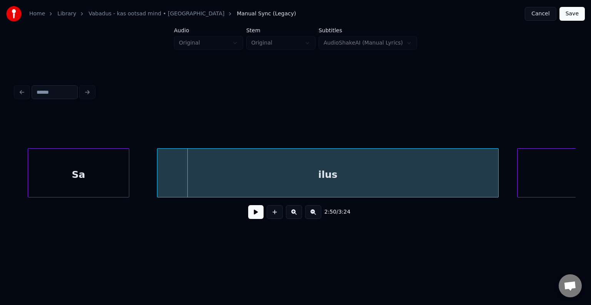
click at [96, 181] on div "Sa" at bounding box center [78, 175] width 101 height 52
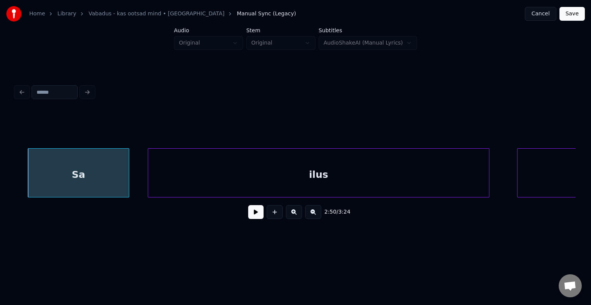
click at [235, 178] on div "ilus" at bounding box center [318, 175] width 341 height 52
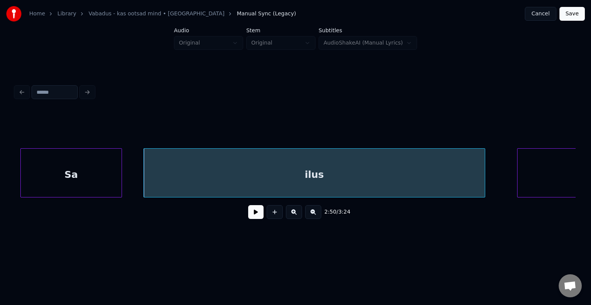
click at [115, 179] on div "Sa" at bounding box center [71, 175] width 101 height 52
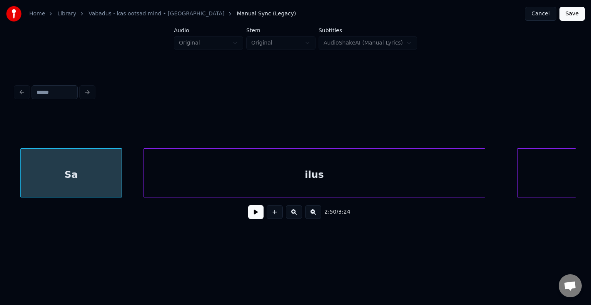
click at [248, 216] on button at bounding box center [255, 212] width 15 height 14
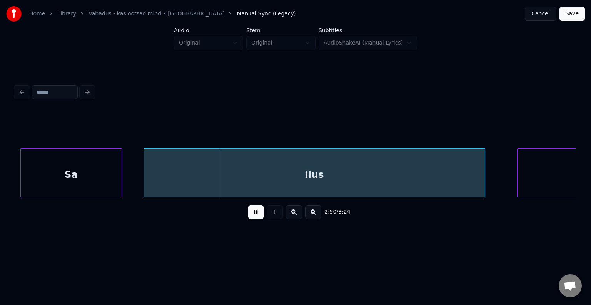
click at [248, 216] on button at bounding box center [255, 212] width 15 height 14
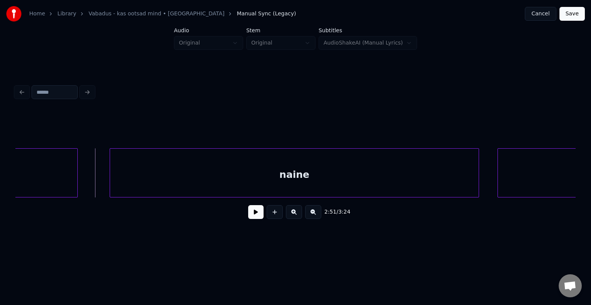
scroll to position [0, 78996]
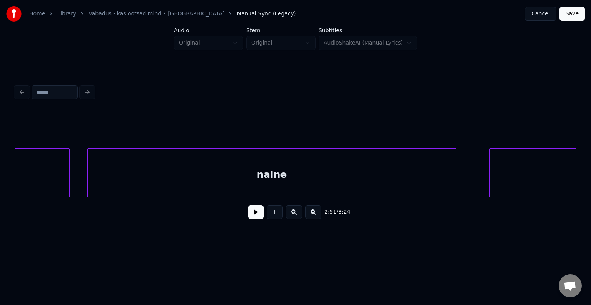
click at [324, 188] on div "naine" at bounding box center [272, 175] width 368 height 52
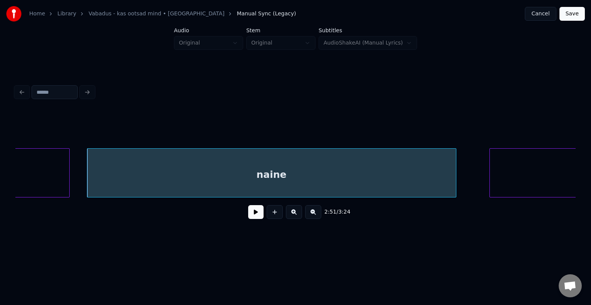
click at [256, 217] on button at bounding box center [255, 212] width 15 height 14
click at [260, 216] on button at bounding box center [255, 212] width 15 height 14
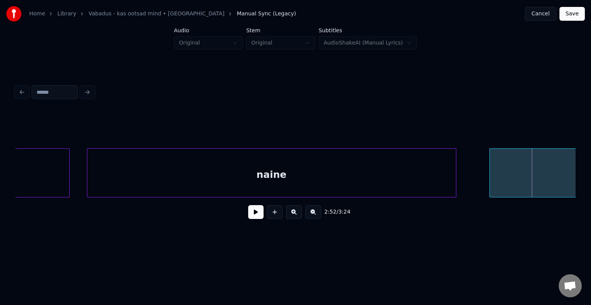
scroll to position [0, 79128]
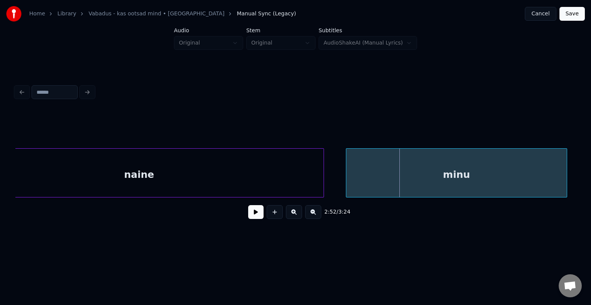
click at [520, 180] on div "minu" at bounding box center [456, 175] width 221 height 52
click at [256, 215] on button at bounding box center [255, 212] width 15 height 14
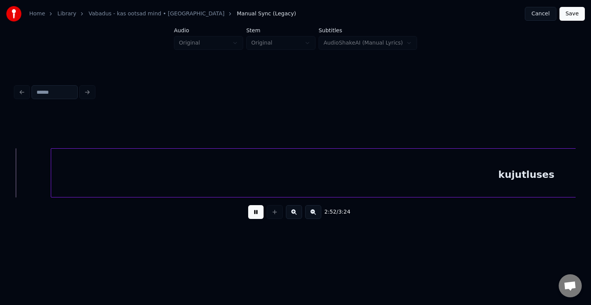
click at [257, 215] on button at bounding box center [255, 212] width 15 height 14
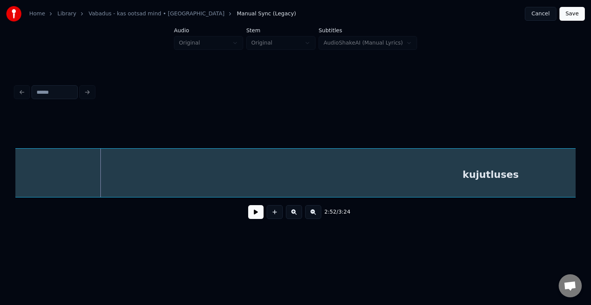
scroll to position [0, 79718]
click at [220, 188] on div "kujutluses" at bounding box center [491, 175] width 950 height 52
click at [254, 218] on button at bounding box center [255, 212] width 15 height 14
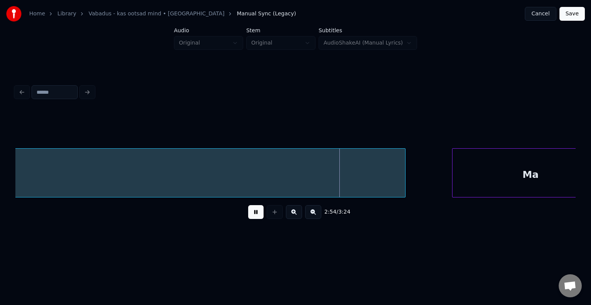
click at [254, 218] on button at bounding box center [255, 212] width 15 height 14
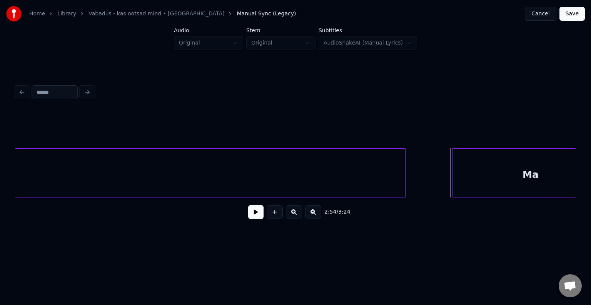
scroll to position [0, 80309]
click at [464, 173] on div "Ma" at bounding box center [483, 175] width 156 height 52
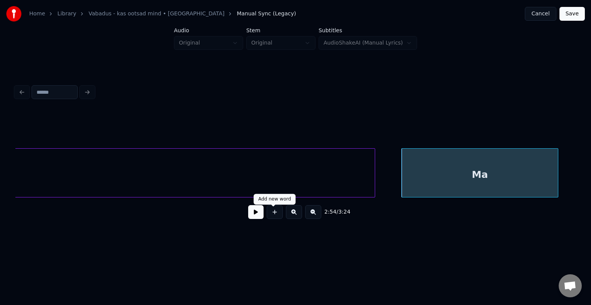
click at [254, 215] on button at bounding box center [255, 212] width 15 height 14
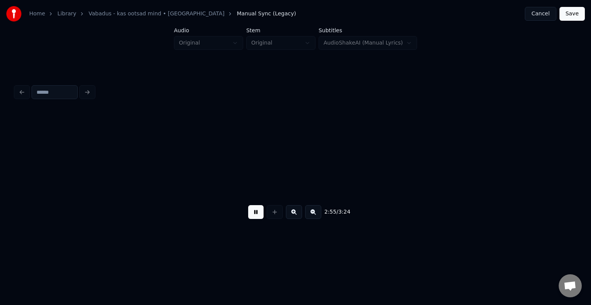
scroll to position [0, 80871]
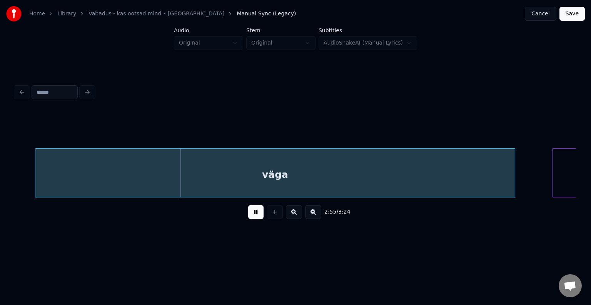
click at [254, 215] on button at bounding box center [255, 212] width 15 height 14
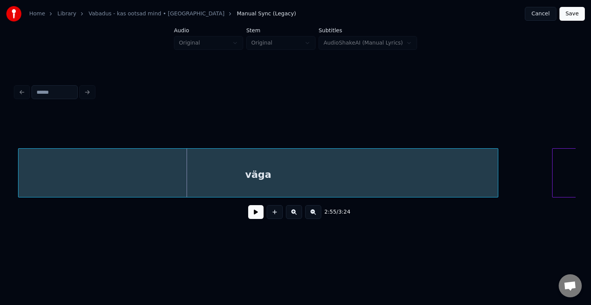
click at [225, 176] on div "väga" at bounding box center [257, 175] width 479 height 52
click at [251, 219] on button at bounding box center [255, 212] width 15 height 14
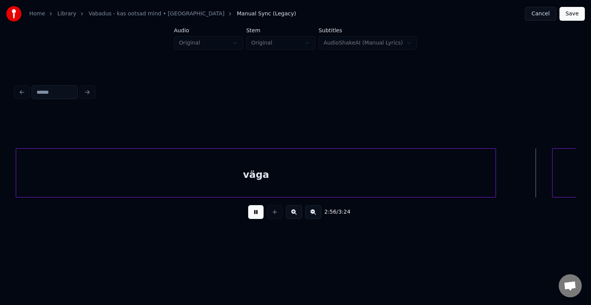
click at [254, 215] on button at bounding box center [255, 212] width 15 height 14
click at [252, 216] on button at bounding box center [255, 212] width 15 height 14
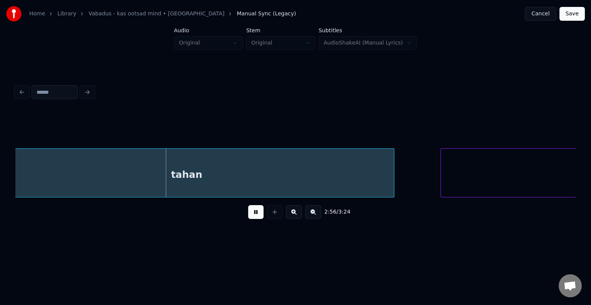
click at [252, 216] on button at bounding box center [255, 212] width 15 height 14
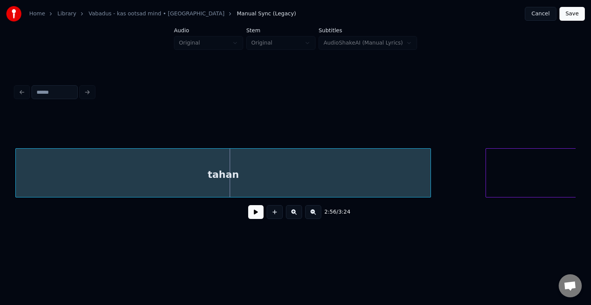
scroll to position [0, 81395]
click at [225, 185] on div "tahan" at bounding box center [223, 175] width 414 height 52
click at [251, 215] on button at bounding box center [255, 212] width 15 height 14
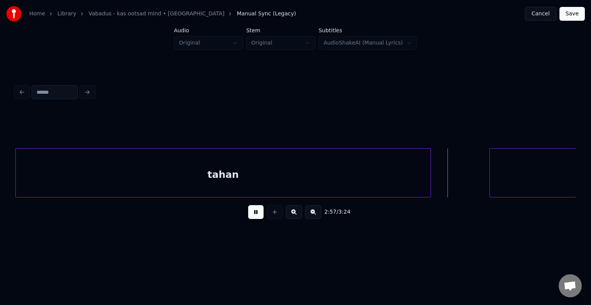
click at [251, 215] on button at bounding box center [255, 212] width 15 height 14
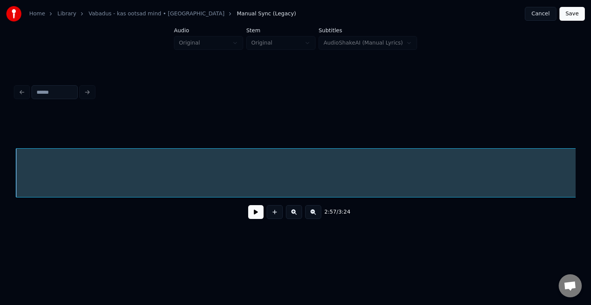
click at [249, 211] on button at bounding box center [255, 212] width 15 height 14
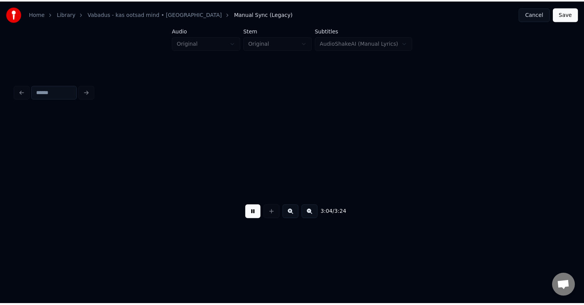
scroll to position [0, 85196]
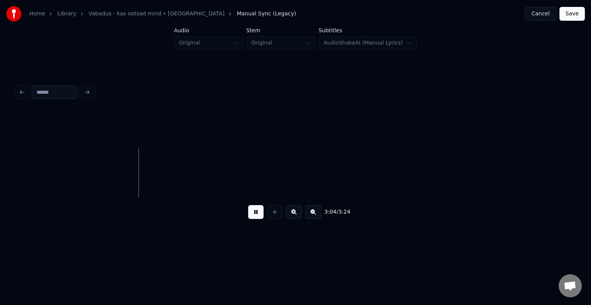
click at [570, 12] on button "Save" at bounding box center [571, 14] width 25 height 14
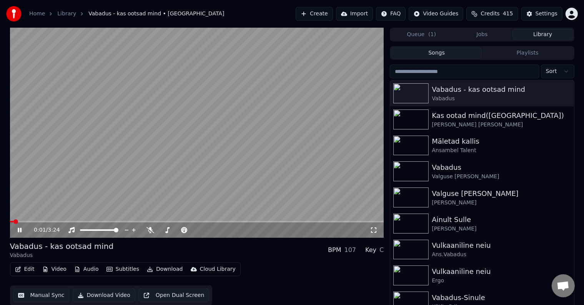
click at [20, 229] on icon at bounding box center [20, 230] width 4 height 5
